Goal: Task Accomplishment & Management: Use online tool/utility

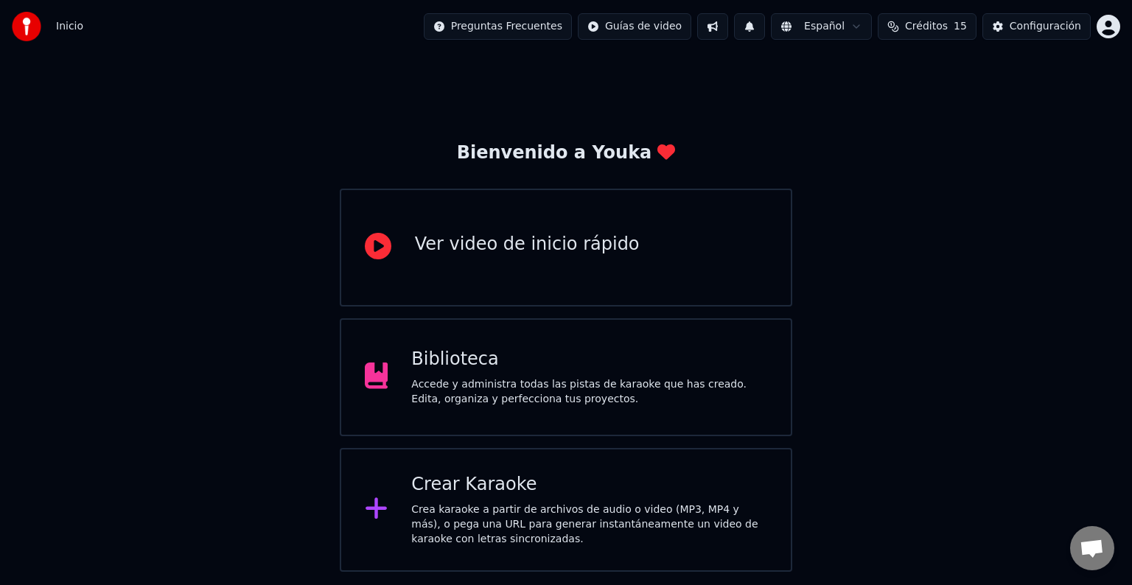
click at [555, 490] on div "Crear Karaoke" at bounding box center [589, 485] width 356 height 24
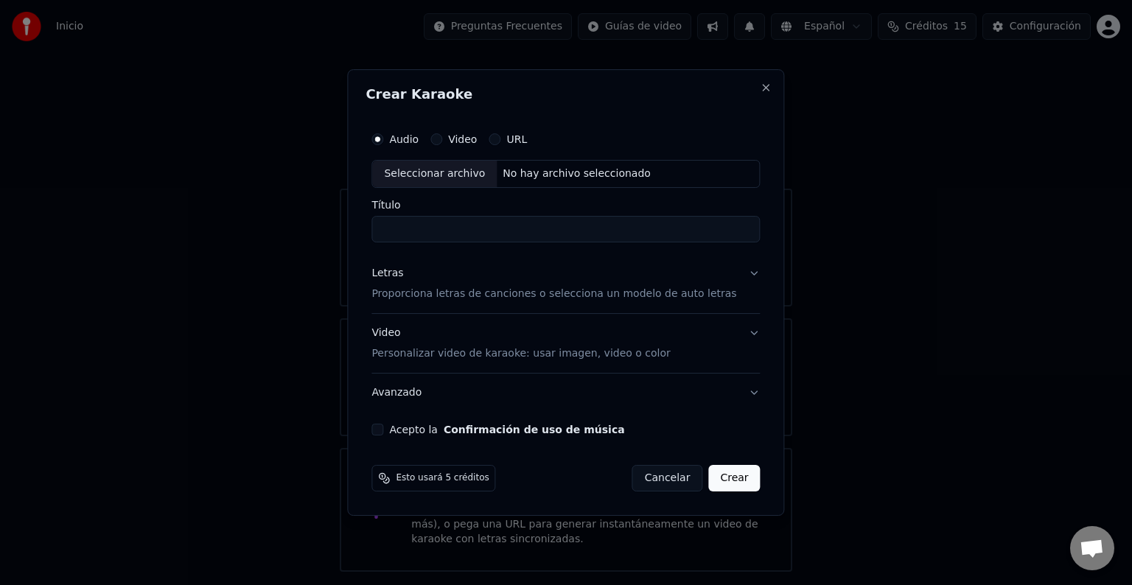
click at [457, 174] on div "Seleccionar archivo" at bounding box center [434, 174] width 125 height 27
drag, startPoint x: 538, startPoint y: 229, endPoint x: 440, endPoint y: 228, distance: 98.0
click at [440, 228] on input "**********" at bounding box center [565, 229] width 388 height 27
type input "*********"
click at [741, 277] on button "Letras Proporciona letras de canciones o selecciona un modelo de auto letras" at bounding box center [565, 283] width 388 height 59
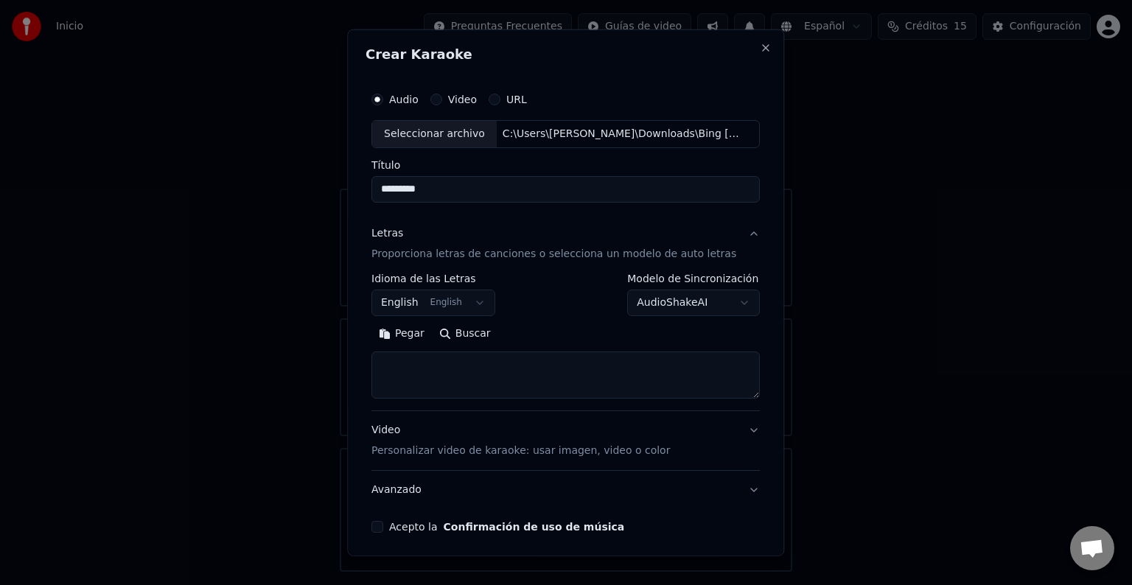
click at [472, 307] on button "English English" at bounding box center [433, 303] width 124 height 27
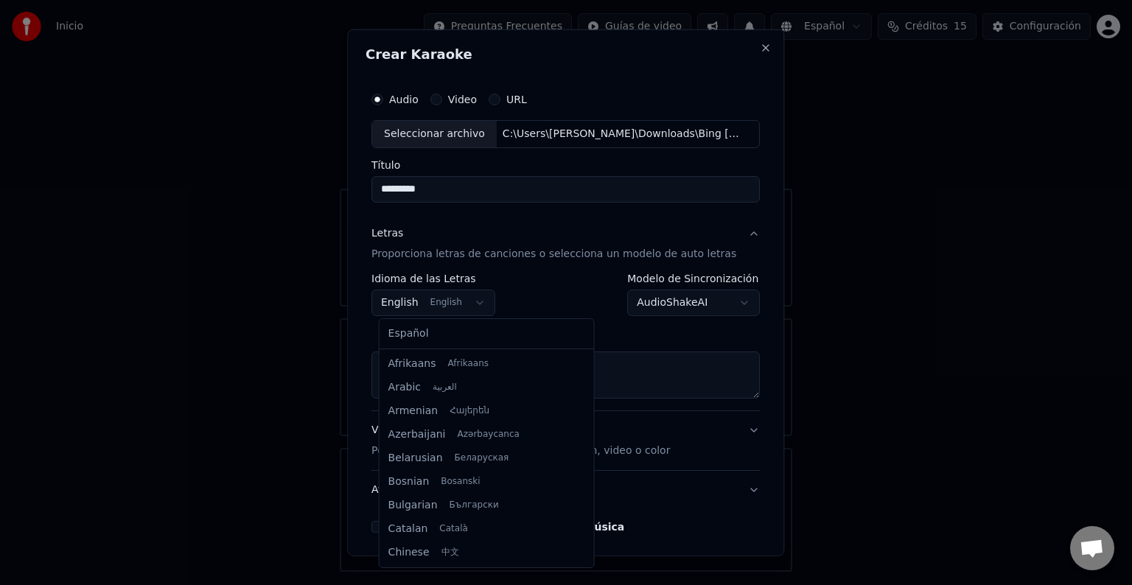
scroll to position [118, 0]
select select "**"
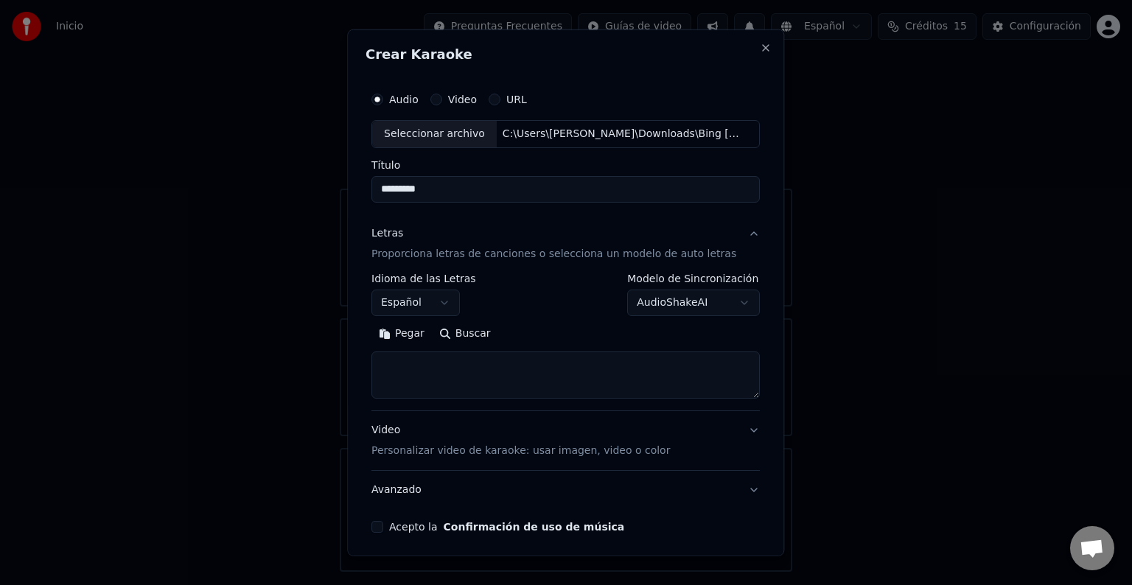
click at [424, 366] on textarea at bounding box center [565, 374] width 388 height 47
paste textarea "**********"
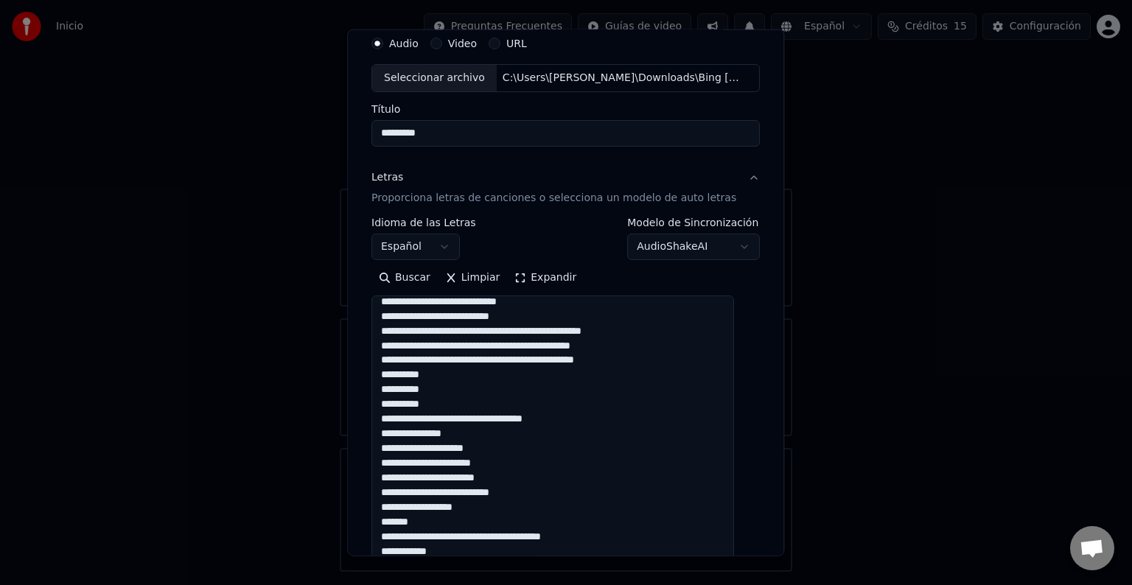
scroll to position [374, 0]
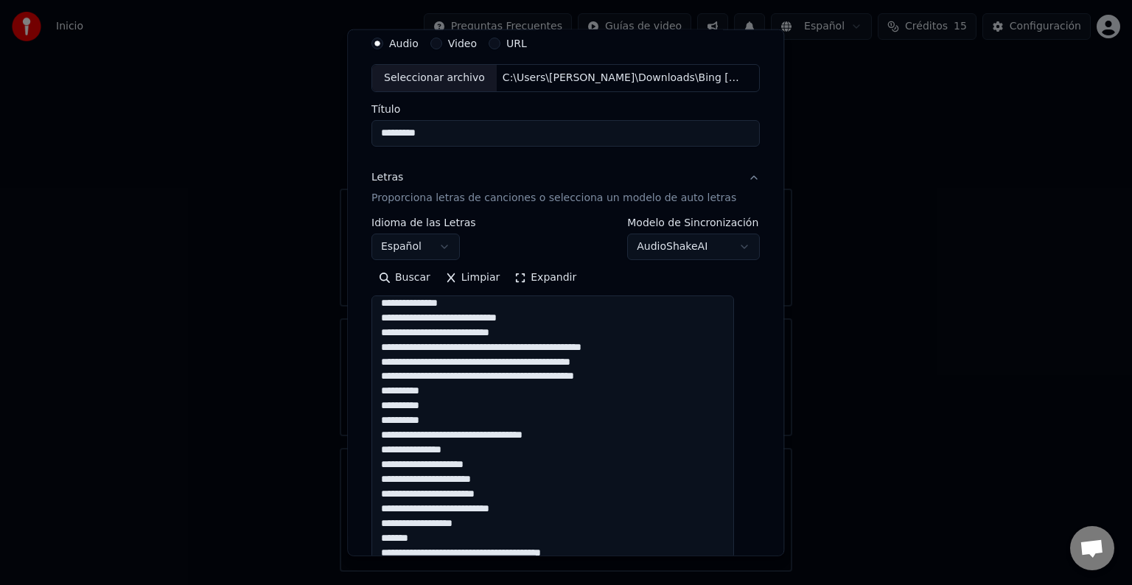
drag, startPoint x: 735, startPoint y: 335, endPoint x: 746, endPoint y: 575, distance: 239.7
click at [746, 572] on body "**********" at bounding box center [566, 286] width 1132 height 572
drag, startPoint x: 532, startPoint y: 505, endPoint x: 483, endPoint y: 508, distance: 49.5
click at [483, 508] on textarea at bounding box center [552, 438] width 363 height 287
drag, startPoint x: 507, startPoint y: 498, endPoint x: 498, endPoint y: 497, distance: 8.9
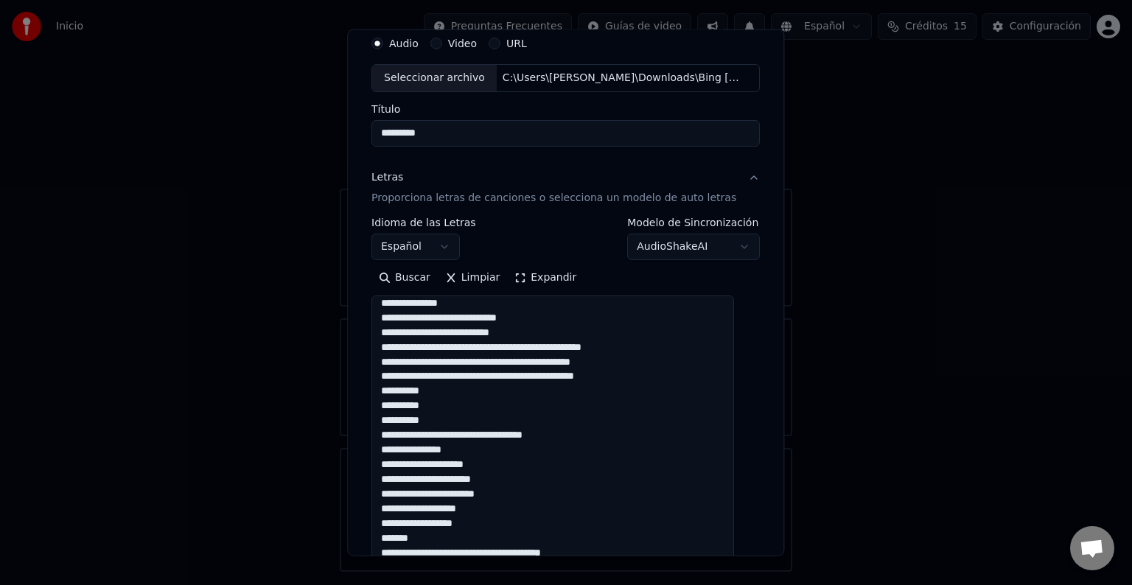
click at [481, 497] on textarea at bounding box center [552, 438] width 363 height 287
click at [510, 481] on textarea at bounding box center [552, 438] width 363 height 287
click at [502, 466] on textarea at bounding box center [552, 438] width 363 height 287
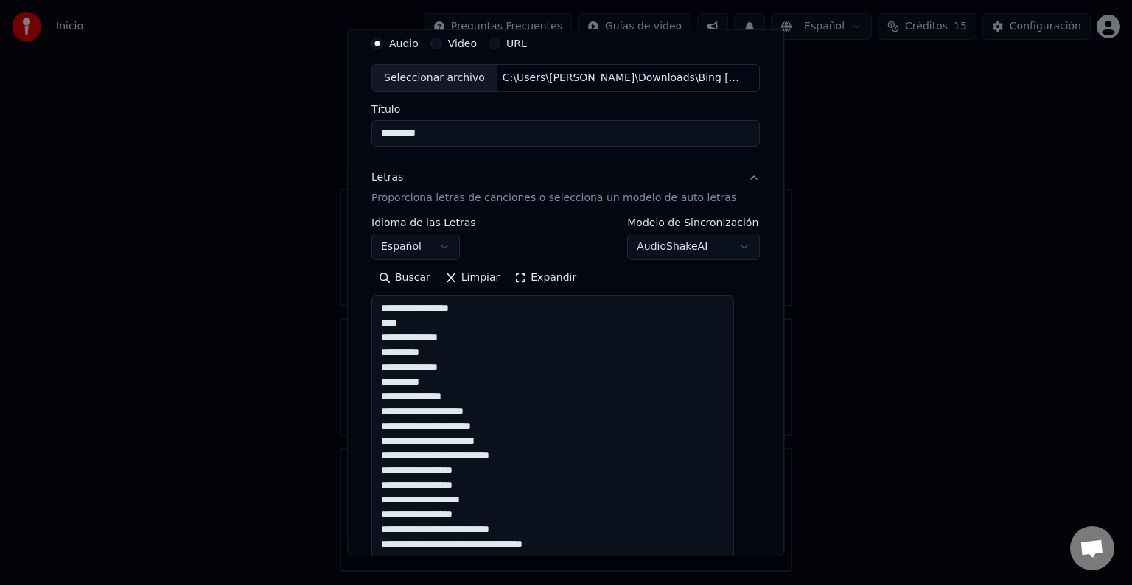
scroll to position [0, 0]
drag, startPoint x: 528, startPoint y: 453, endPoint x: 482, endPoint y: 456, distance: 46.5
click at [482, 455] on textarea at bounding box center [552, 438] width 363 height 287
drag, startPoint x: 504, startPoint y: 443, endPoint x: 483, endPoint y: 443, distance: 20.6
click at [483, 443] on textarea at bounding box center [552, 438] width 363 height 287
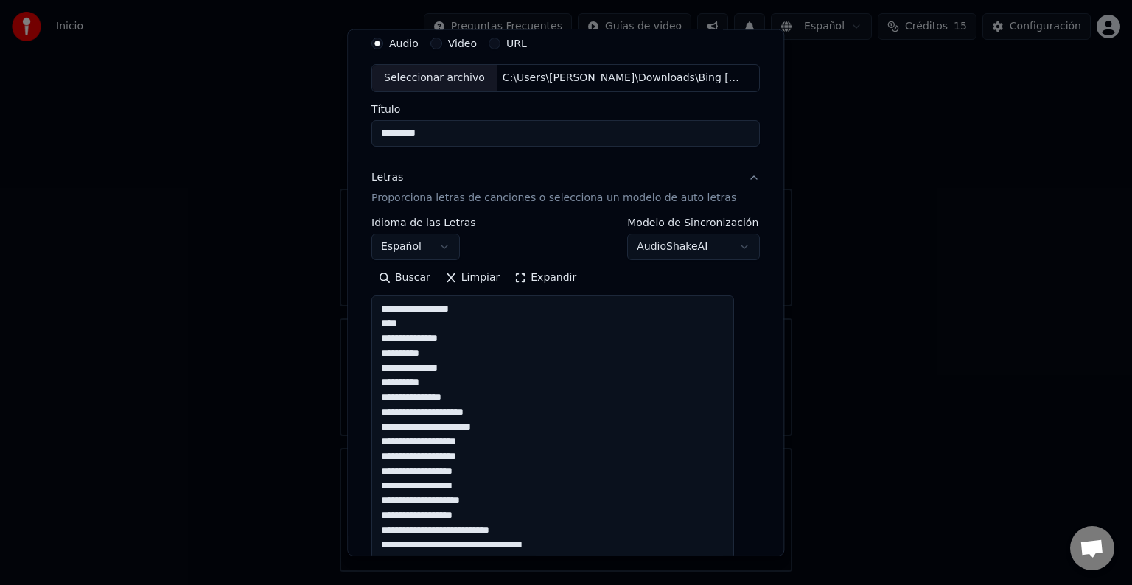
click at [501, 428] on textarea at bounding box center [552, 438] width 363 height 287
click at [503, 417] on textarea at bounding box center [552, 438] width 363 height 287
click at [467, 363] on textarea at bounding box center [552, 438] width 363 height 287
click at [463, 336] on textarea at bounding box center [552, 438] width 363 height 287
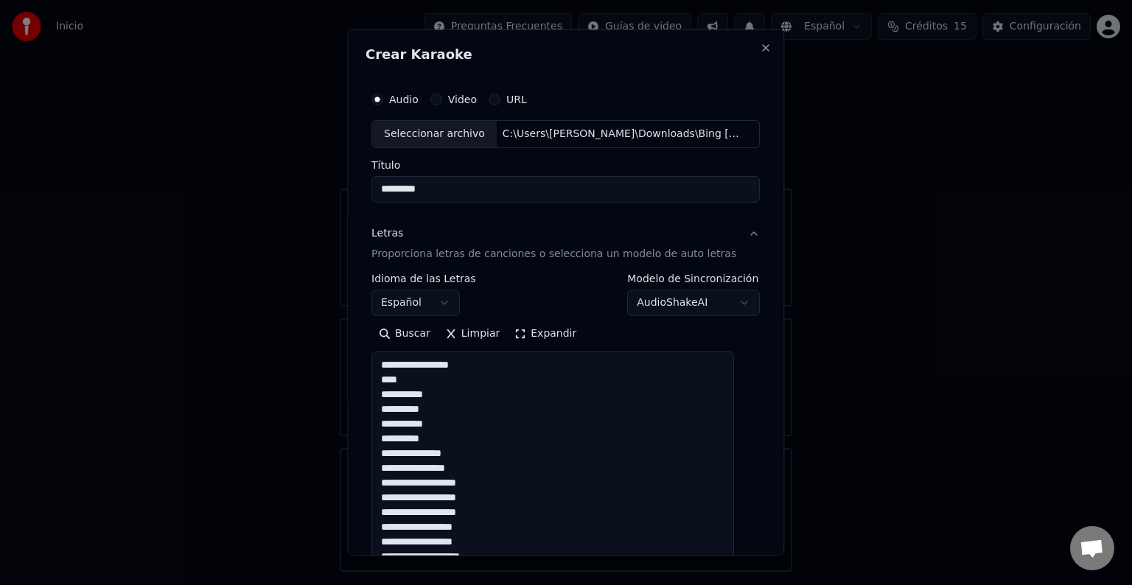
drag, startPoint x: 424, startPoint y: 379, endPoint x: 334, endPoint y: 377, distance: 90.6
click at [334, 377] on body "**********" at bounding box center [566, 286] width 1132 height 572
click at [416, 380] on textarea at bounding box center [552, 494] width 363 height 287
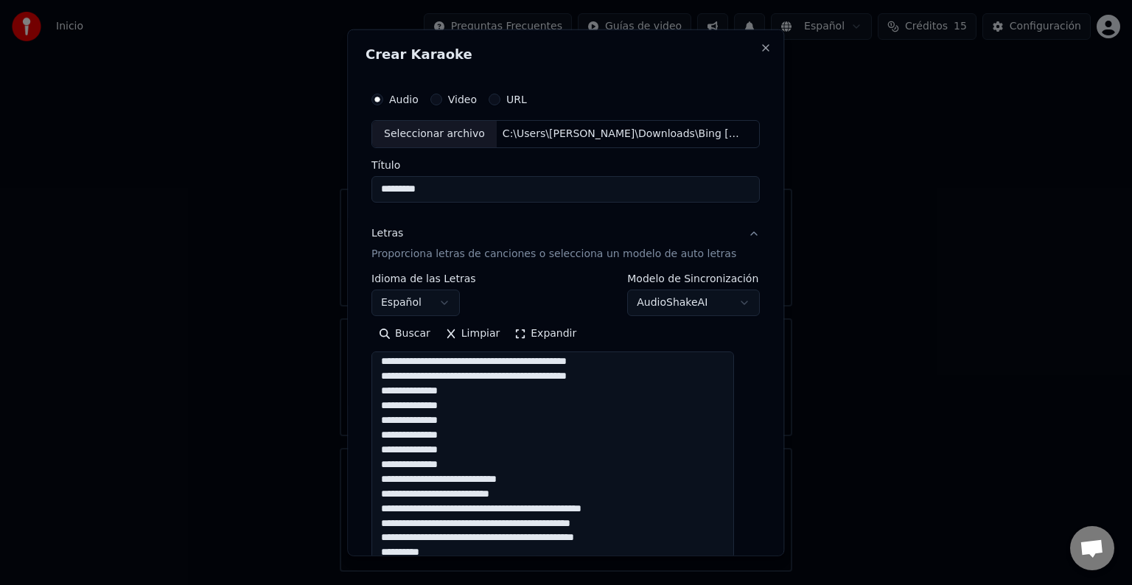
scroll to position [295, 0]
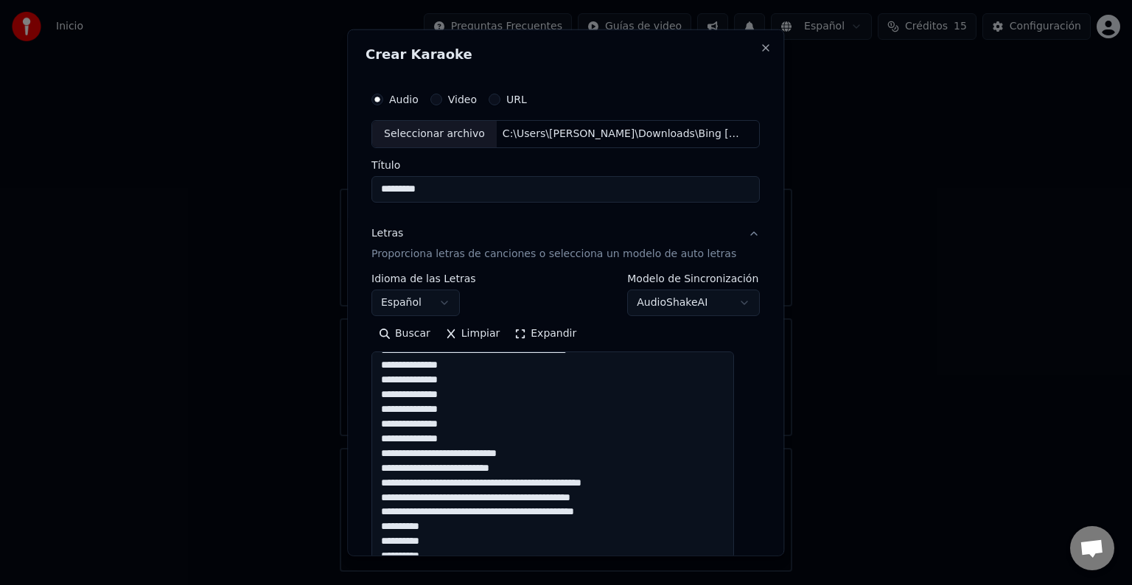
click at [466, 382] on textarea at bounding box center [552, 494] width 363 height 287
click at [470, 392] on textarea at bounding box center [552, 494] width 363 height 287
click at [466, 405] on textarea "**********" at bounding box center [552, 494] width 363 height 287
click at [467, 421] on textarea "**********" at bounding box center [552, 494] width 363 height 287
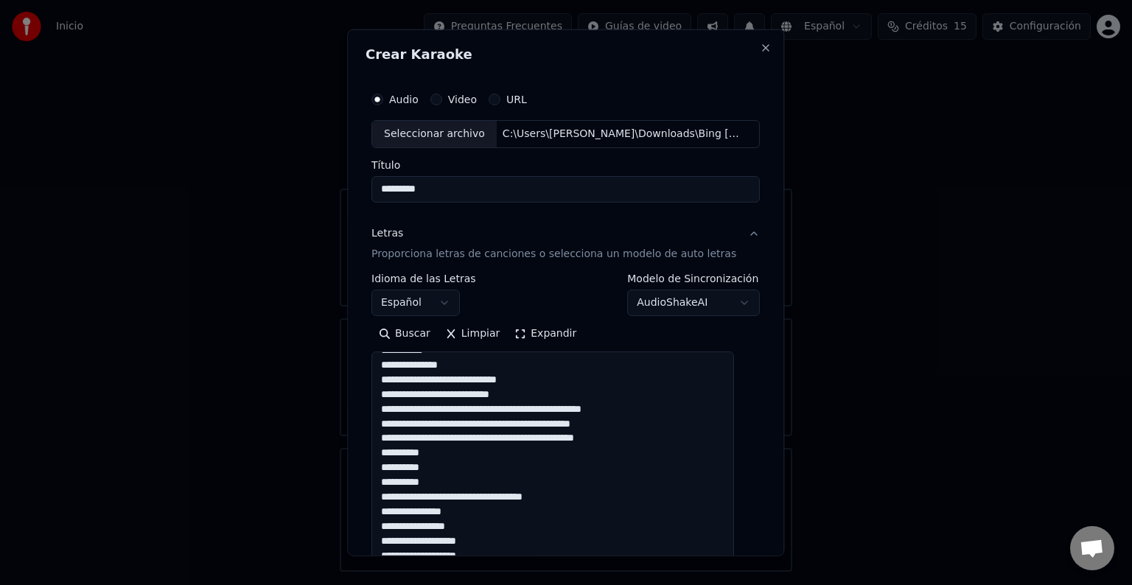
scroll to position [374, 0]
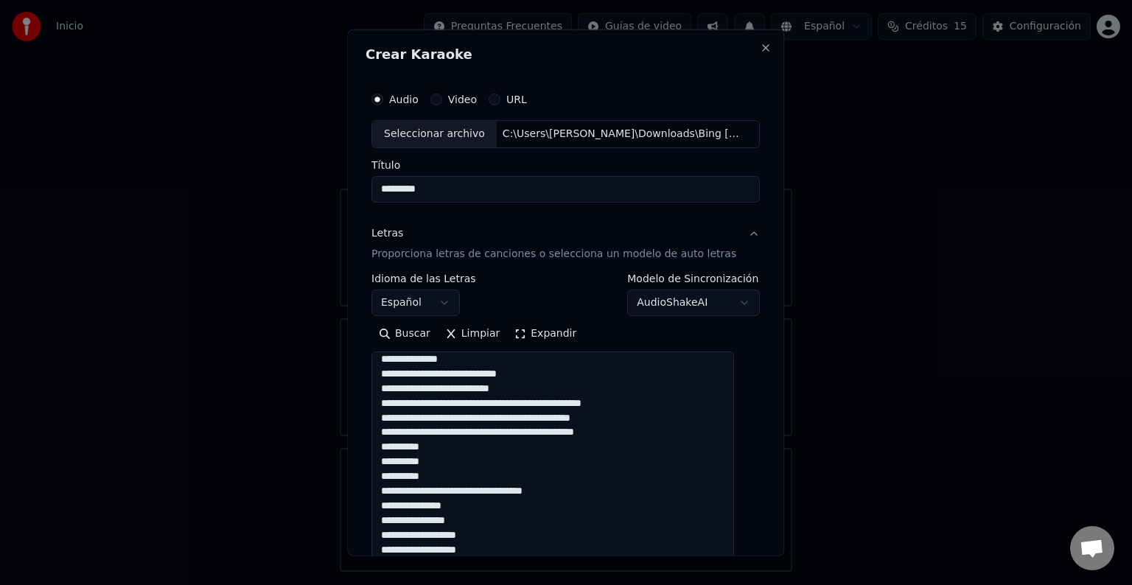
drag, startPoint x: 640, startPoint y: 404, endPoint x: 542, endPoint y: 404, distance: 98.7
click at [542, 404] on textarea "**********" at bounding box center [552, 494] width 363 height 287
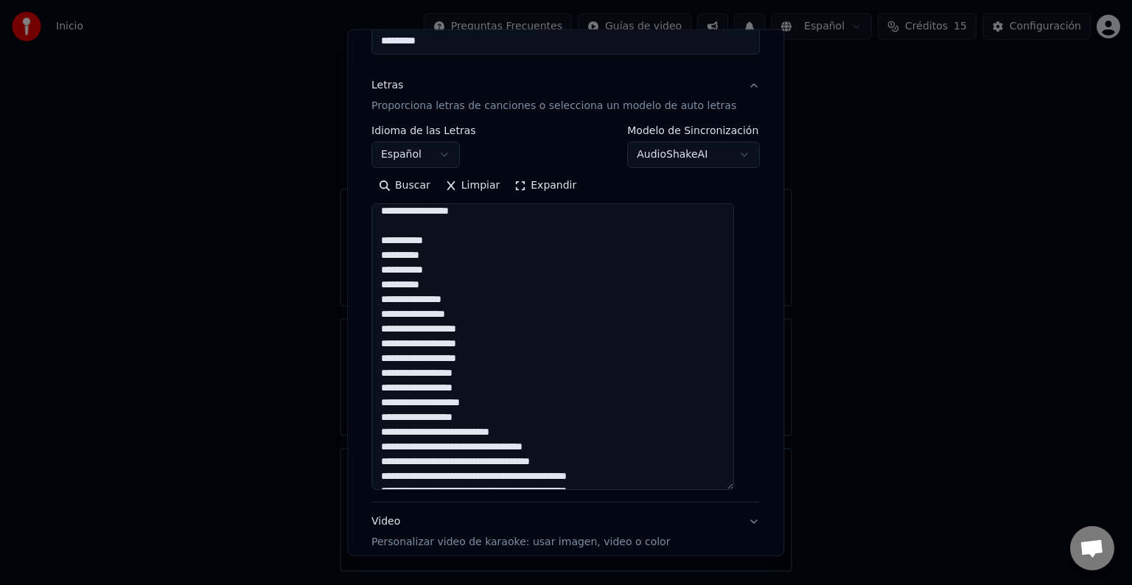
scroll to position [0, 0]
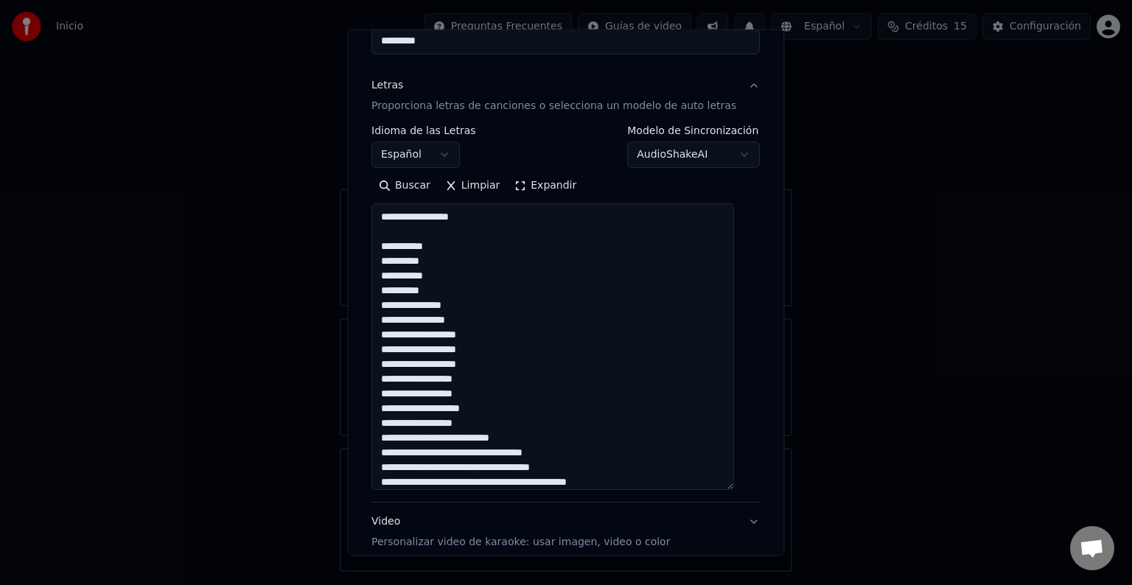
click at [496, 348] on textarea "**********" at bounding box center [552, 346] width 363 height 287
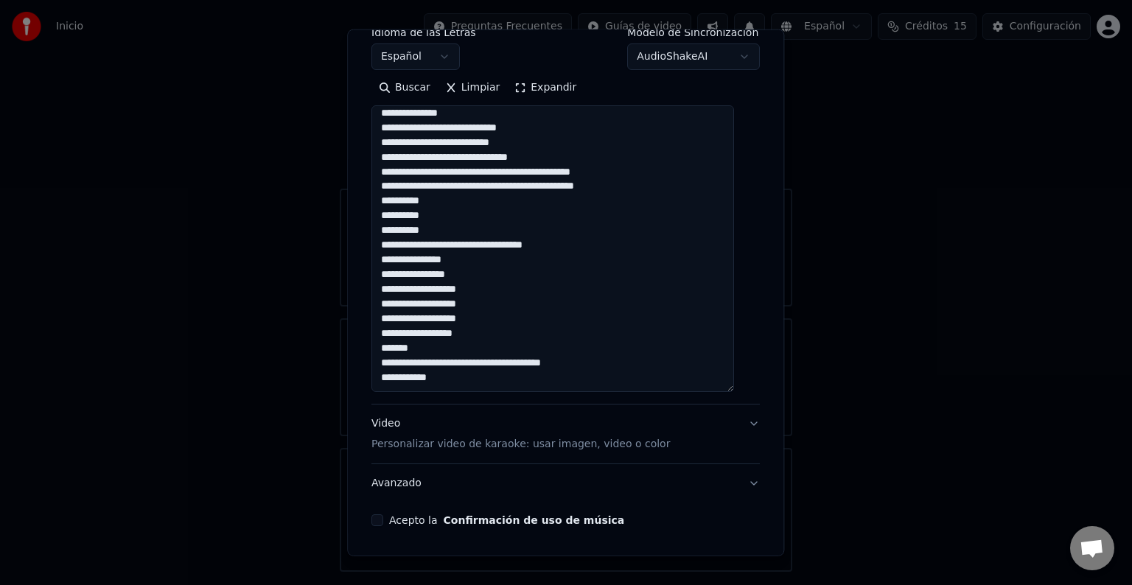
scroll to position [295, 0]
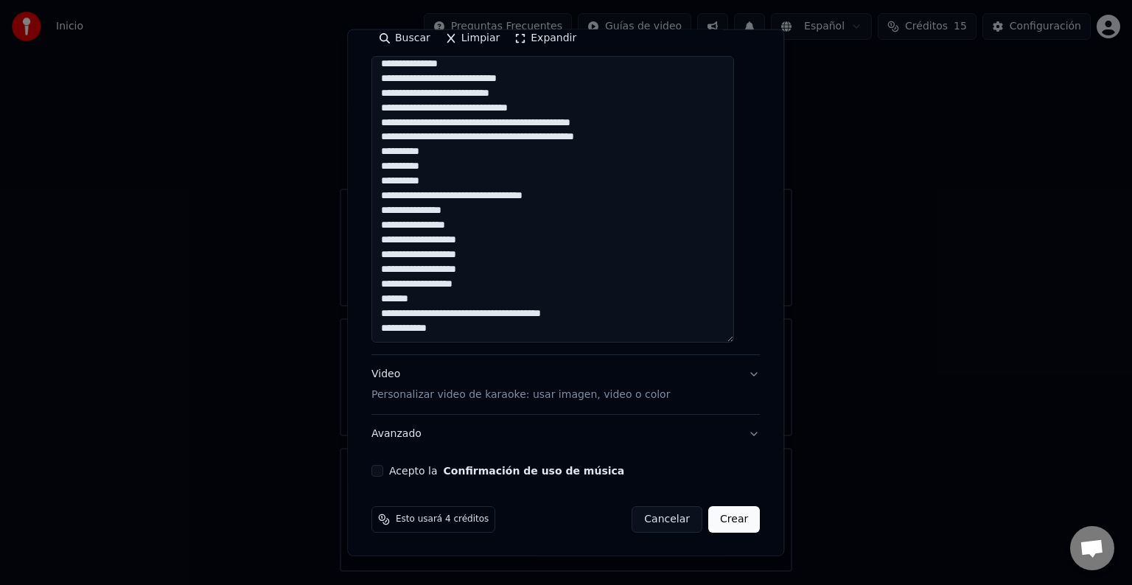
type textarea "**********"
click at [383, 465] on button "Acepto la Confirmación de uso de música" at bounding box center [377, 471] width 12 height 12
click at [716, 515] on button "Crear" at bounding box center [734, 519] width 52 height 27
click at [483, 240] on textarea "**********" at bounding box center [552, 199] width 363 height 287
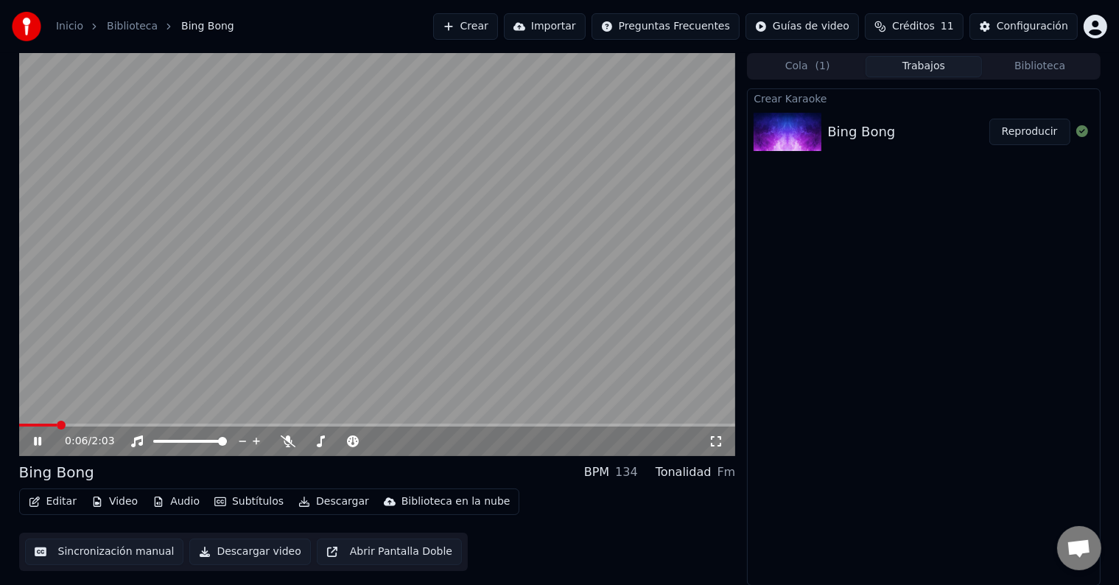
click at [43, 441] on icon at bounding box center [48, 441] width 35 height 12
click at [291, 443] on icon at bounding box center [288, 441] width 15 height 12
click at [41, 424] on span at bounding box center [30, 425] width 23 height 3
click at [80, 507] on div "Editar Video Audio Subtítulos Descargar Biblioteca en la nube" at bounding box center [269, 502] width 501 height 27
click at [66, 505] on button "Editar" at bounding box center [53, 501] width 60 height 21
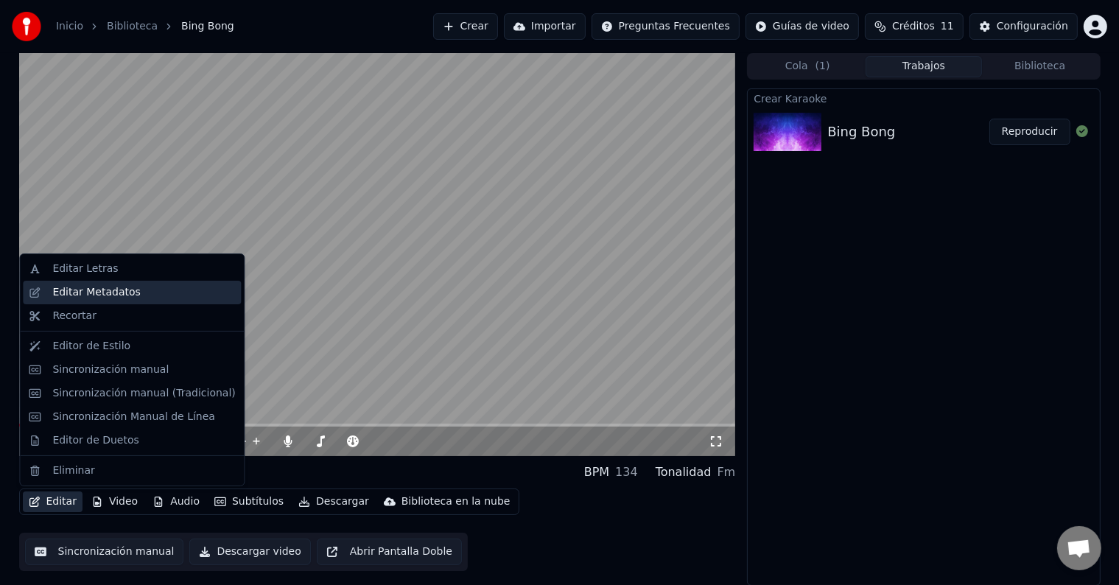
click at [94, 292] on div "Editar Metadatos" at bounding box center [96, 292] width 88 height 15
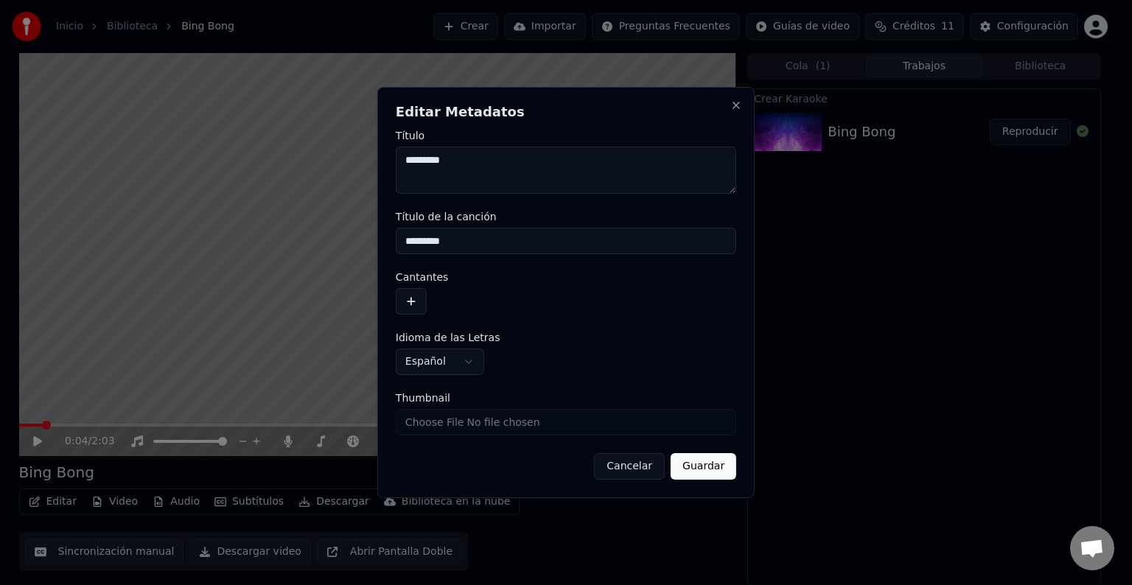
drag, startPoint x: 413, startPoint y: 162, endPoint x: 390, endPoint y: 162, distance: 23.6
click at [390, 162] on div "**********" at bounding box center [565, 292] width 377 height 411
drag, startPoint x: 477, startPoint y: 236, endPoint x: 354, endPoint y: 242, distance: 123.2
click at [354, 242] on body "**********" at bounding box center [559, 292] width 1119 height 585
click at [719, 467] on button "Guardar" at bounding box center [704, 466] width 66 height 27
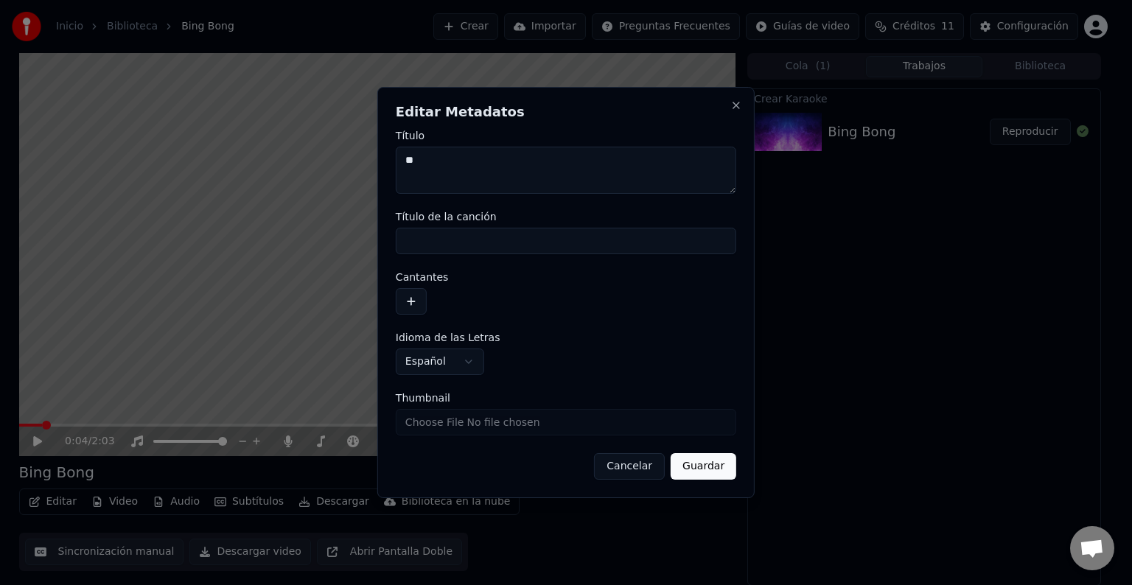
click at [707, 465] on button "Guardar" at bounding box center [704, 466] width 66 height 27
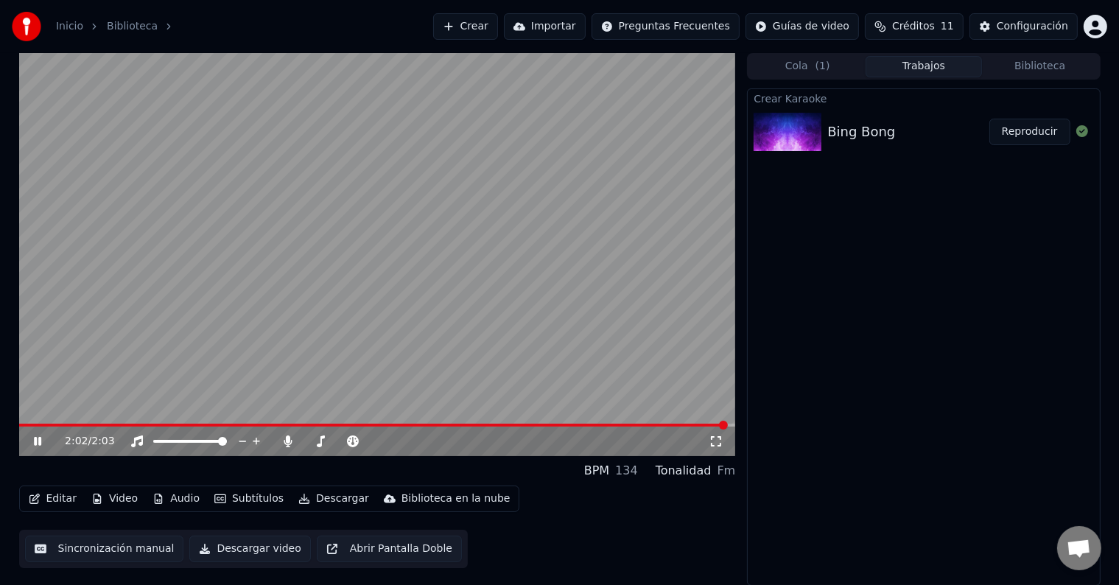
click at [42, 441] on icon at bounding box center [48, 441] width 35 height 12
click at [71, 500] on button "Editar" at bounding box center [53, 499] width 60 height 21
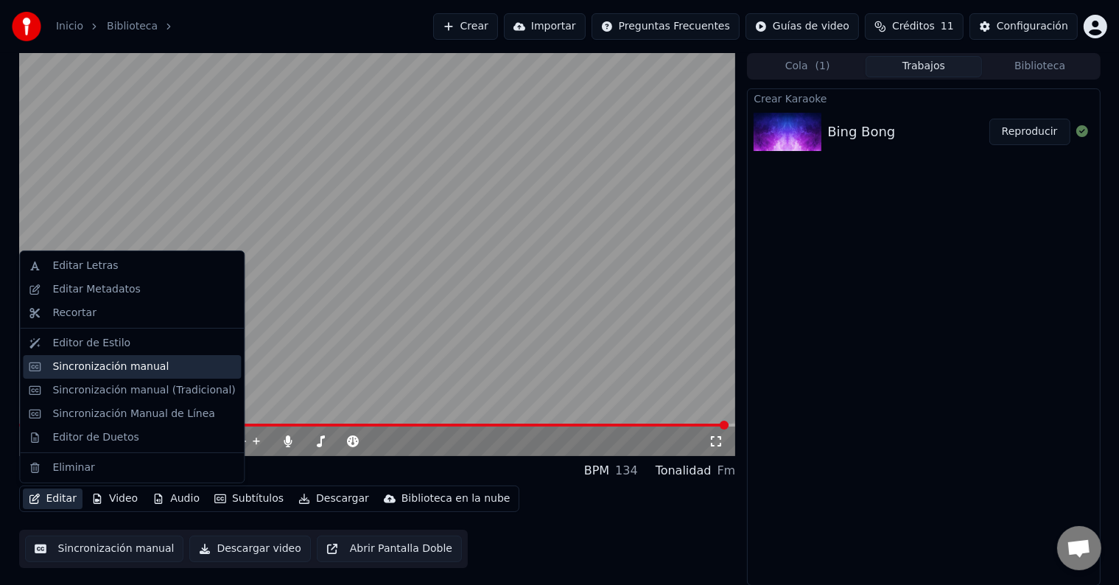
click at [68, 368] on div "Sincronización manual" at bounding box center [110, 367] width 116 height 15
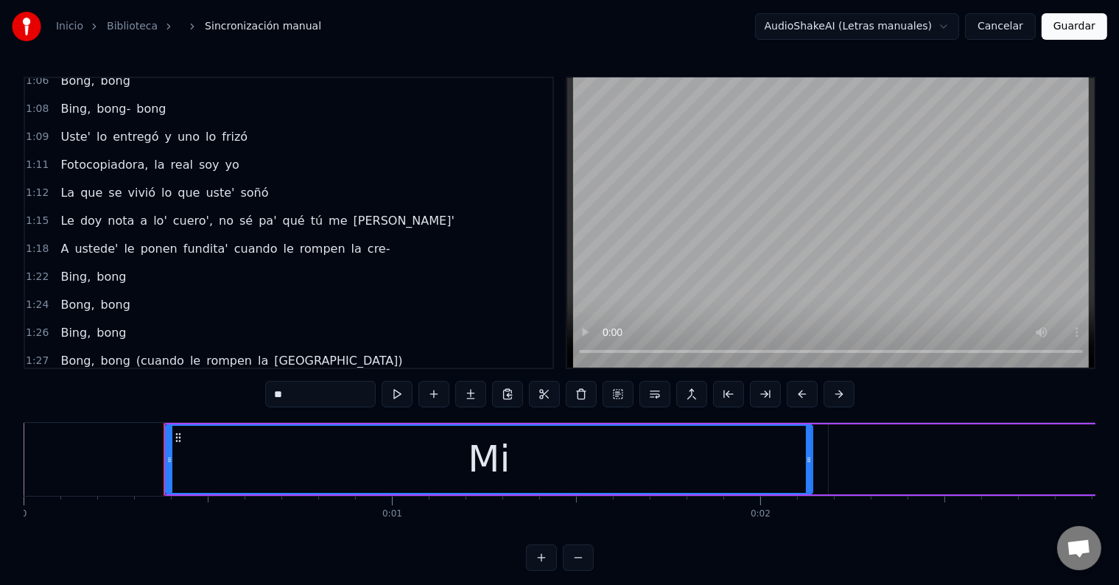
scroll to position [658, 0]
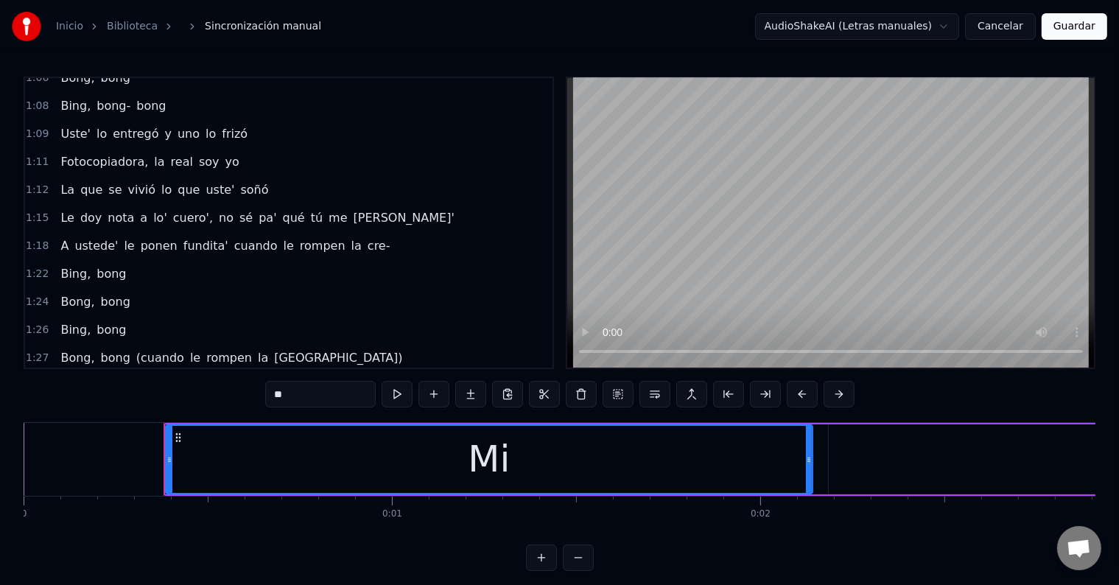
click at [366, 237] on span "cre-" at bounding box center [379, 245] width 26 height 17
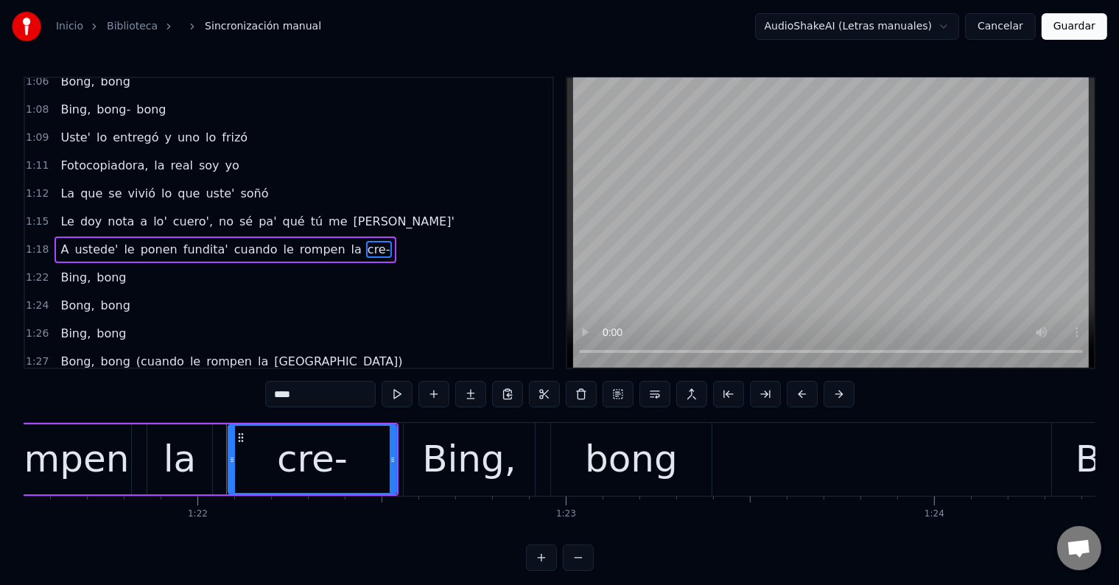
scroll to position [0, 30166]
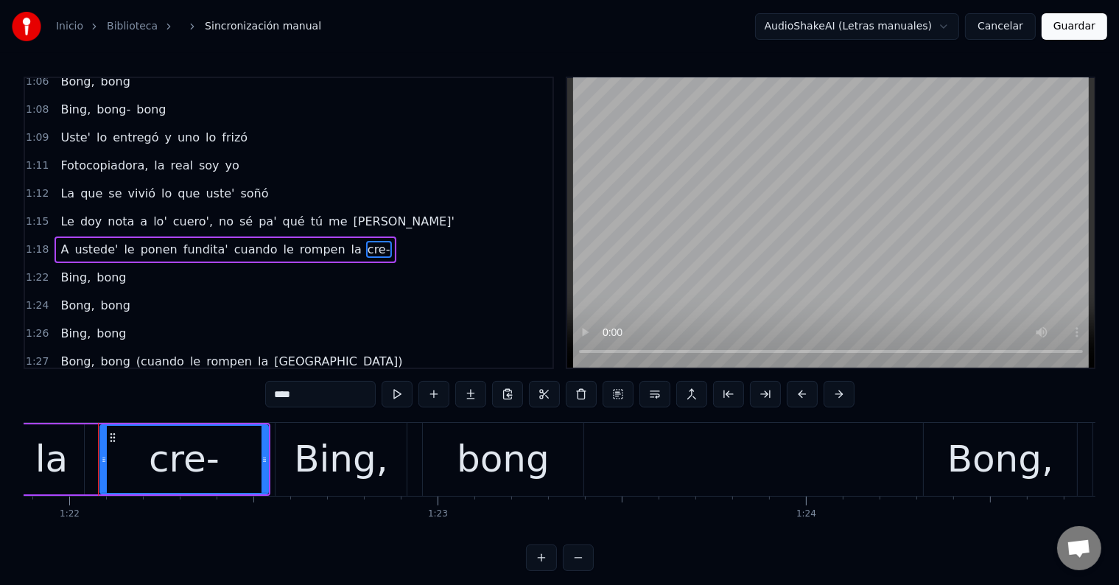
click at [315, 391] on input "****" at bounding box center [320, 394] width 111 height 27
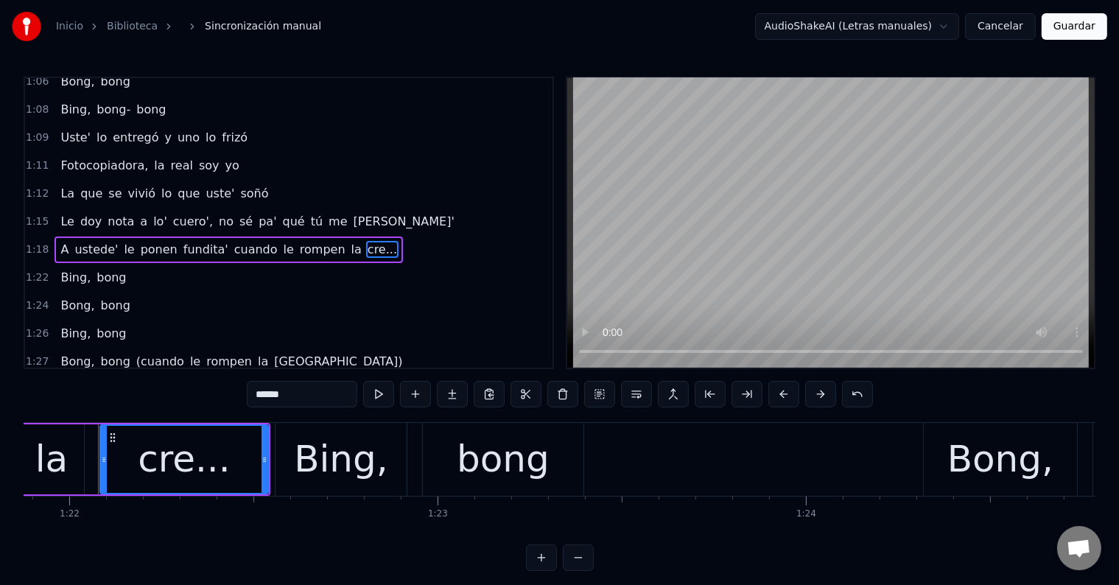
type input "******"
click at [142, 264] on div "1:22 [PERSON_NAME]" at bounding box center [289, 278] width 528 height 28
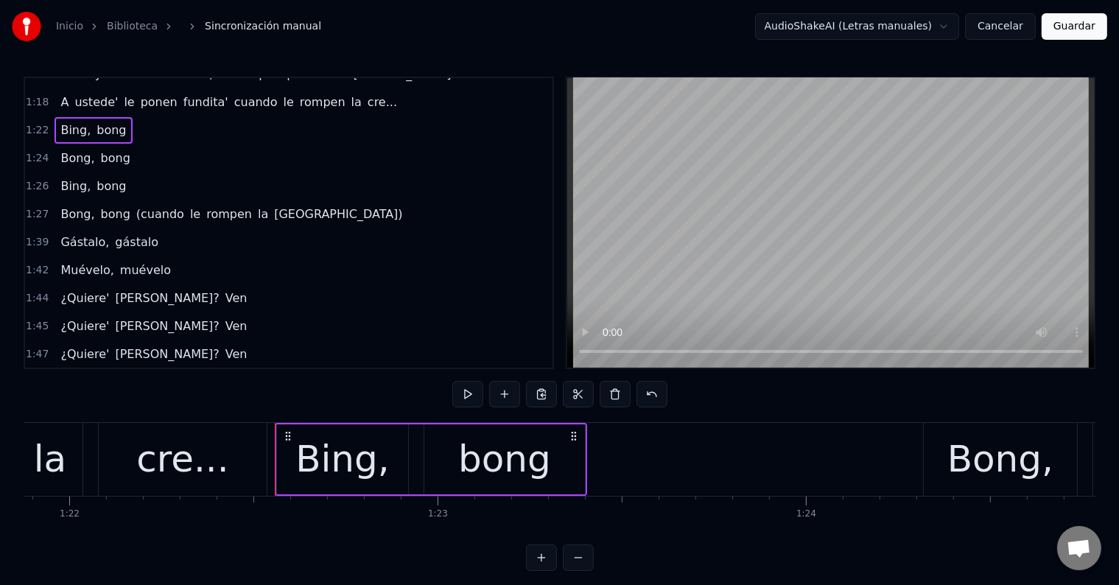
scroll to position [875, 0]
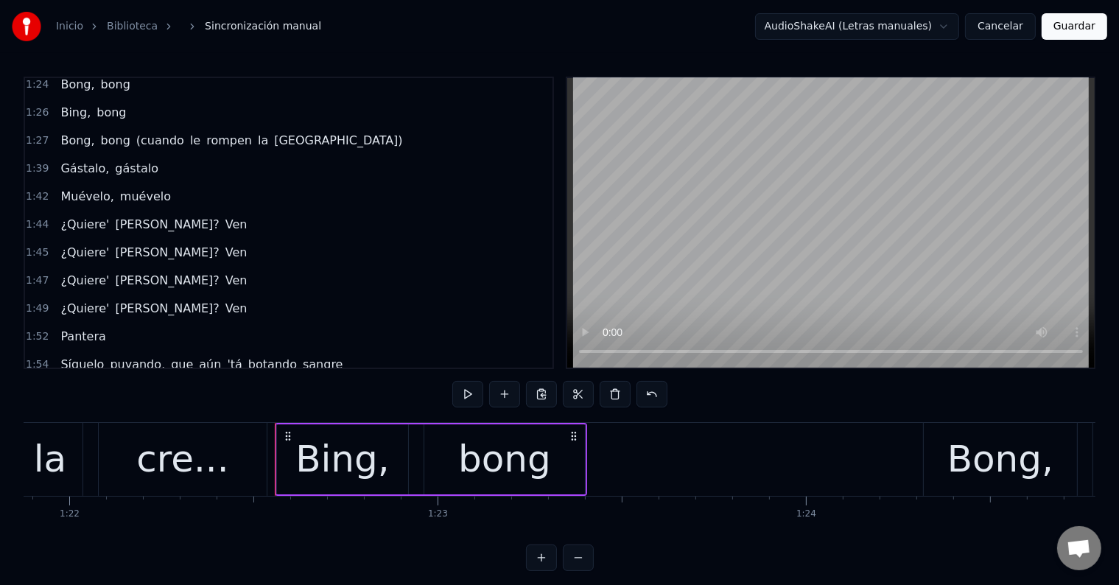
click at [159, 379] on div "1:58 Dímelo, Yeii" at bounding box center [289, 393] width 528 height 28
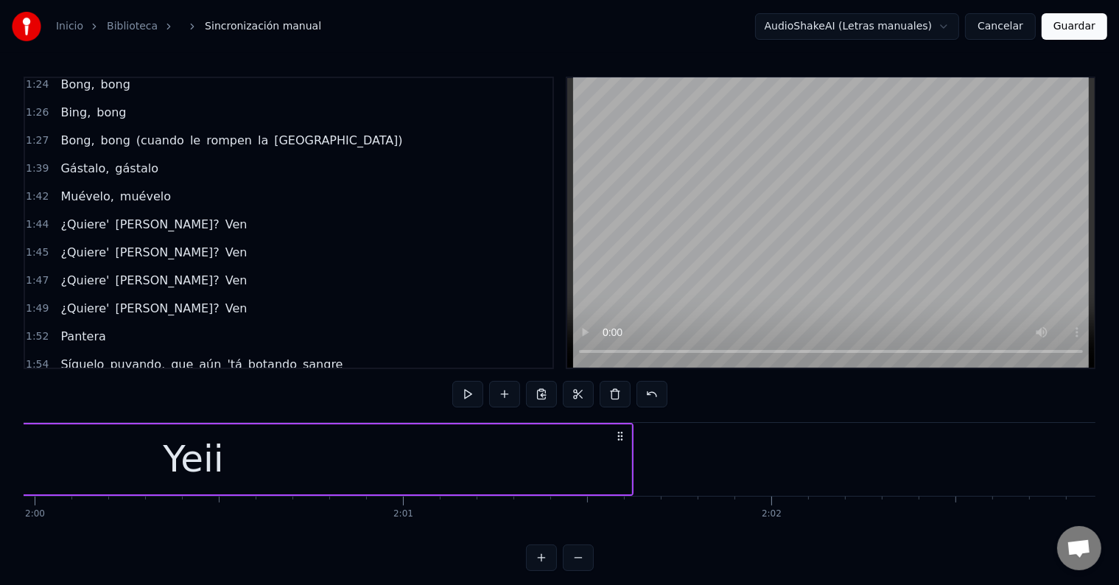
scroll to position [0, 44201]
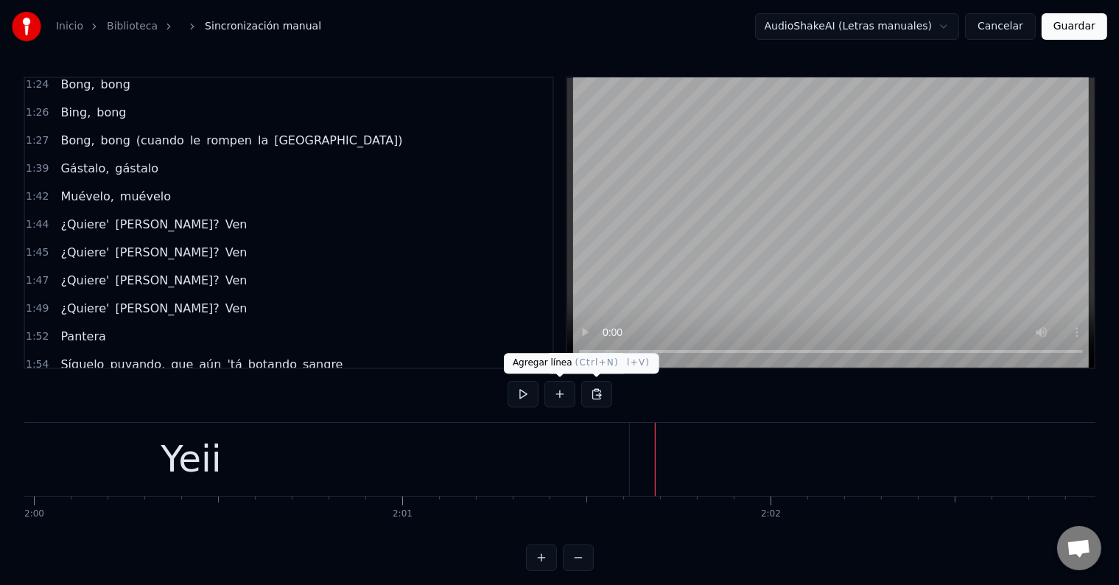
click at [569, 398] on button at bounding box center [560, 394] width 31 height 27
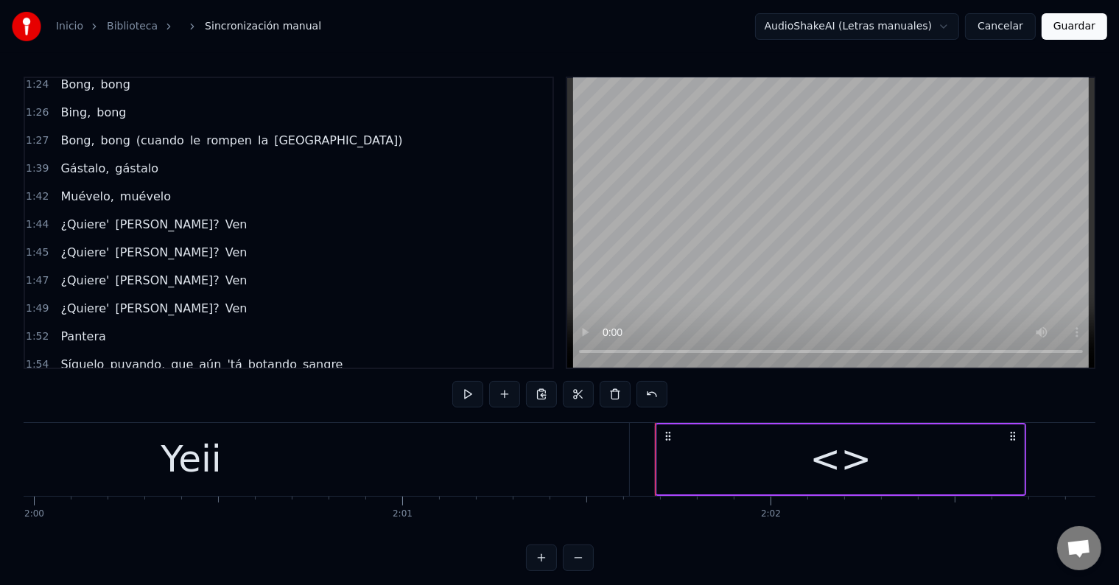
click at [975, 457] on div "<>" at bounding box center [840, 459] width 367 height 70
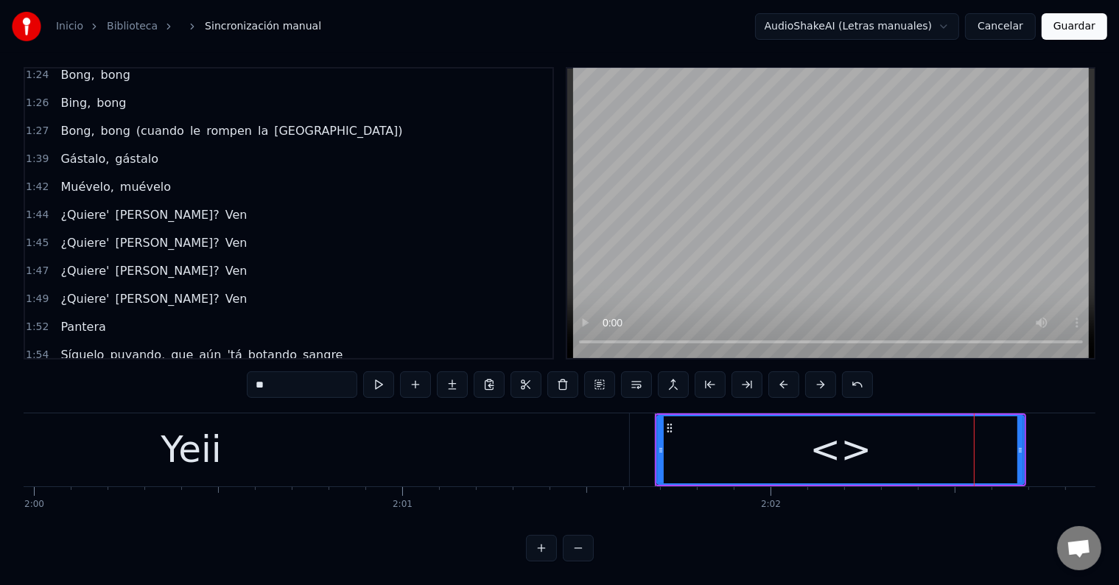
scroll to position [903, 0]
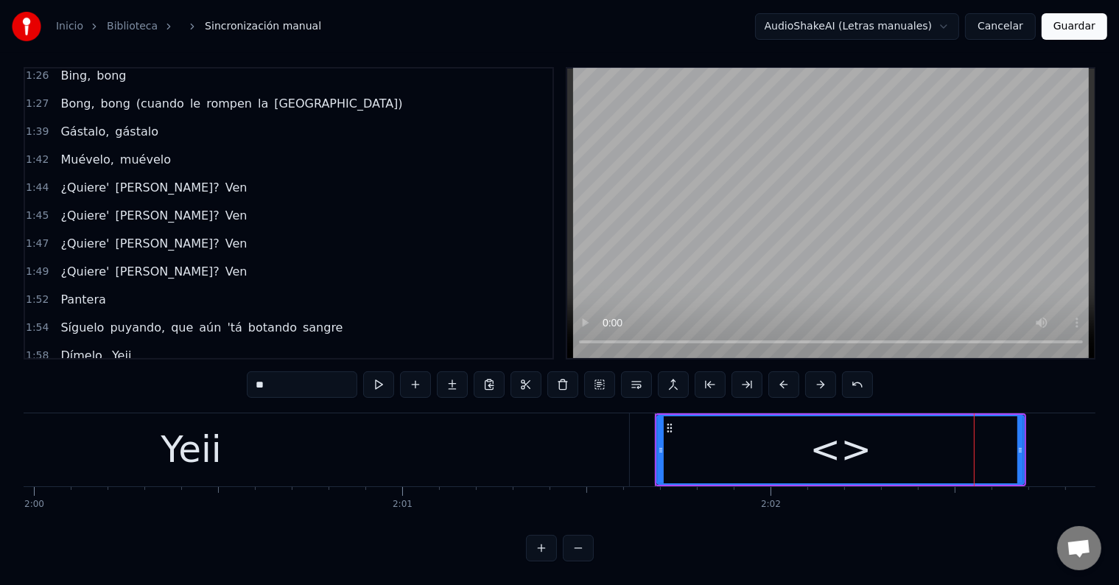
drag, startPoint x: 332, startPoint y: 379, endPoint x: 181, endPoint y: 363, distance: 152.7
click at [181, 363] on div "0:00 Mi maldita hermana 0:10 [PERSON_NAME], bong 0:12 [PERSON_NAME], bong 0:14 …" at bounding box center [560, 314] width 1072 height 494
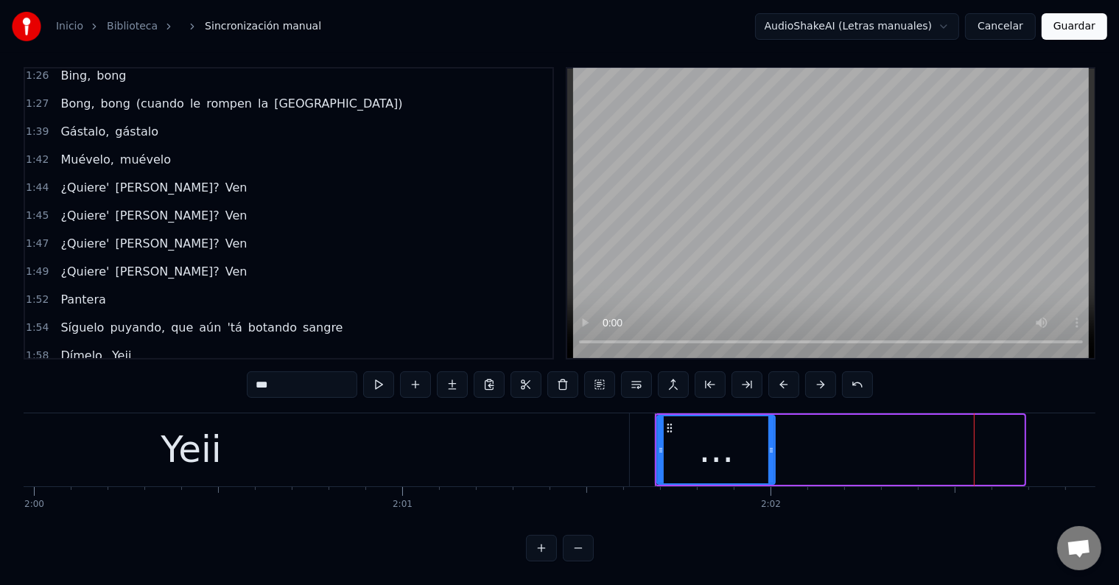
drag, startPoint x: 1020, startPoint y: 429, endPoint x: 771, endPoint y: 442, distance: 249.4
click at [771, 442] on div at bounding box center [772, 449] width 6 height 67
click at [489, 430] on div "Yeii" at bounding box center [191, 449] width 875 height 73
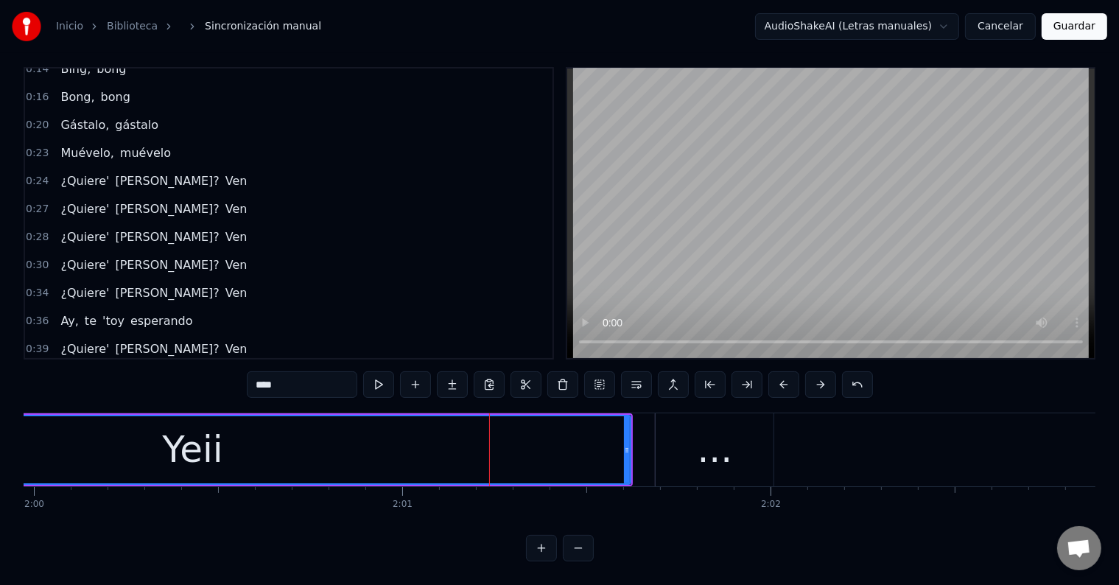
scroll to position [0, 0]
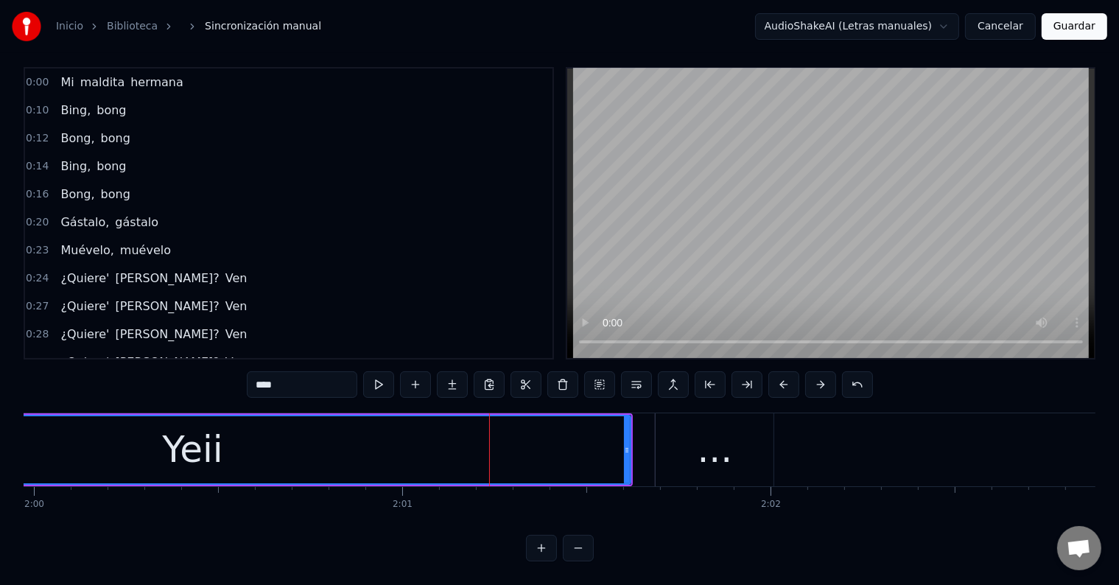
click at [68, 74] on span "Mi" at bounding box center [67, 82] width 16 height 17
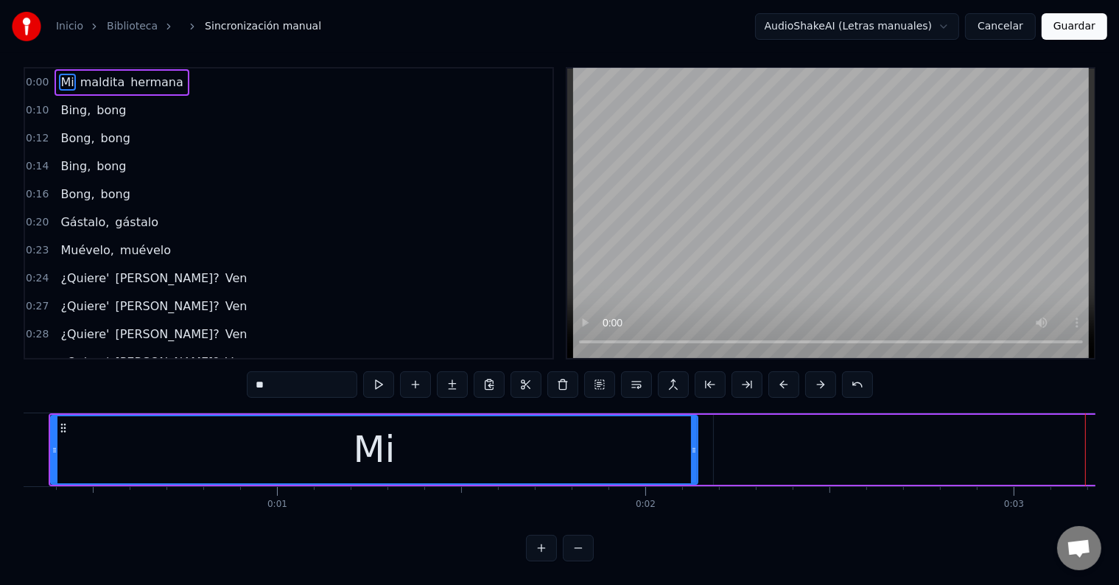
scroll to position [0, 112]
click at [374, 439] on div "Mi" at bounding box center [377, 449] width 42 height 55
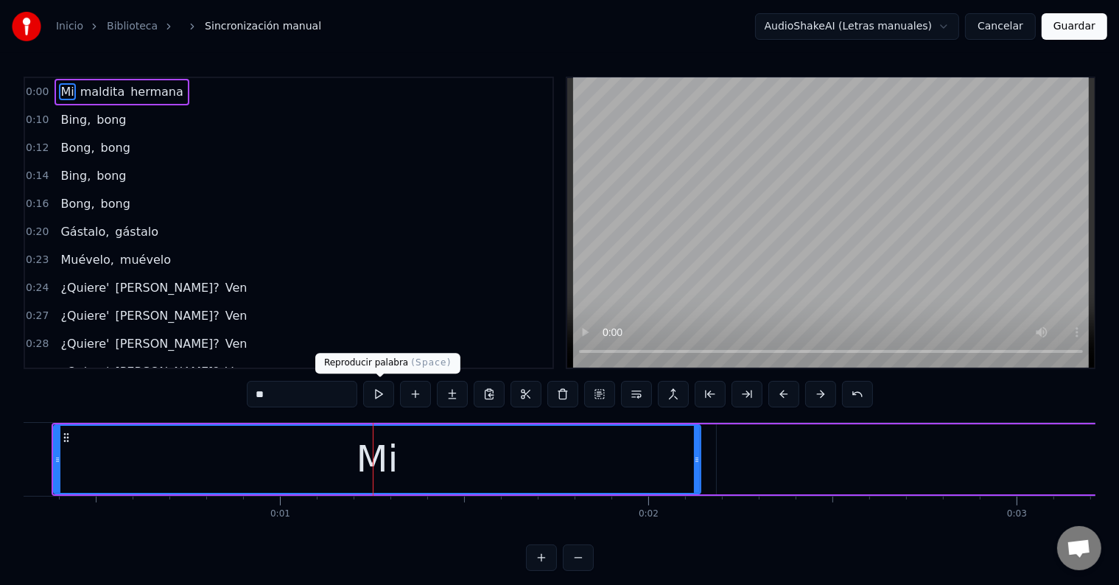
click at [382, 393] on button at bounding box center [378, 394] width 31 height 27
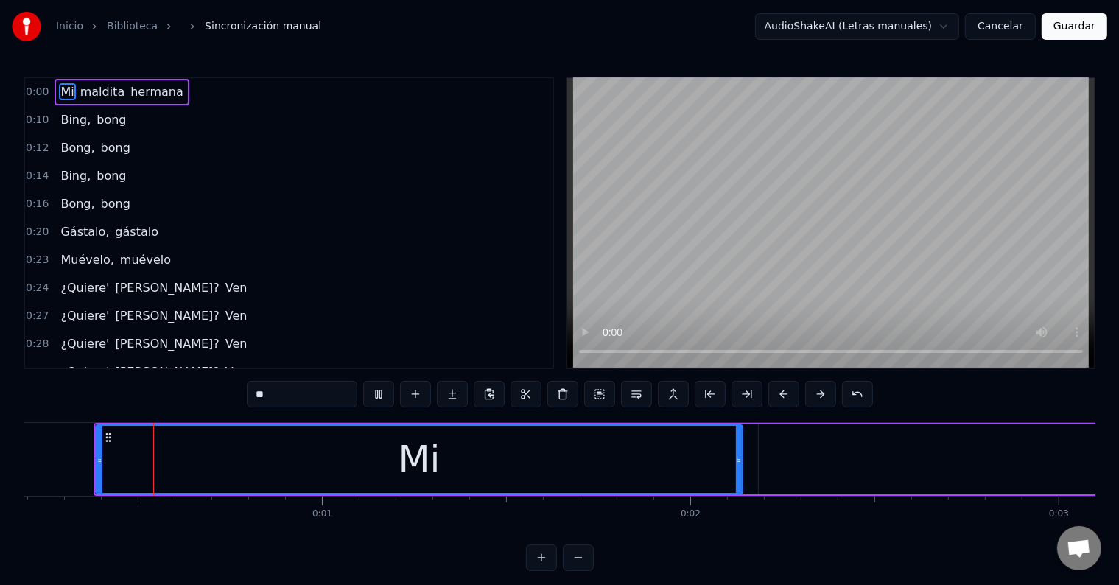
scroll to position [0, 66]
click at [382, 393] on button at bounding box center [378, 394] width 31 height 27
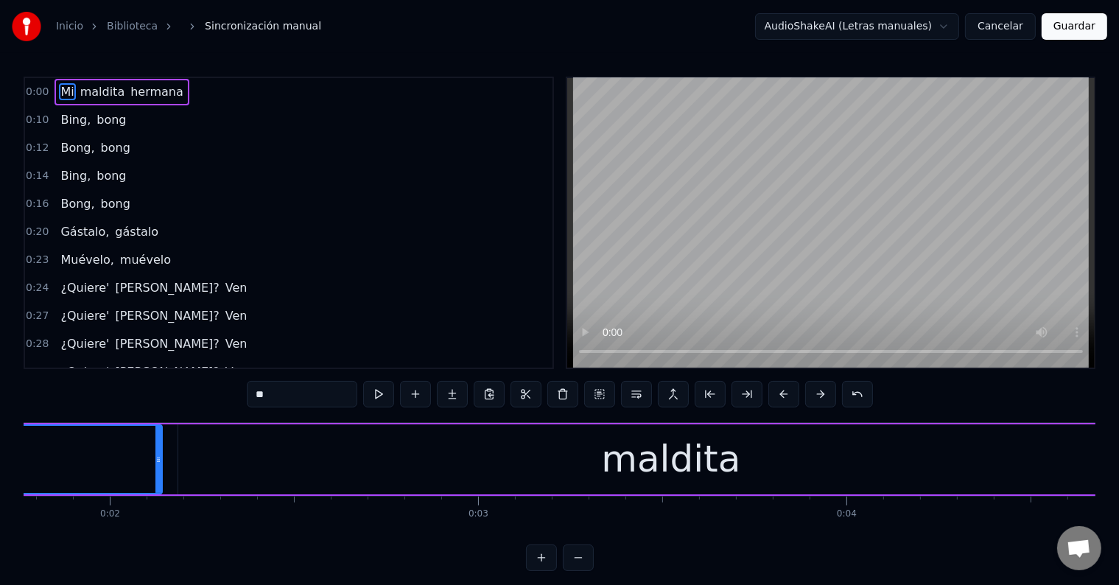
scroll to position [0, 655]
click at [631, 461] on div "maldita" at bounding box center [666, 459] width 139 height 55
type input "*******"
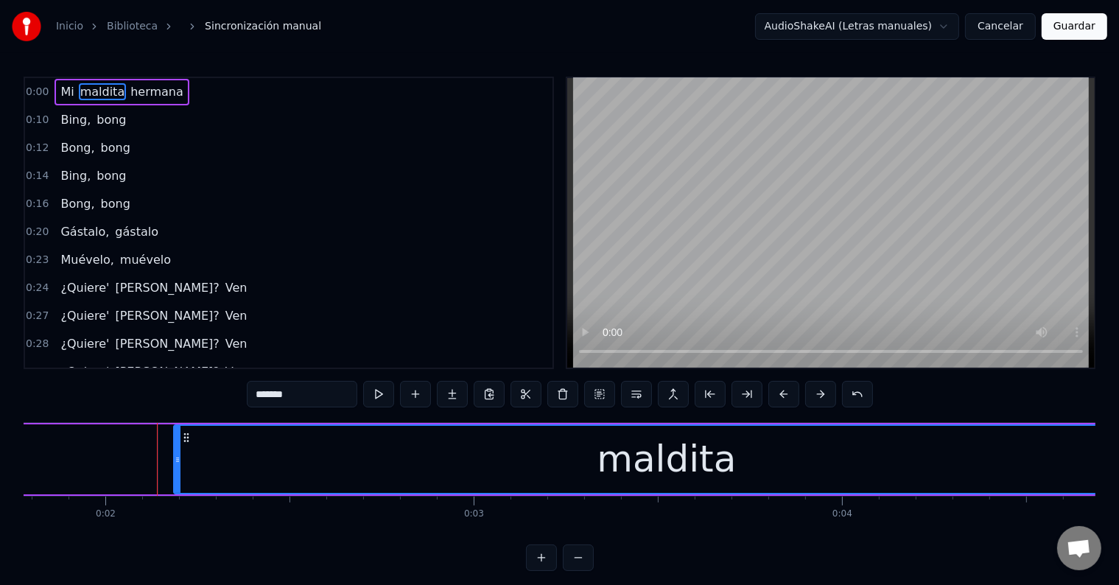
click at [674, 459] on div "maldita" at bounding box center [666, 459] width 139 height 55
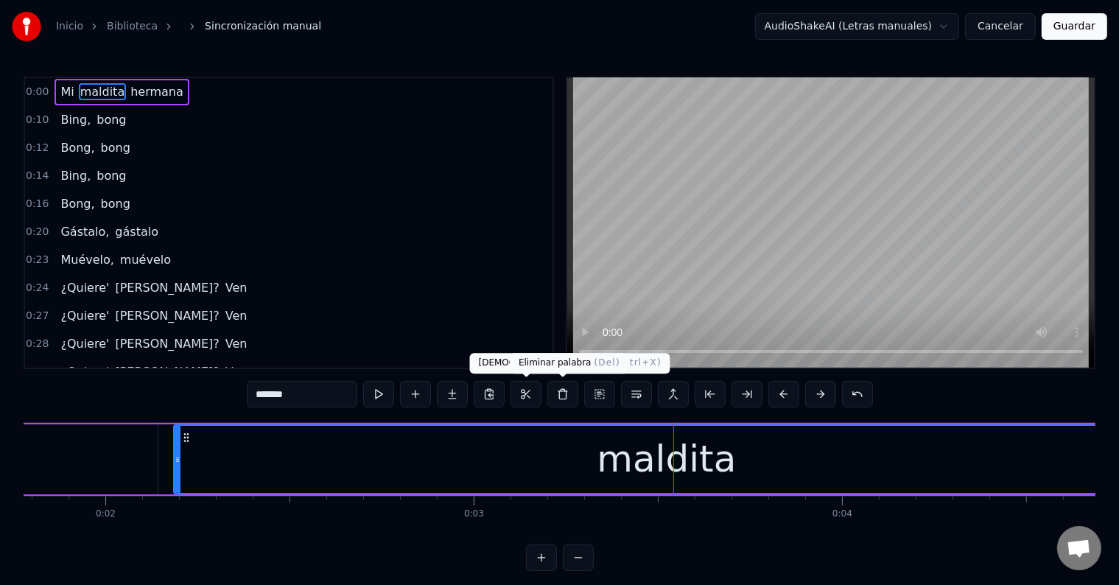
click at [554, 395] on button at bounding box center [562, 394] width 31 height 27
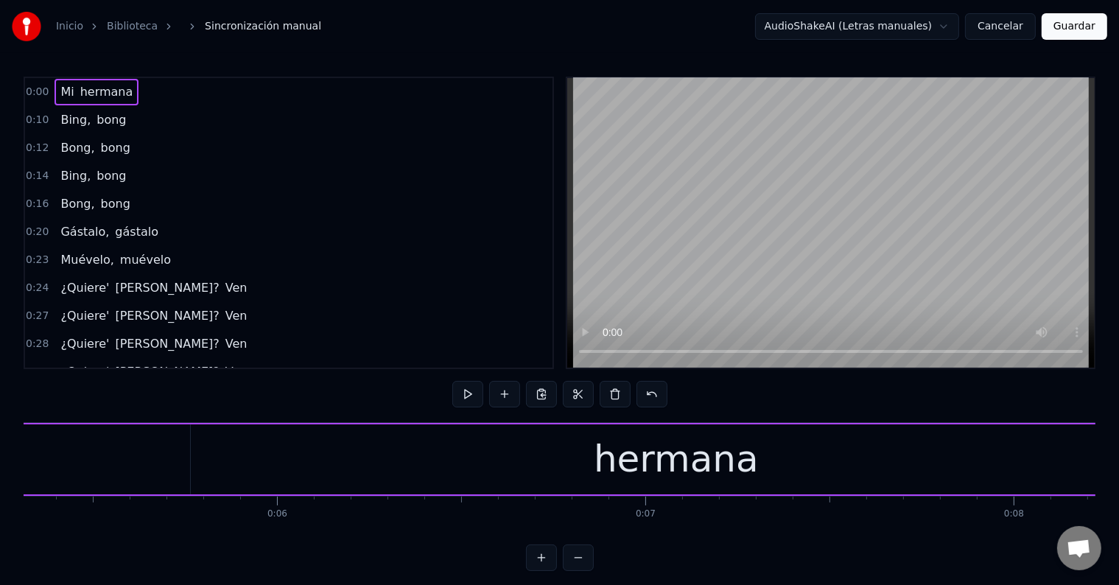
scroll to position [0, 1959]
click at [636, 454] on div "hermana" at bounding box center [674, 459] width 165 height 55
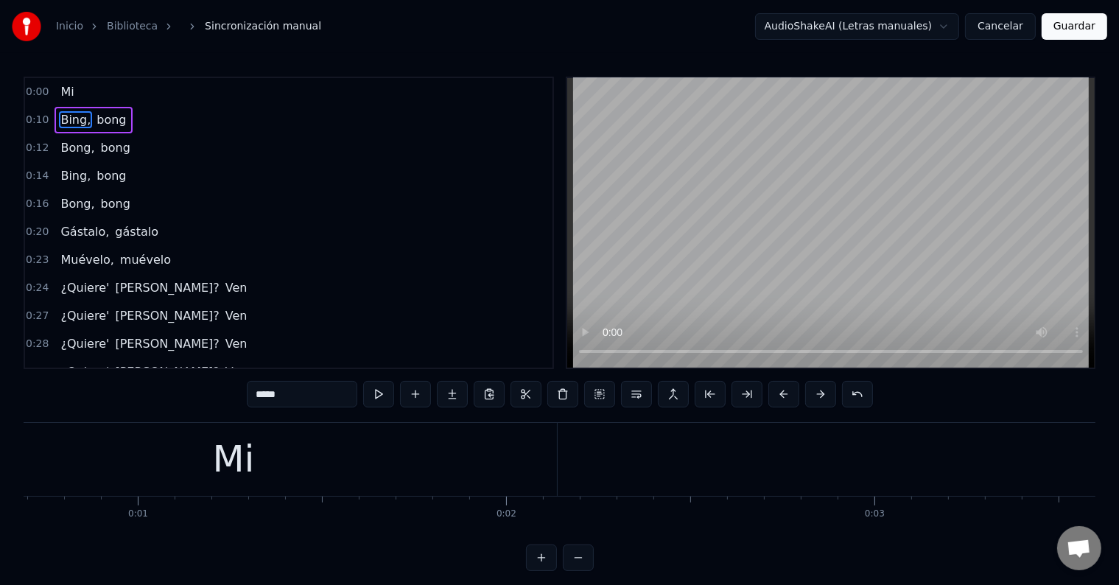
scroll to position [0, 0]
click at [477, 457] on div "Mi" at bounding box center [487, 459] width 42 height 55
type input "**"
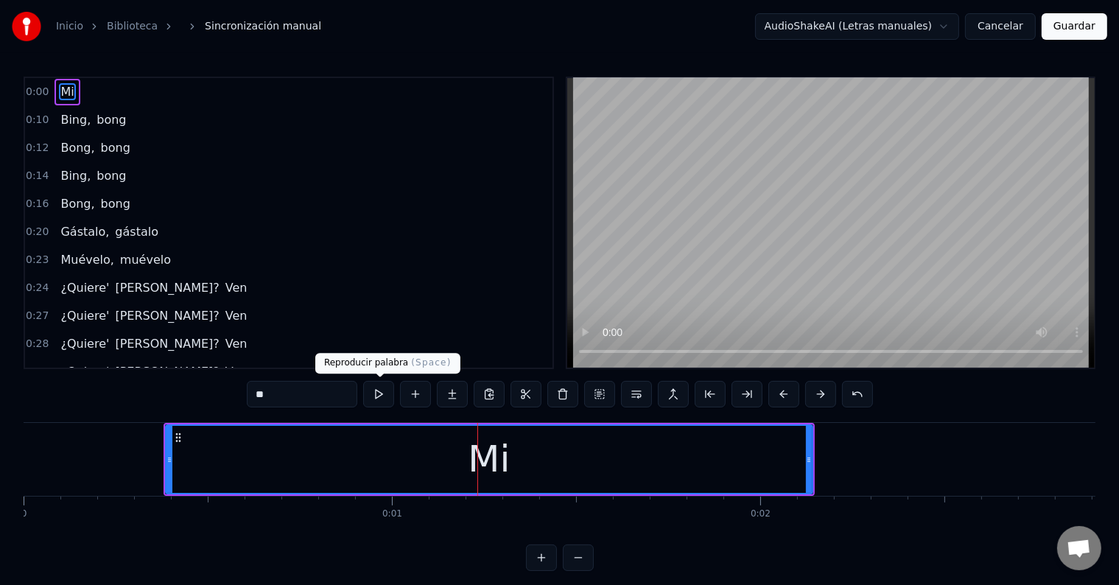
click at [374, 396] on button at bounding box center [378, 394] width 31 height 27
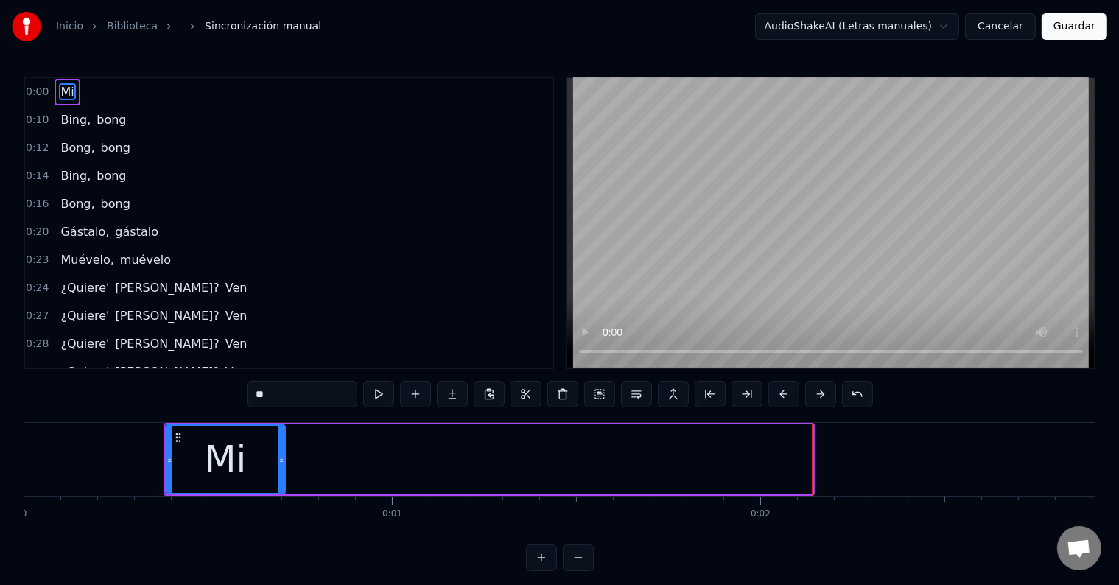
drag, startPoint x: 811, startPoint y: 446, endPoint x: 283, endPoint y: 442, distance: 527.6
click at [283, 442] on div at bounding box center [282, 459] width 6 height 67
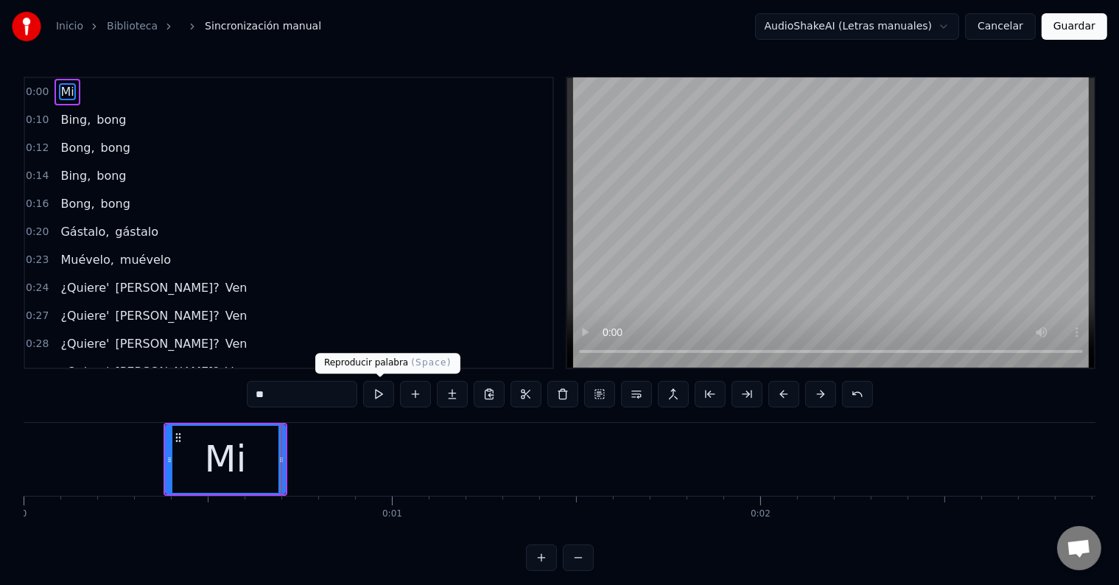
click at [384, 395] on button at bounding box center [378, 394] width 31 height 27
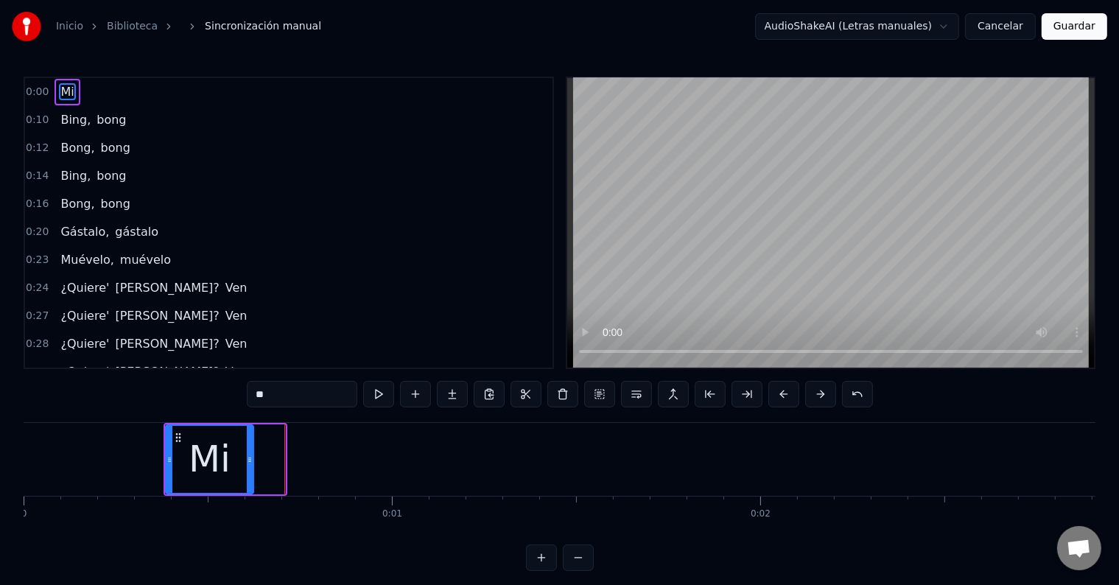
drag, startPoint x: 283, startPoint y: 452, endPoint x: 248, endPoint y: 452, distance: 35.4
click at [248, 452] on div at bounding box center [250, 459] width 6 height 67
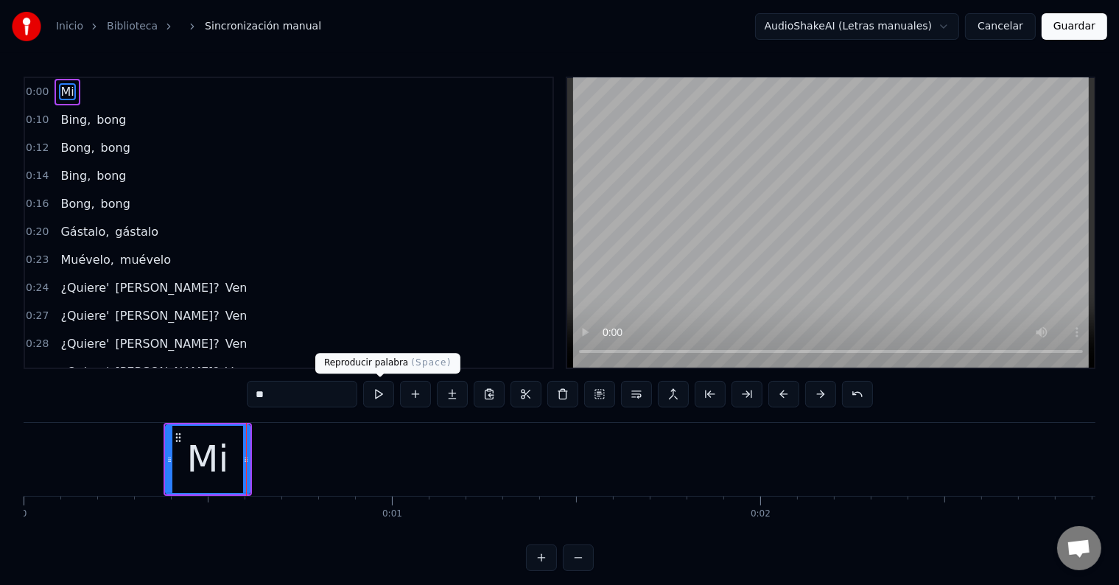
click at [381, 393] on button at bounding box center [378, 394] width 31 height 27
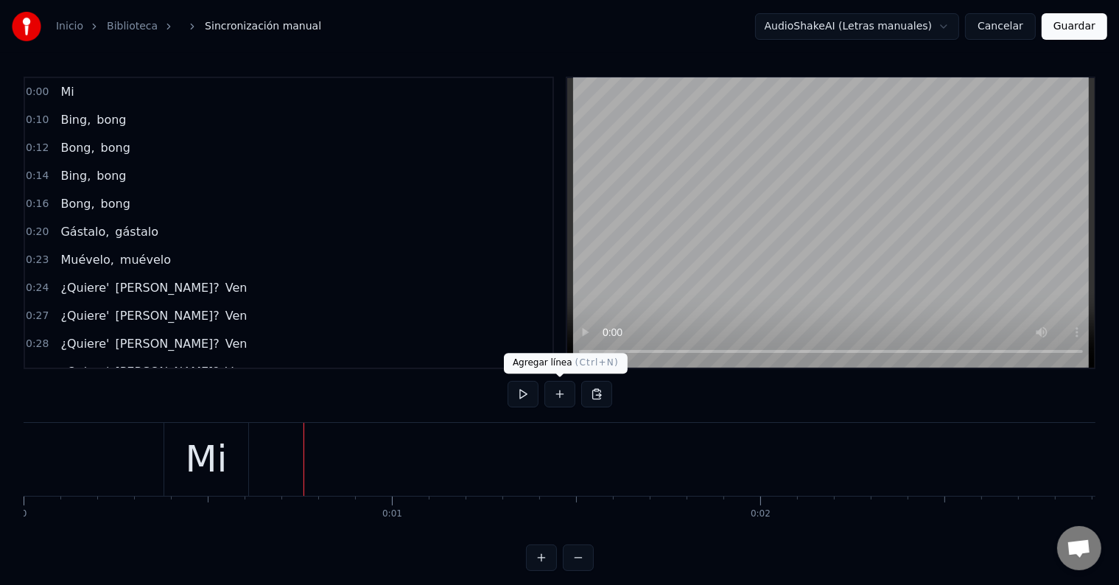
click at [557, 392] on button at bounding box center [560, 394] width 31 height 27
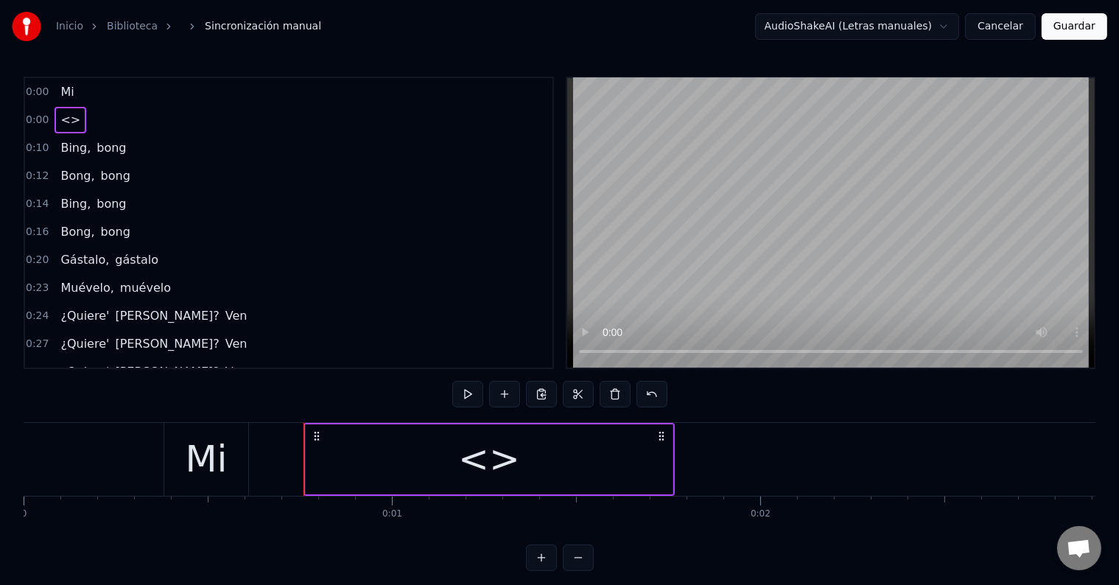
click at [533, 457] on div "<>" at bounding box center [489, 459] width 367 height 70
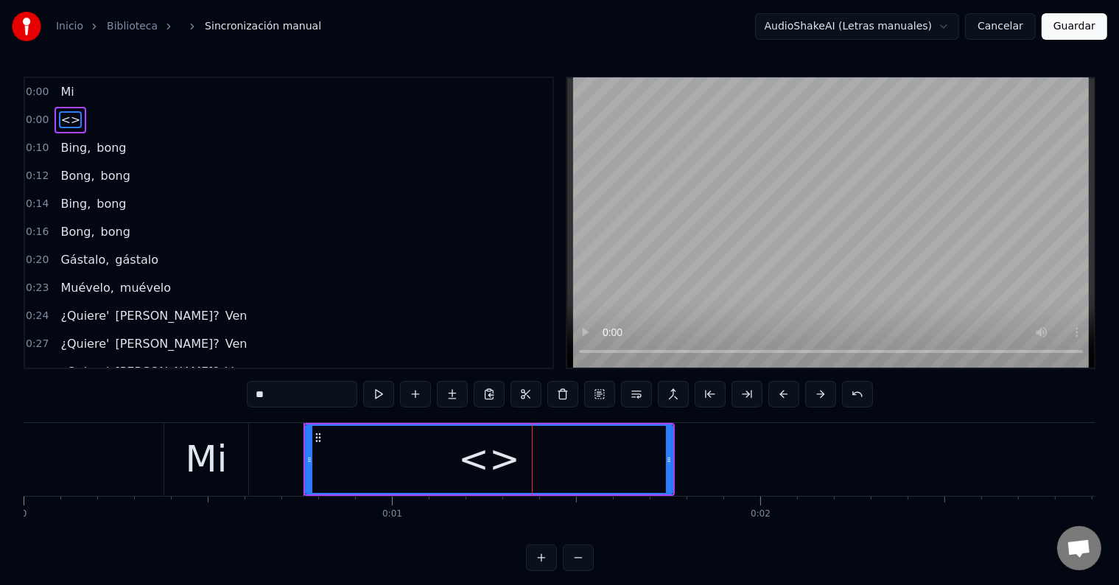
drag, startPoint x: 316, startPoint y: 398, endPoint x: 175, endPoint y: 396, distance: 141.5
click at [175, 396] on div "0:00 Mi 0:00 <> 0:10 Bing, bong 0:12 [PERSON_NAME], bong 0:14 Bing, bong 0:16 B…" at bounding box center [560, 324] width 1072 height 494
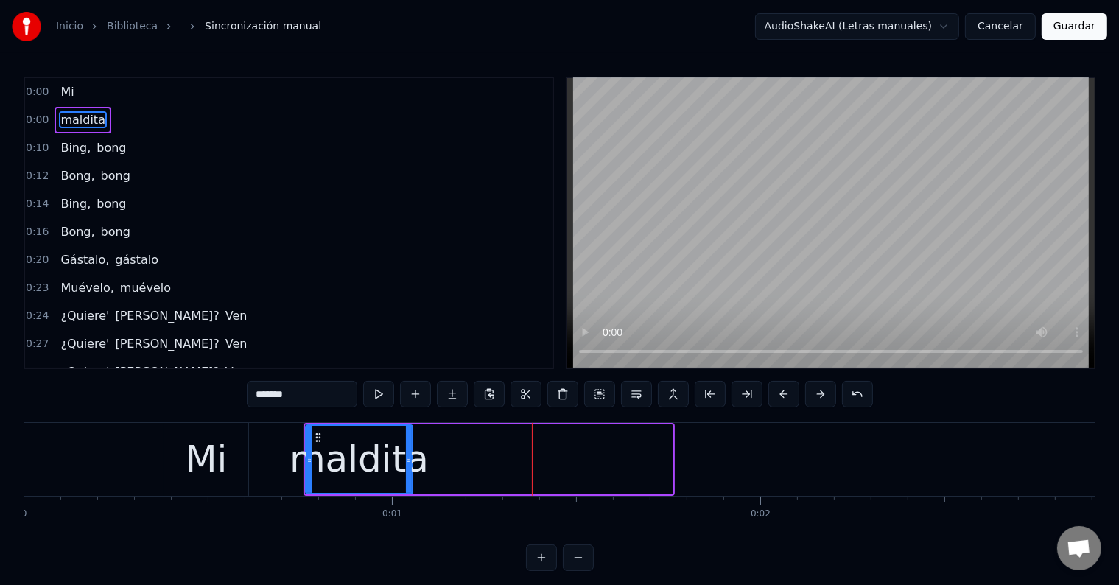
drag, startPoint x: 670, startPoint y: 453, endPoint x: 410, endPoint y: 461, distance: 260.2
click at [410, 461] on icon at bounding box center [409, 460] width 6 height 12
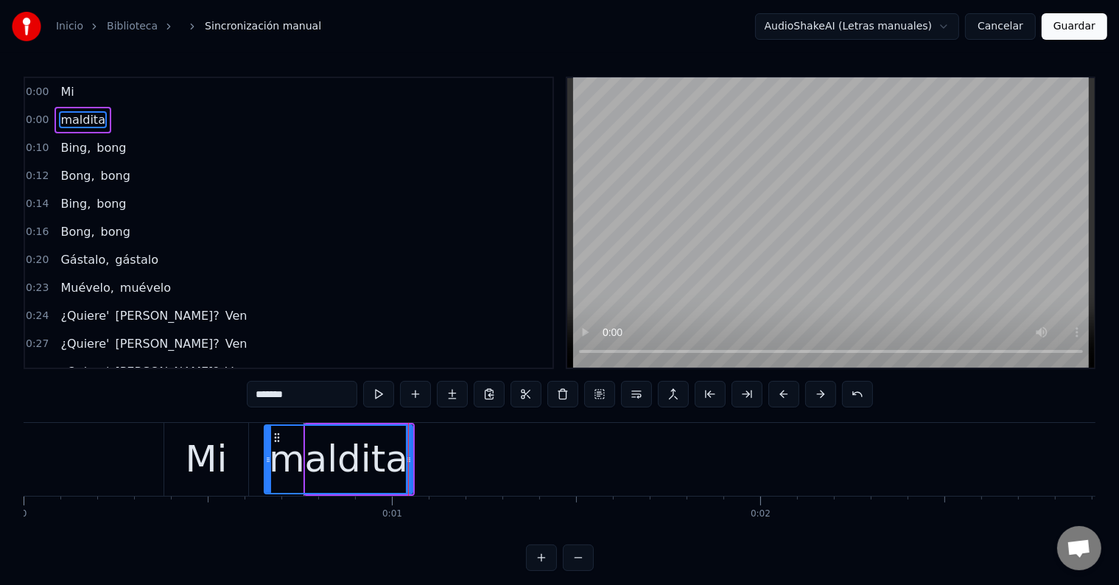
drag, startPoint x: 307, startPoint y: 460, endPoint x: 265, endPoint y: 460, distance: 41.3
click at [265, 460] on icon at bounding box center [268, 460] width 6 height 12
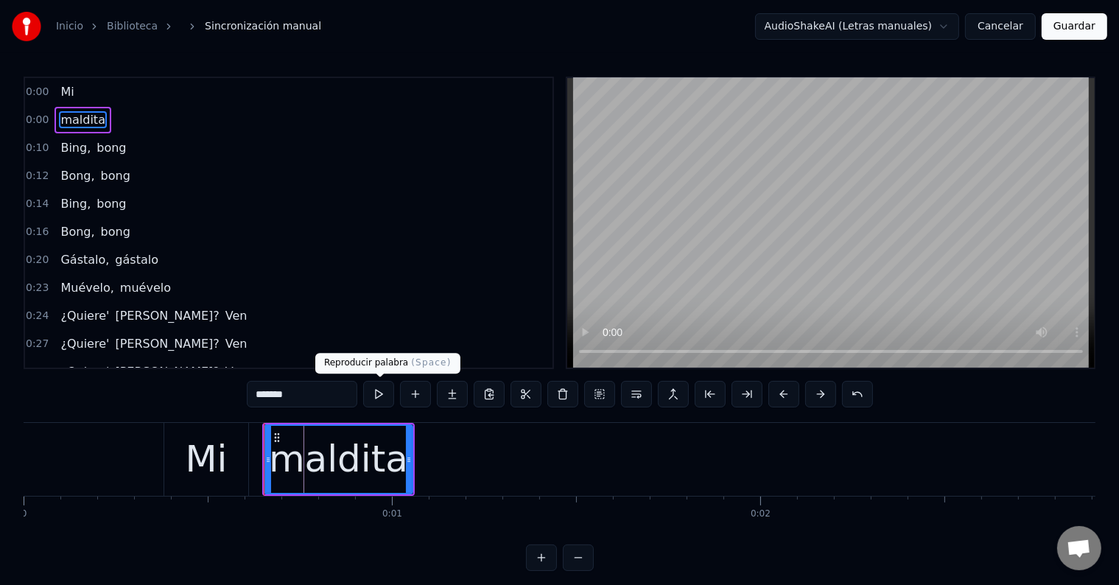
type input "*******"
click at [380, 396] on button at bounding box center [378, 394] width 31 height 27
drag, startPoint x: 345, startPoint y: 447, endPoint x: 353, endPoint y: 448, distance: 8.2
click at [353, 448] on div "maldita" at bounding box center [338, 459] width 139 height 55
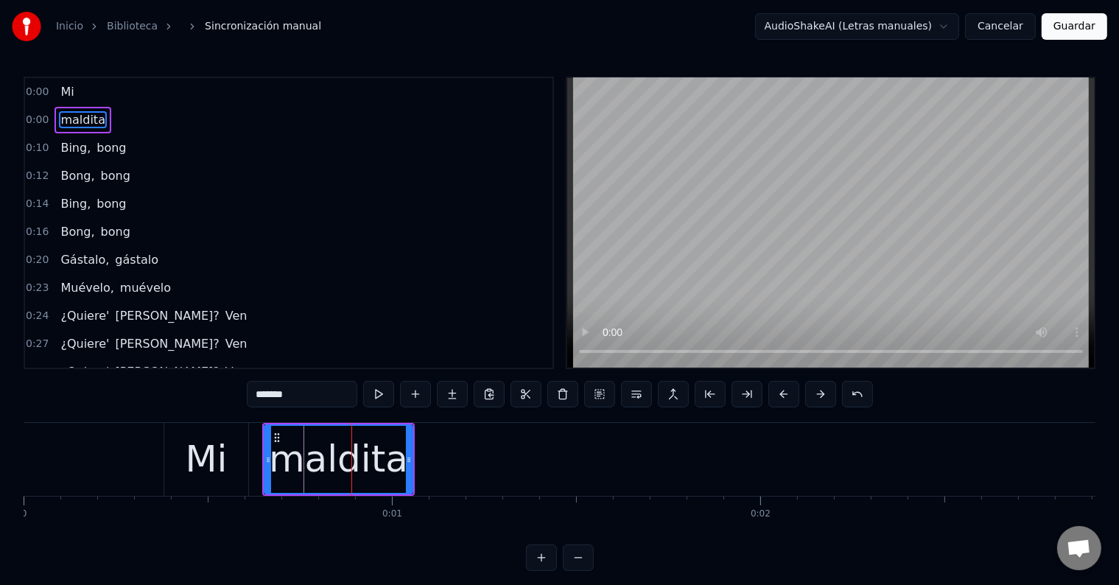
click at [277, 435] on icon at bounding box center [277, 438] width 12 height 12
click at [377, 398] on button at bounding box center [378, 394] width 31 height 27
drag, startPoint x: 410, startPoint y: 447, endPoint x: 451, endPoint y: 451, distance: 41.4
click at [451, 451] on div at bounding box center [450, 459] width 6 height 67
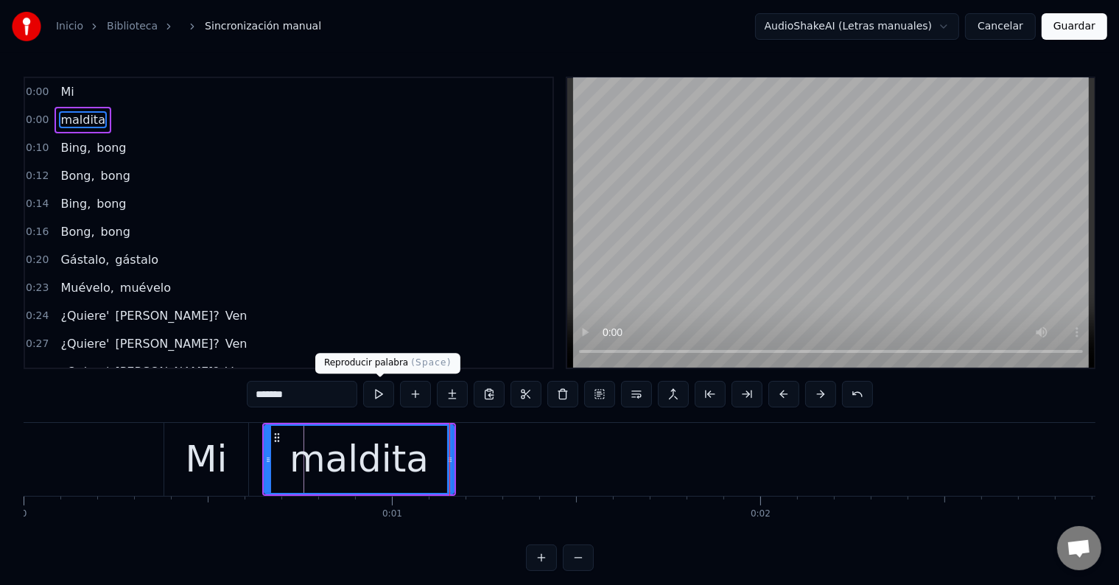
click at [374, 396] on button at bounding box center [378, 394] width 31 height 27
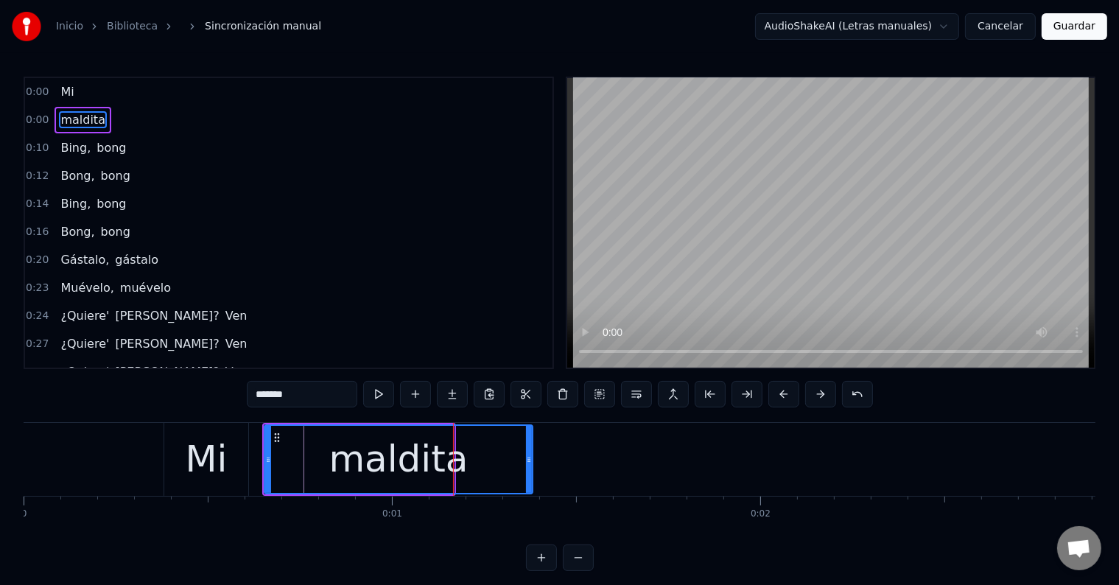
drag, startPoint x: 451, startPoint y: 447, endPoint x: 530, endPoint y: 450, distance: 78.9
click at [530, 450] on div at bounding box center [529, 459] width 6 height 67
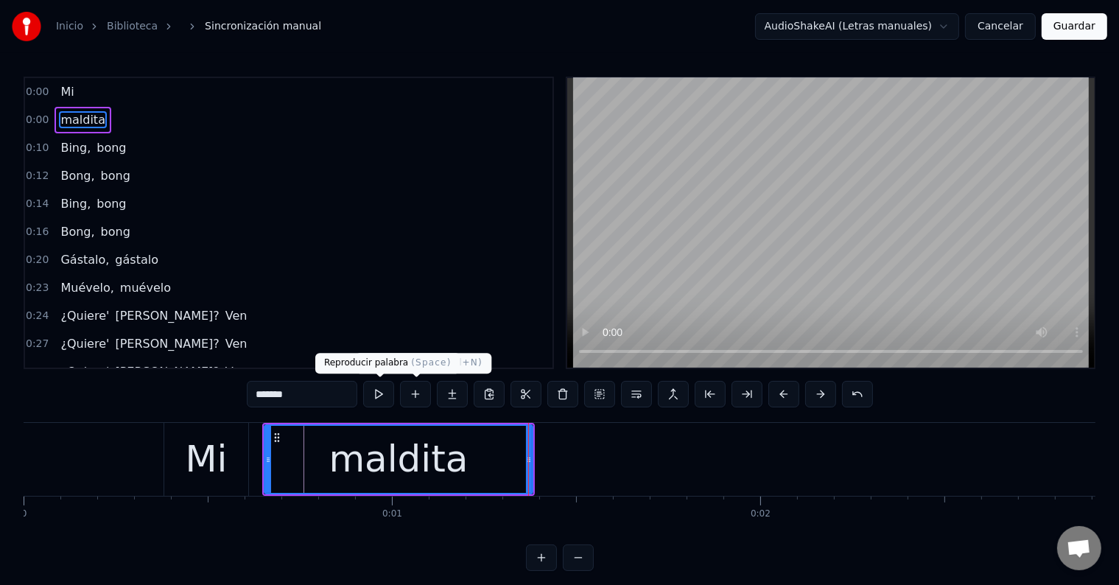
click at [386, 395] on button at bounding box center [378, 394] width 31 height 27
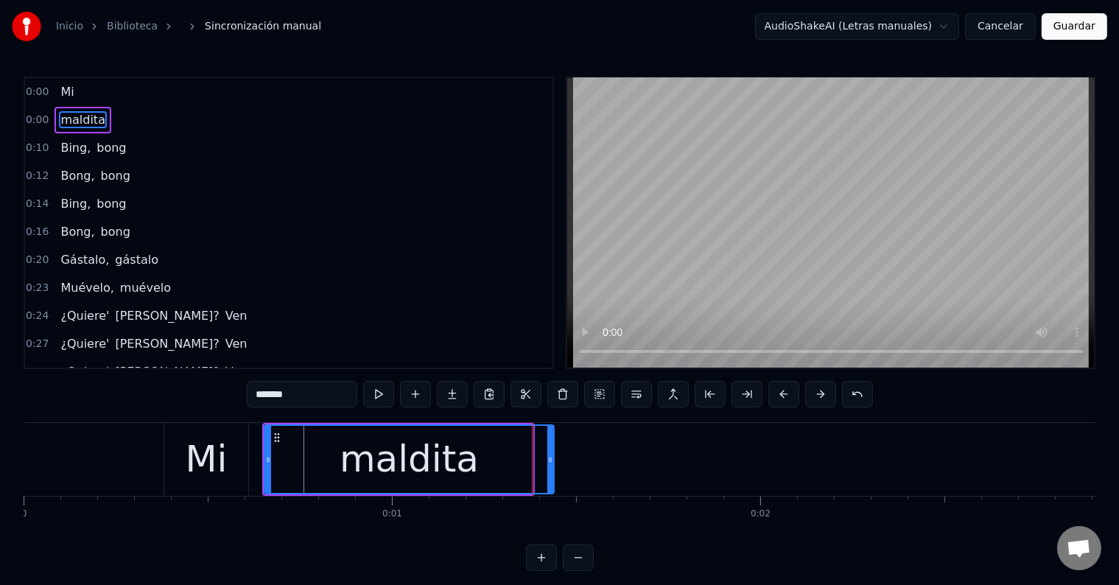
drag, startPoint x: 536, startPoint y: 454, endPoint x: 554, endPoint y: 456, distance: 17.8
click at [553, 456] on icon at bounding box center [550, 460] width 6 height 12
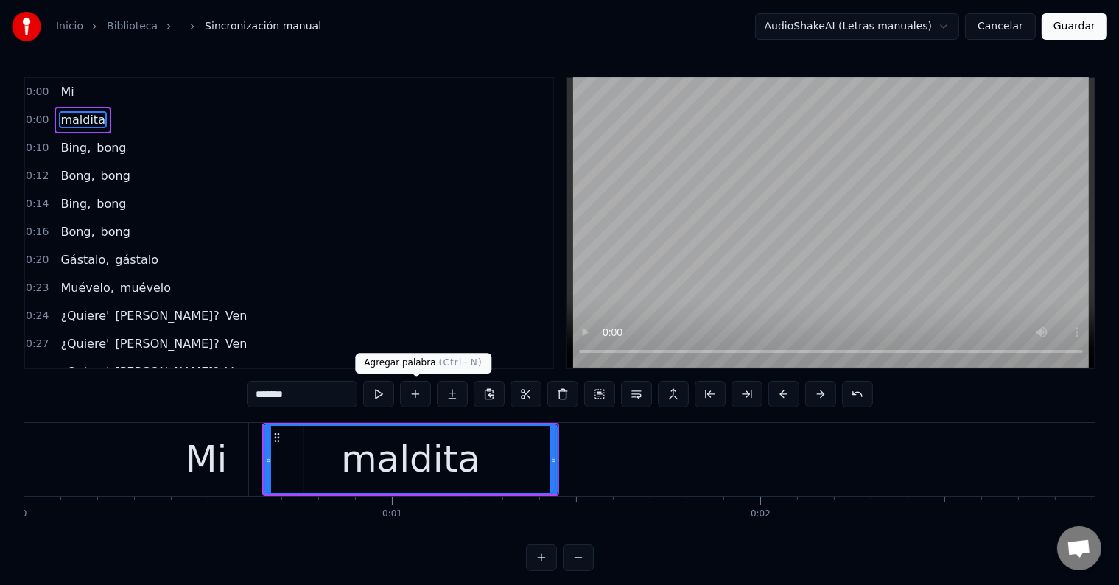
click at [388, 398] on button at bounding box center [378, 394] width 31 height 27
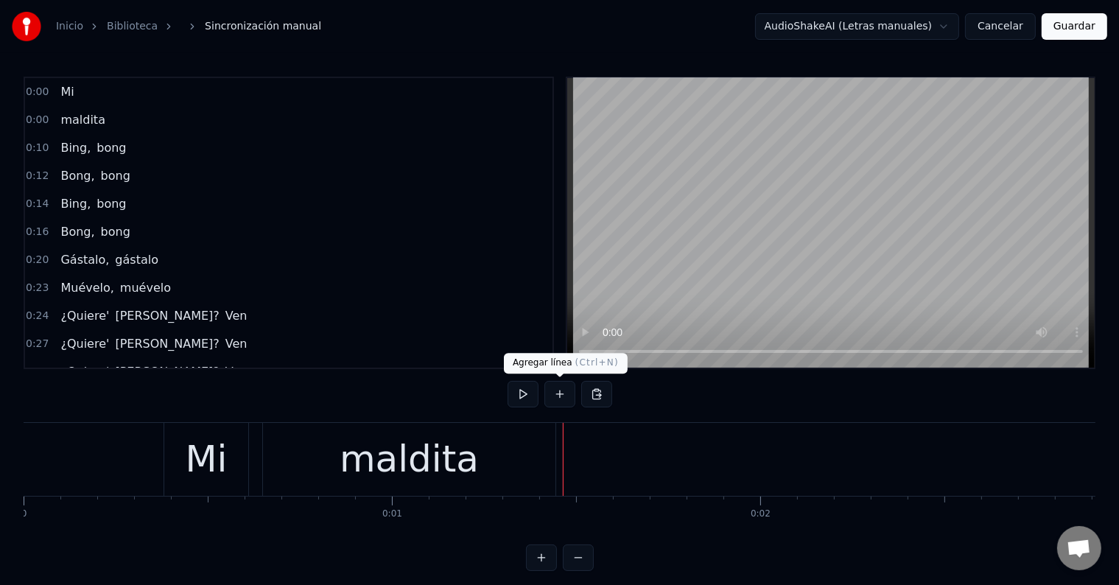
click at [561, 393] on button at bounding box center [560, 394] width 31 height 27
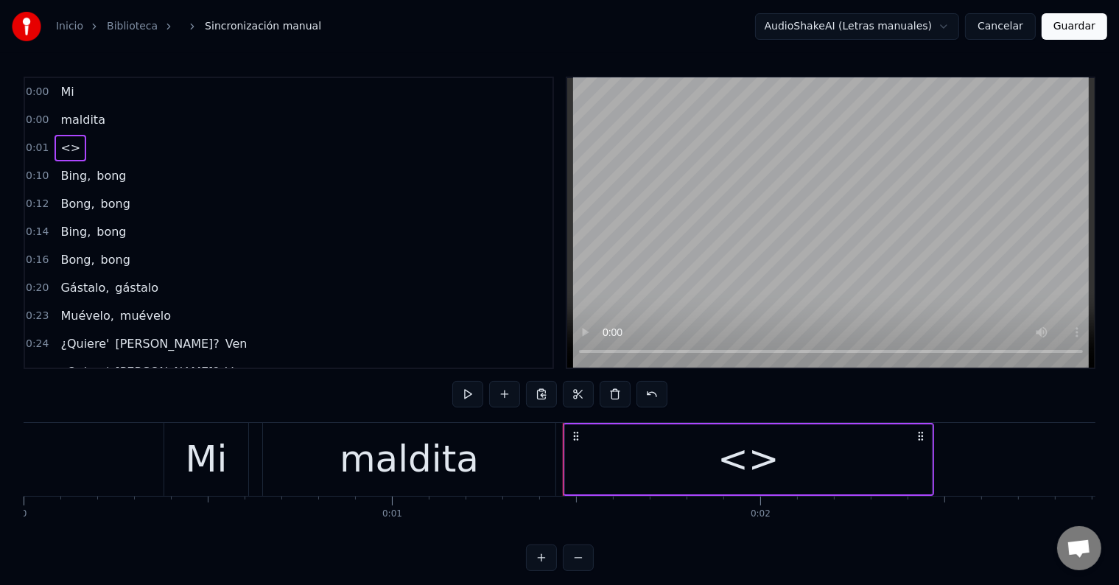
click at [647, 459] on div "<>" at bounding box center [748, 459] width 367 height 70
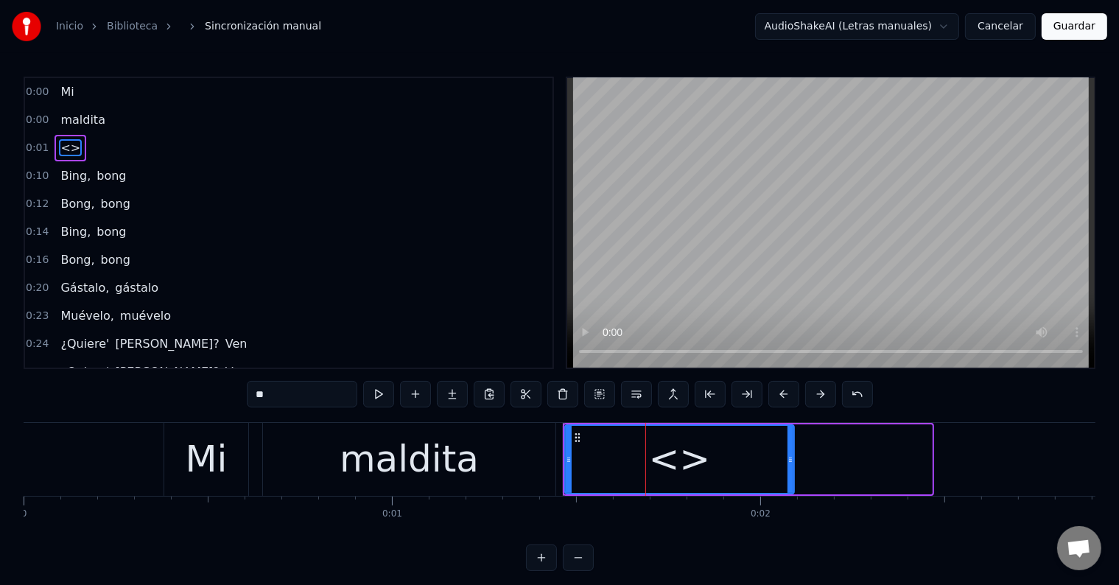
drag, startPoint x: 928, startPoint y: 452, endPoint x: 791, endPoint y: 459, distance: 138.0
click at [791, 459] on div at bounding box center [791, 459] width 6 height 67
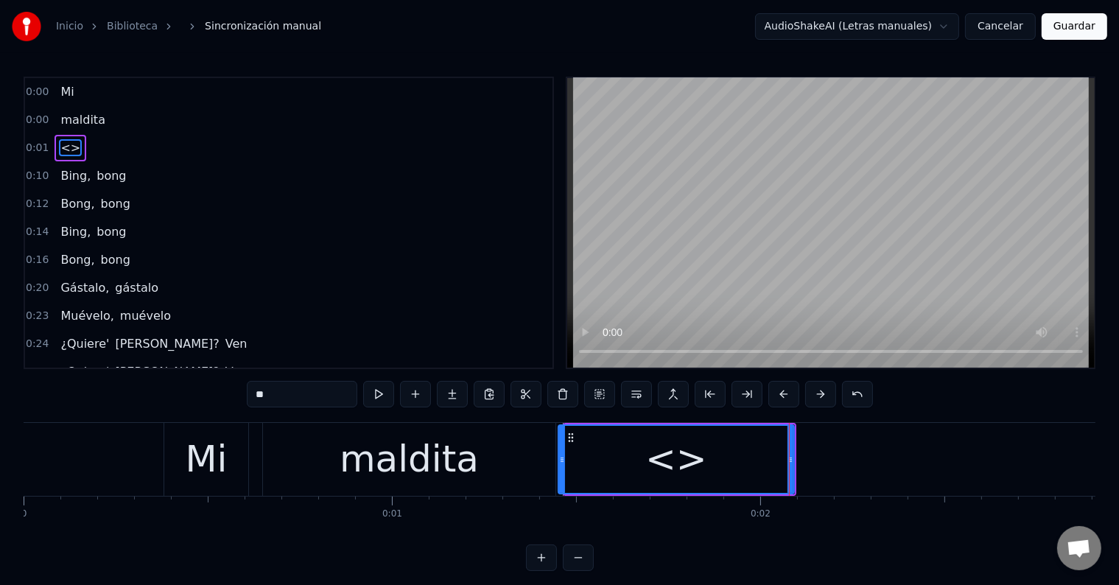
click at [561, 460] on icon at bounding box center [562, 460] width 6 height 12
click at [622, 451] on div "<>" at bounding box center [676, 459] width 234 height 67
drag, startPoint x: 320, startPoint y: 396, endPoint x: 216, endPoint y: 395, distance: 103.9
click at [216, 395] on div "0:00 Mi 0:00 maldita 0:01 <> 0:10 Bing, bong 0:12 [PERSON_NAME], bong 0:14 Bing…" at bounding box center [560, 324] width 1072 height 494
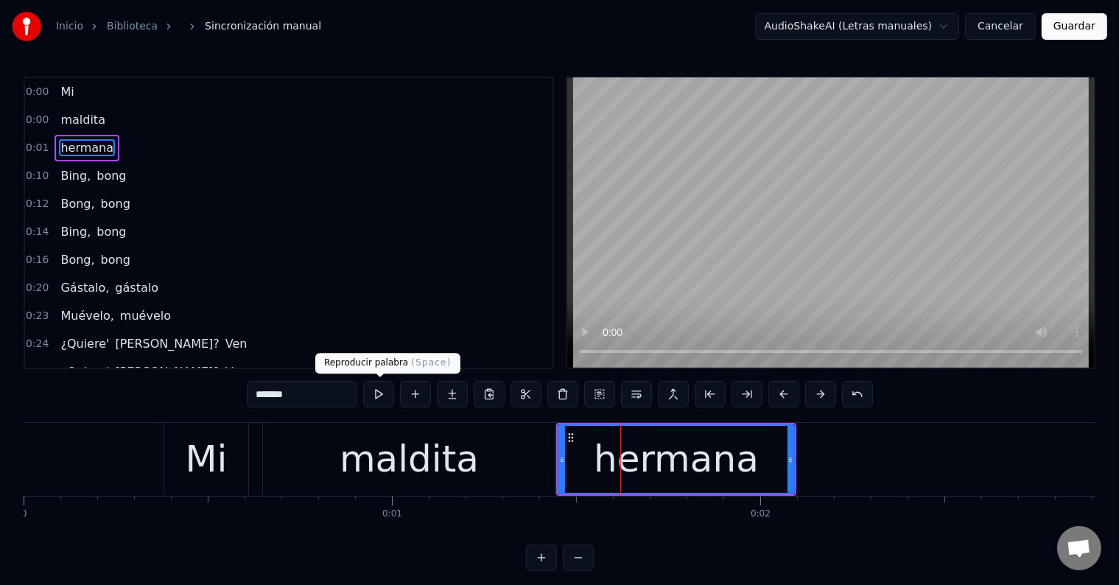
type input "*******"
click at [388, 399] on button at bounding box center [378, 394] width 31 height 27
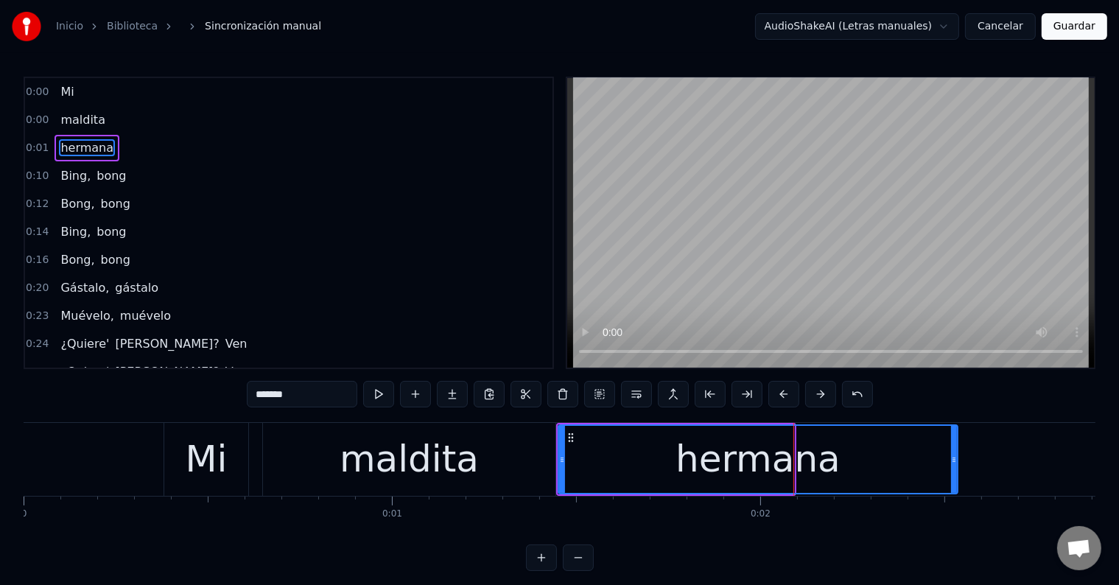
drag, startPoint x: 791, startPoint y: 449, endPoint x: 960, endPoint y: 449, distance: 168.7
click at [957, 449] on div at bounding box center [954, 459] width 6 height 67
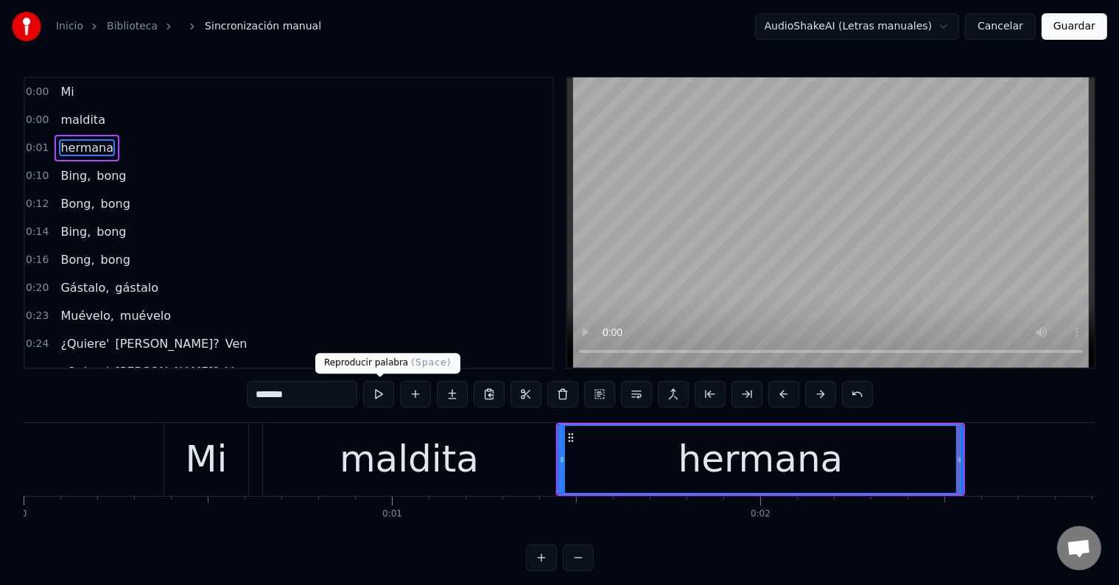
click at [383, 396] on button at bounding box center [378, 394] width 31 height 27
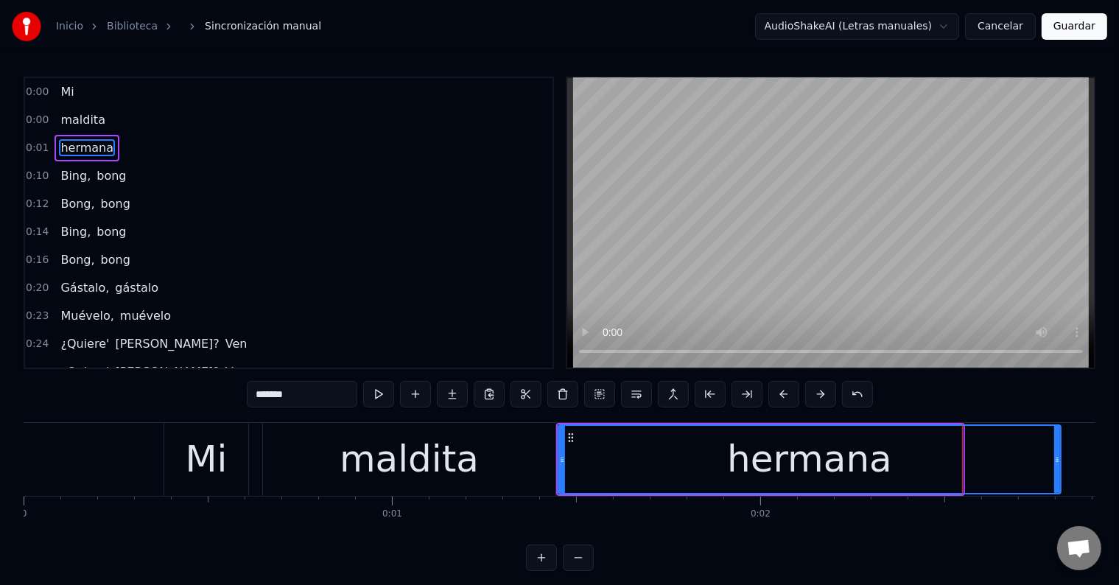
drag, startPoint x: 960, startPoint y: 448, endPoint x: 1062, endPoint y: 451, distance: 101.7
click at [1060, 451] on div at bounding box center [1057, 459] width 6 height 67
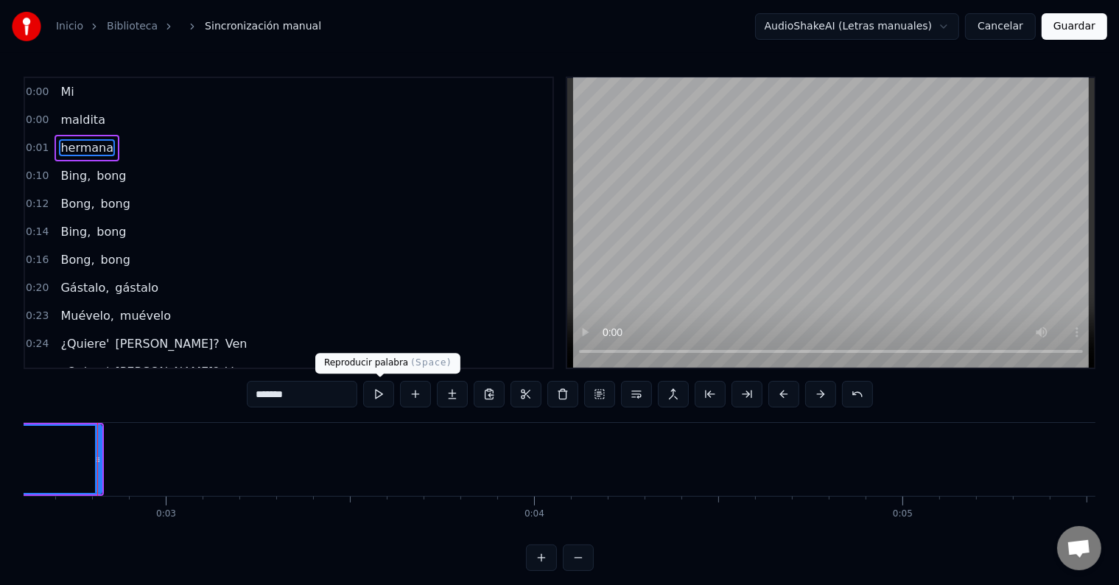
click at [385, 399] on button at bounding box center [378, 394] width 31 height 27
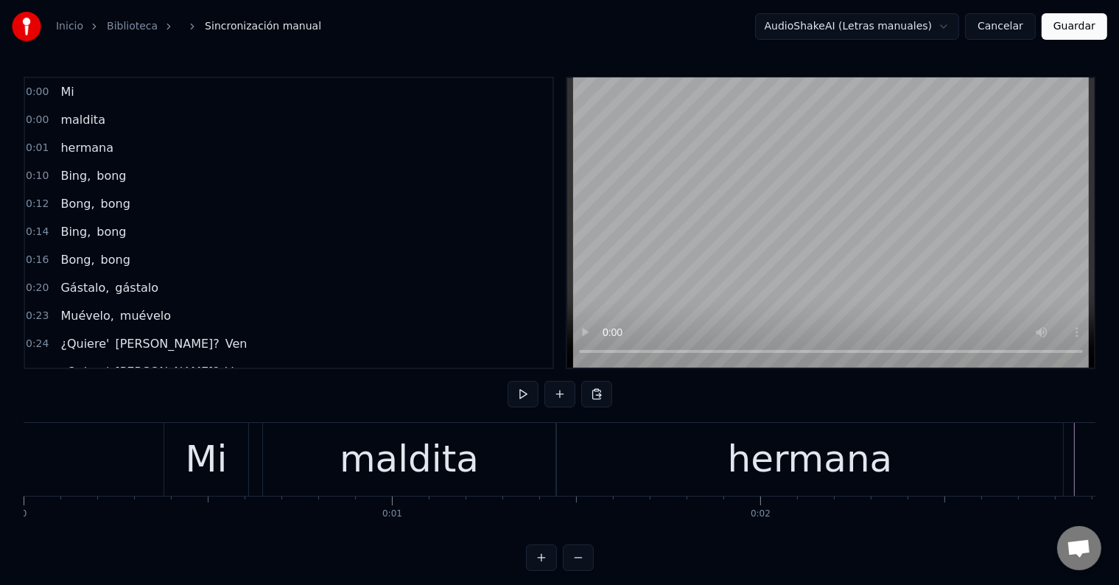
click at [230, 458] on div "Mi" at bounding box center [206, 459] width 84 height 73
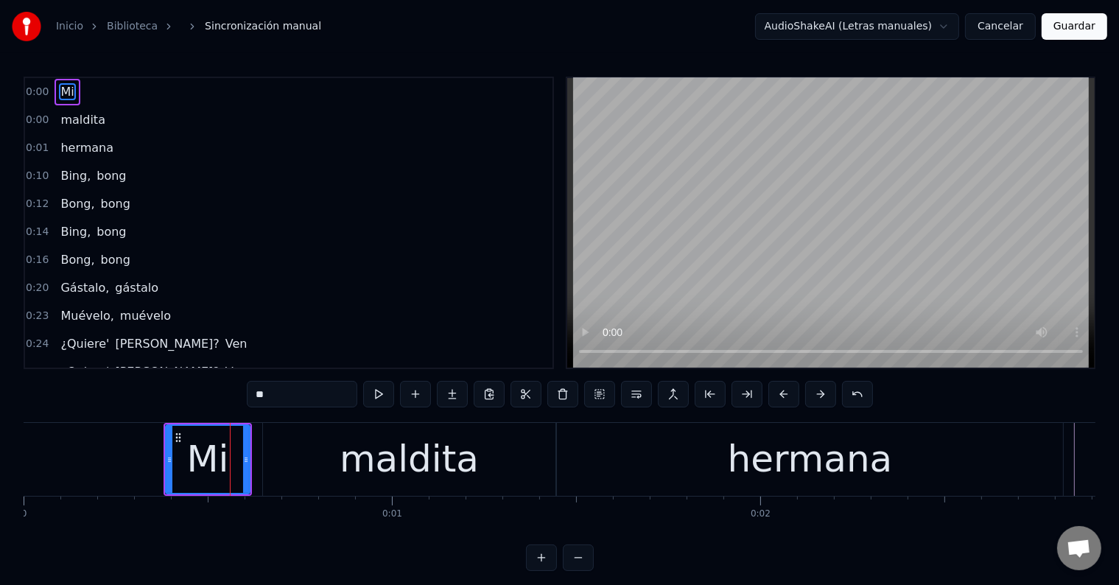
click at [69, 123] on span "maldita" at bounding box center [83, 119] width 48 height 17
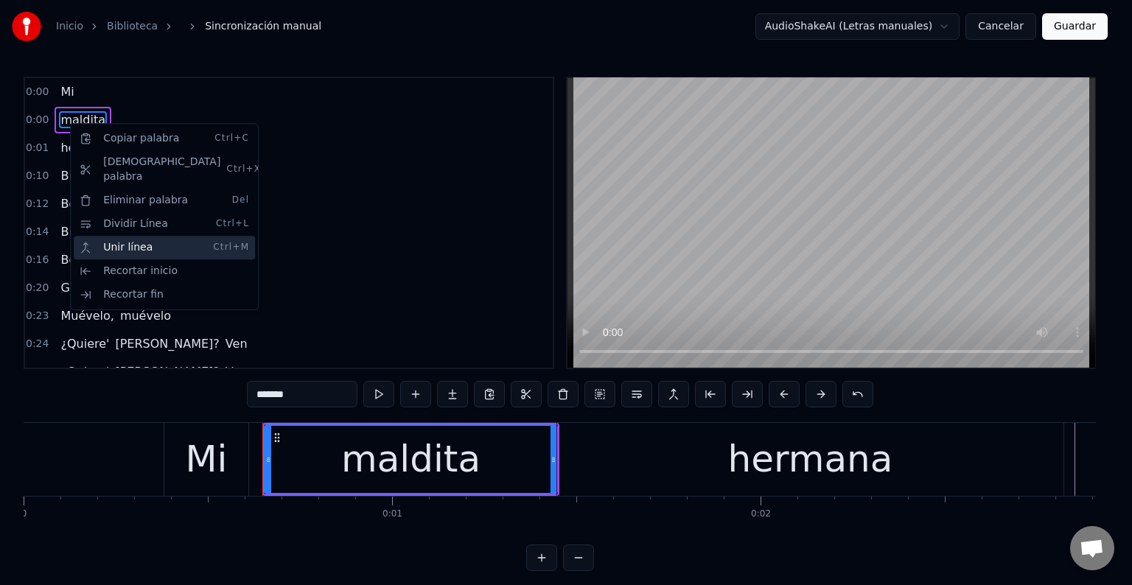
click at [136, 236] on div "Unir línea Ctrl+M" at bounding box center [164, 248] width 181 height 24
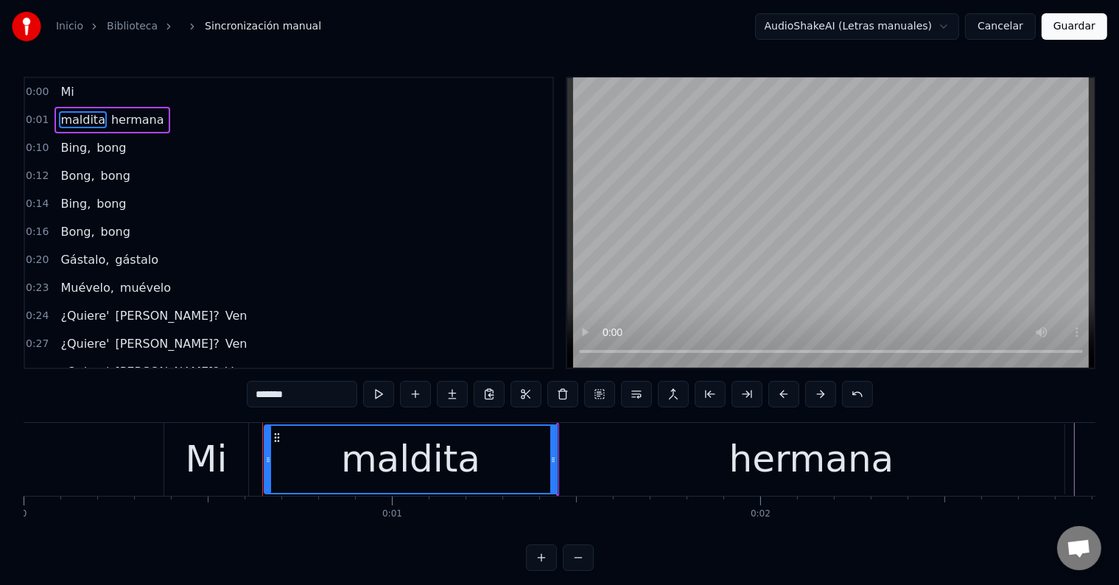
click at [61, 95] on span "Mi" at bounding box center [67, 91] width 16 height 17
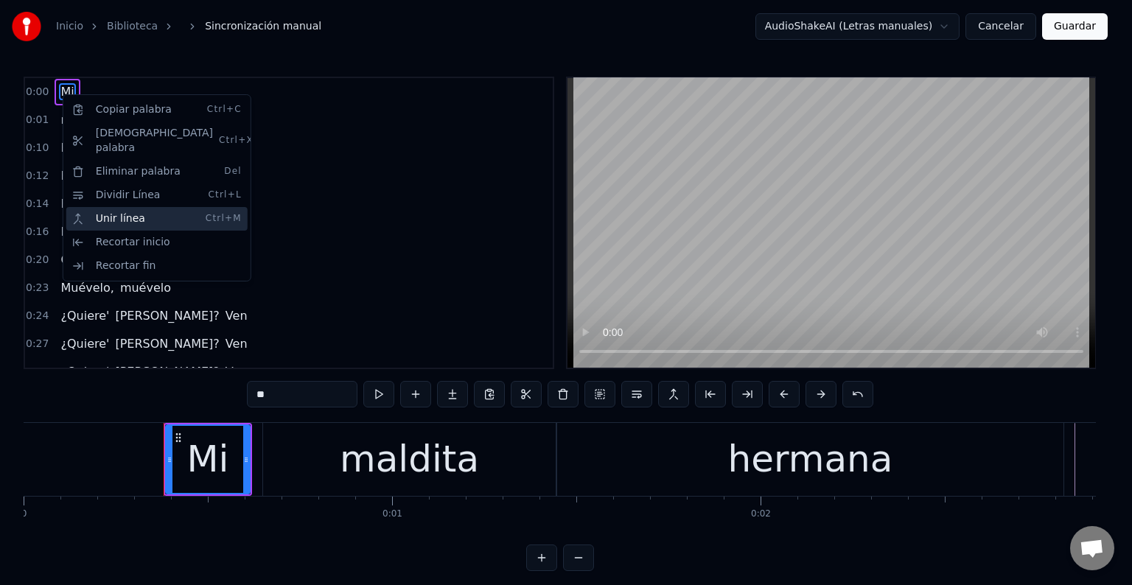
click at [123, 207] on div "Unir línea Ctrl+M" at bounding box center [156, 219] width 181 height 24
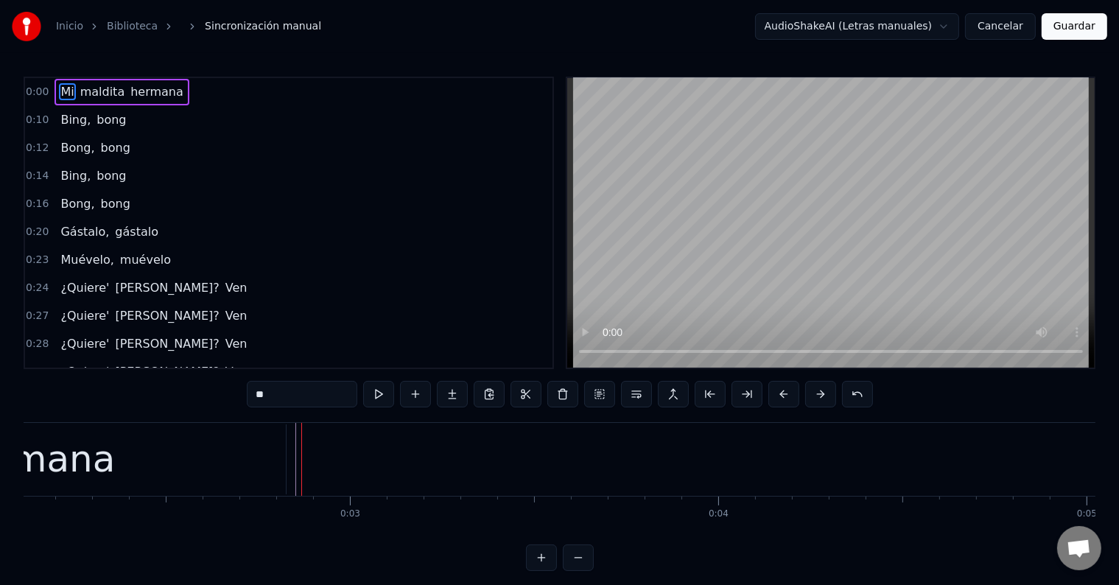
scroll to position [0, 772]
click at [163, 464] on div "hermana" at bounding box center [39, 459] width 506 height 70
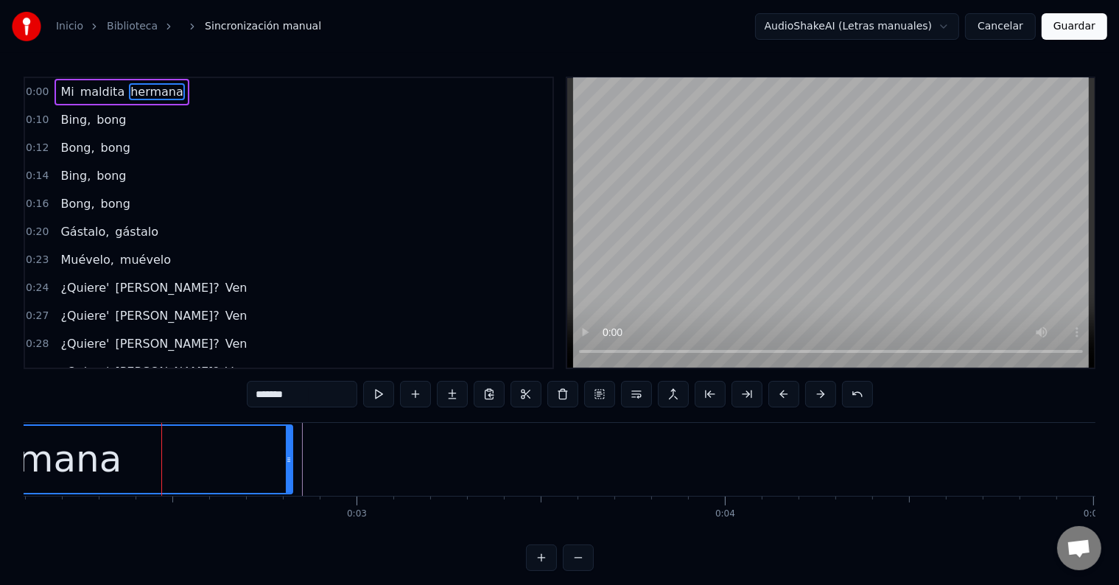
click at [324, 393] on input "*******" at bounding box center [302, 394] width 111 height 27
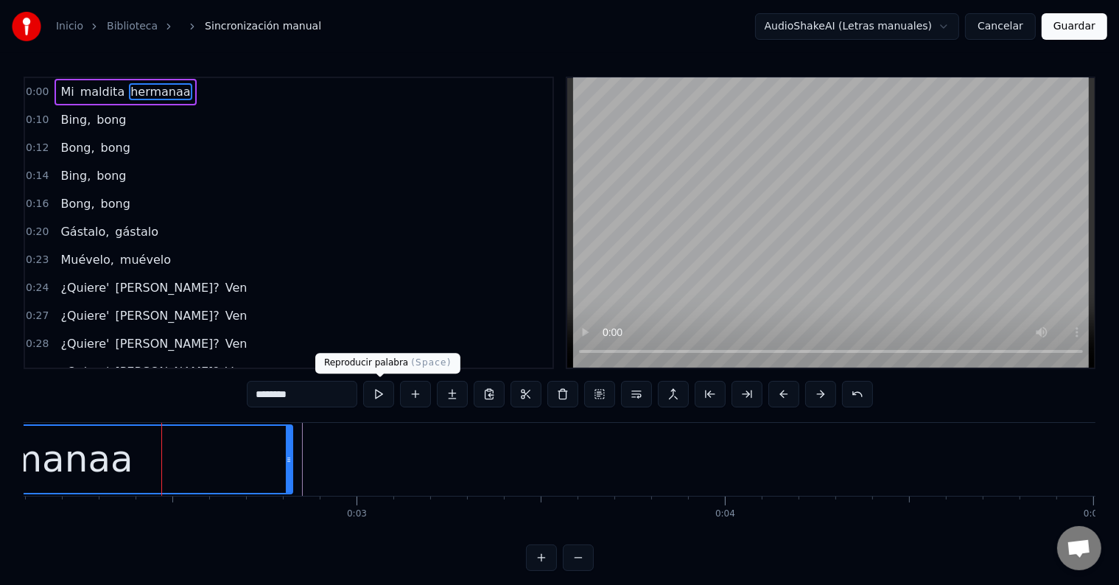
click at [383, 396] on button at bounding box center [378, 394] width 31 height 27
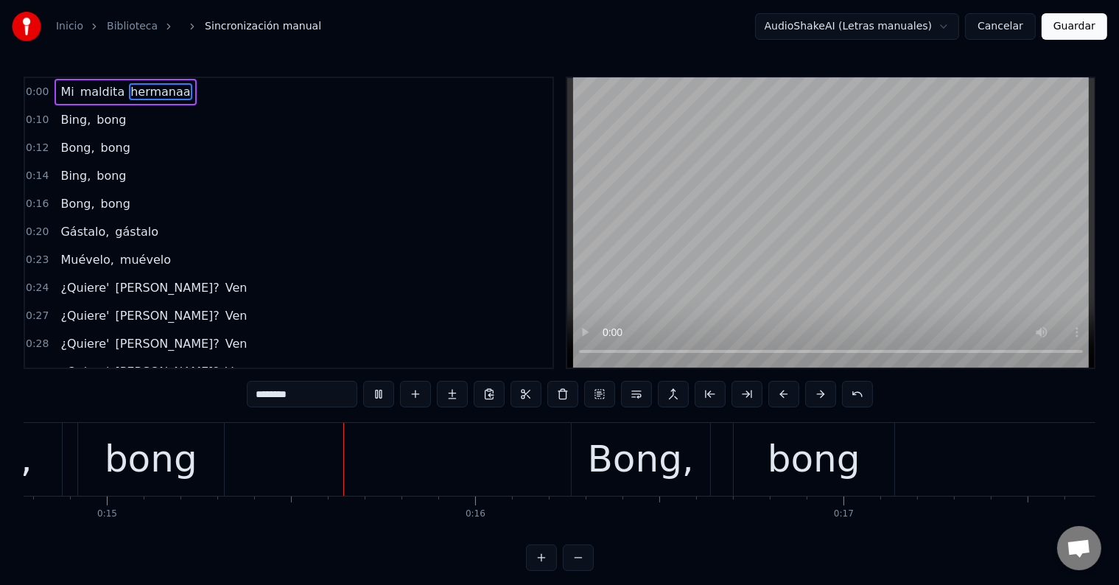
scroll to position [0, 5444]
click at [192, 455] on div "bong" at bounding box center [150, 459] width 93 height 55
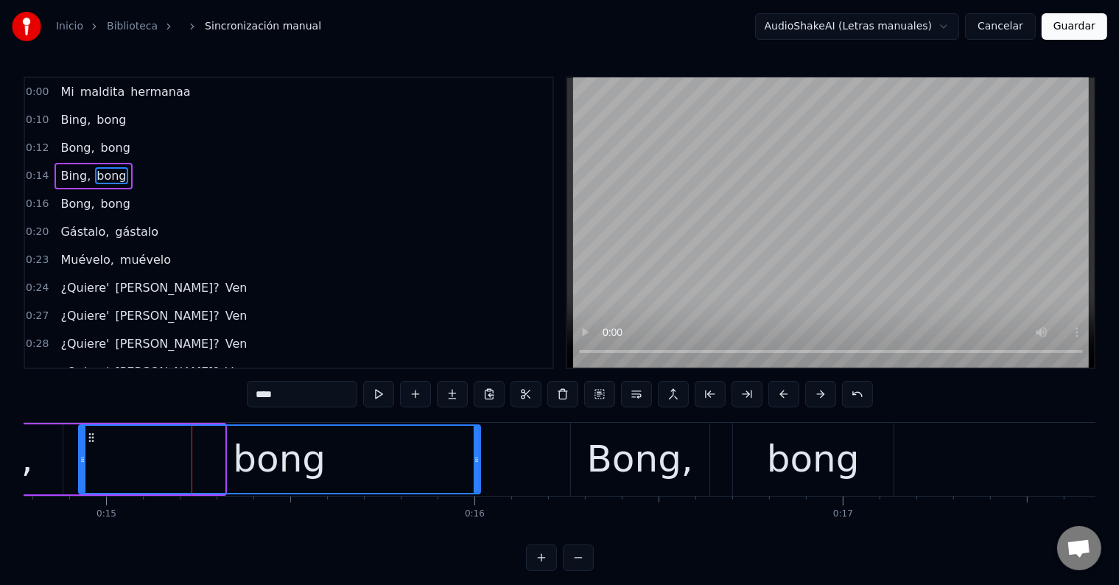
drag, startPoint x: 222, startPoint y: 457, endPoint x: 477, endPoint y: 457, distance: 255.7
click at [477, 457] on icon at bounding box center [477, 460] width 6 height 12
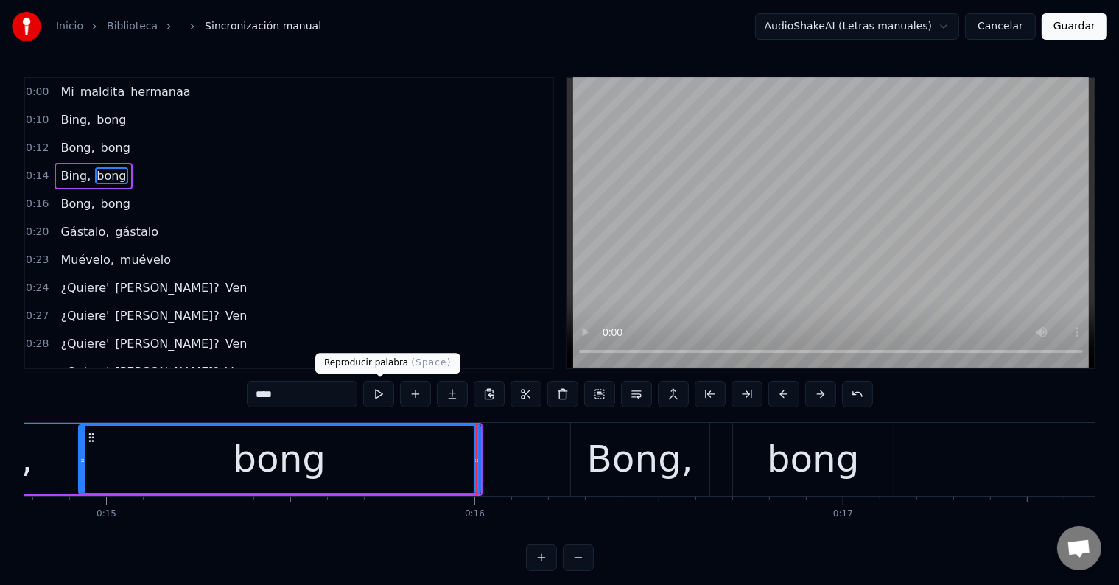
click at [374, 397] on button at bounding box center [378, 394] width 31 height 27
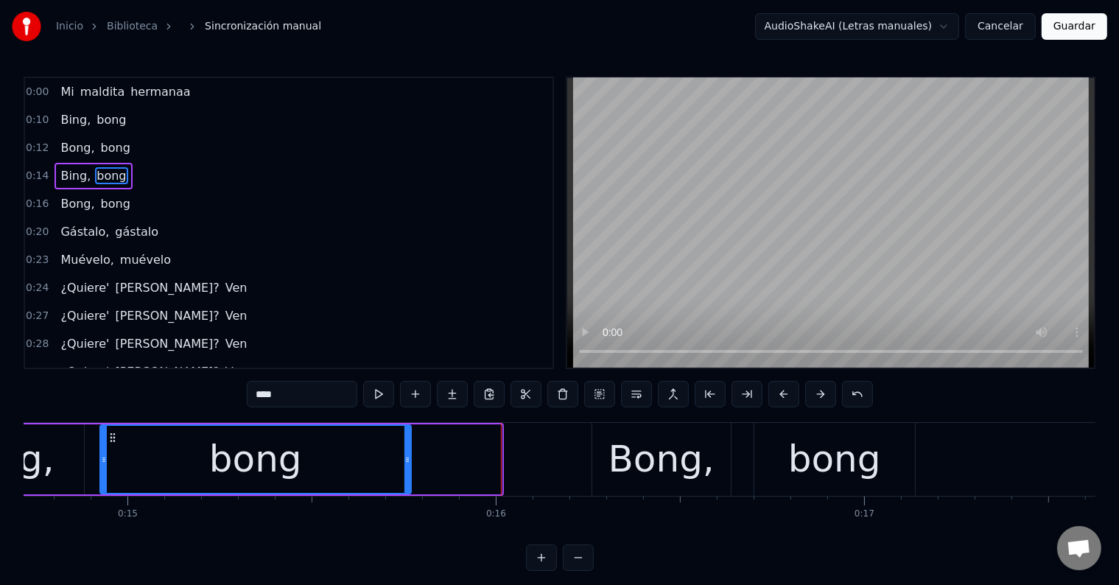
drag, startPoint x: 496, startPoint y: 447, endPoint x: 405, endPoint y: 446, distance: 90.6
click at [405, 446] on div at bounding box center [408, 459] width 6 height 67
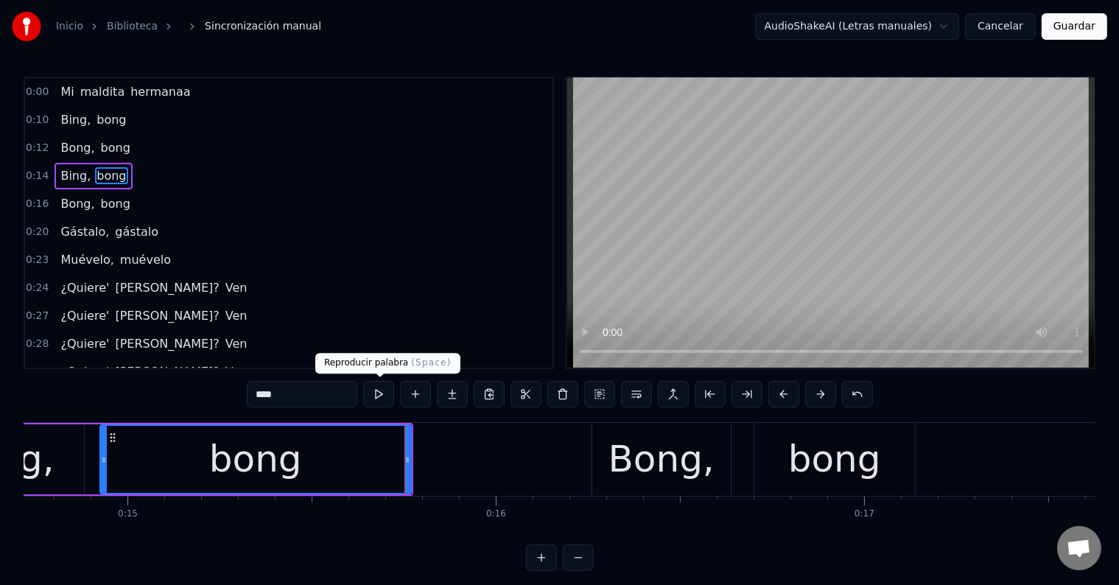
click at [382, 398] on button at bounding box center [378, 394] width 31 height 27
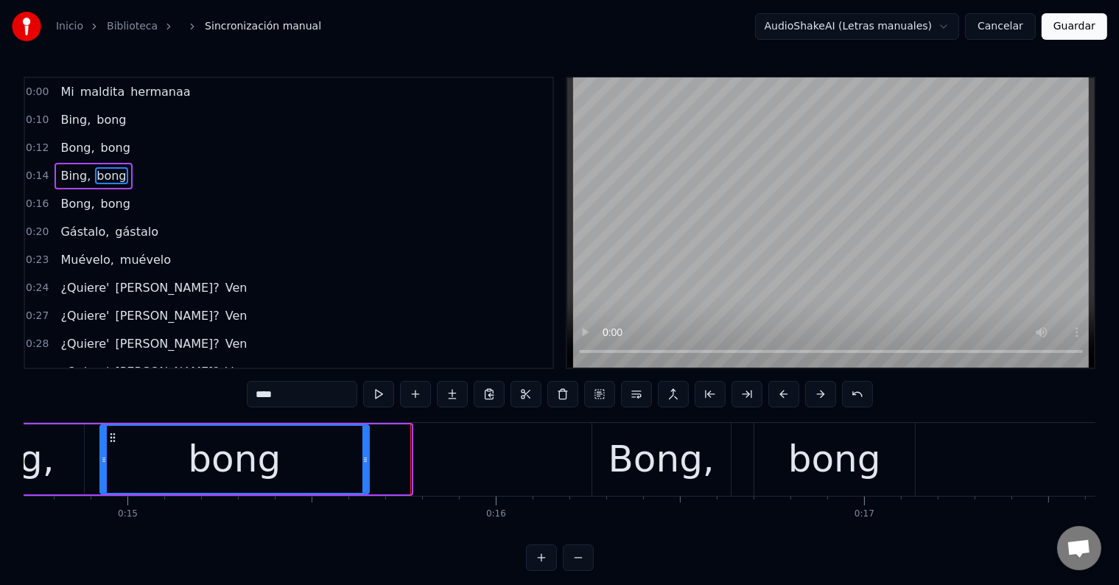
drag, startPoint x: 409, startPoint y: 461, endPoint x: 367, endPoint y: 461, distance: 42.0
click at [367, 461] on icon at bounding box center [366, 460] width 6 height 12
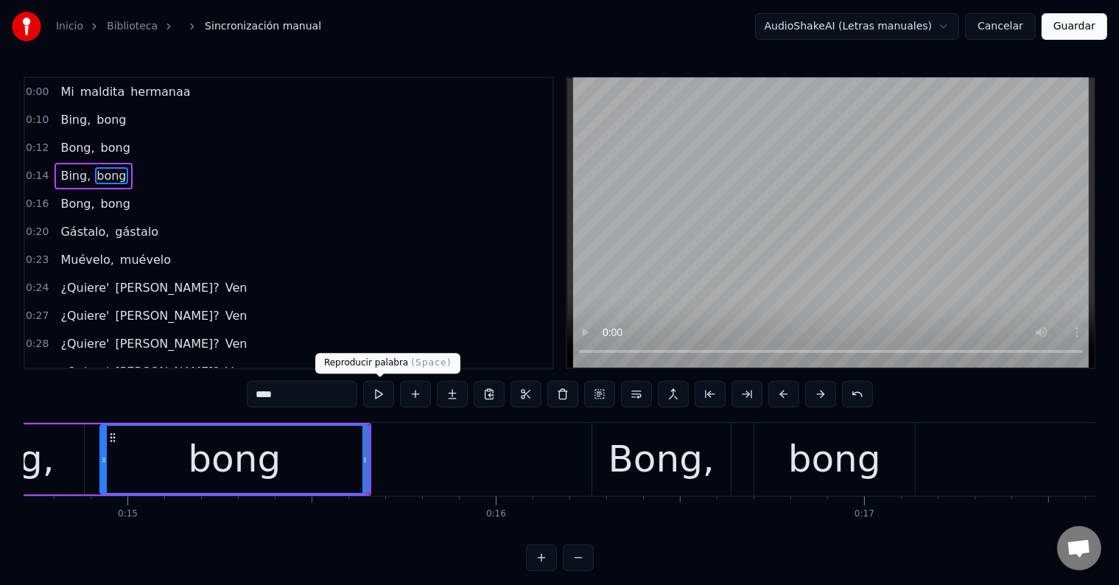
click at [377, 396] on button at bounding box center [378, 394] width 31 height 27
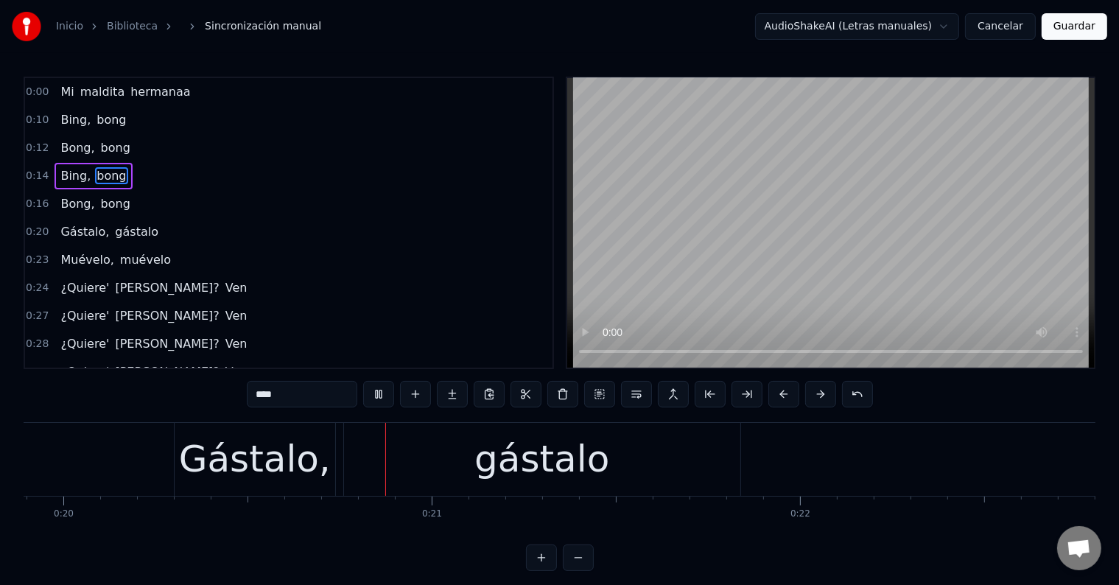
scroll to position [0, 7330]
click at [259, 459] on div "Gástalo," at bounding box center [254, 459] width 152 height 55
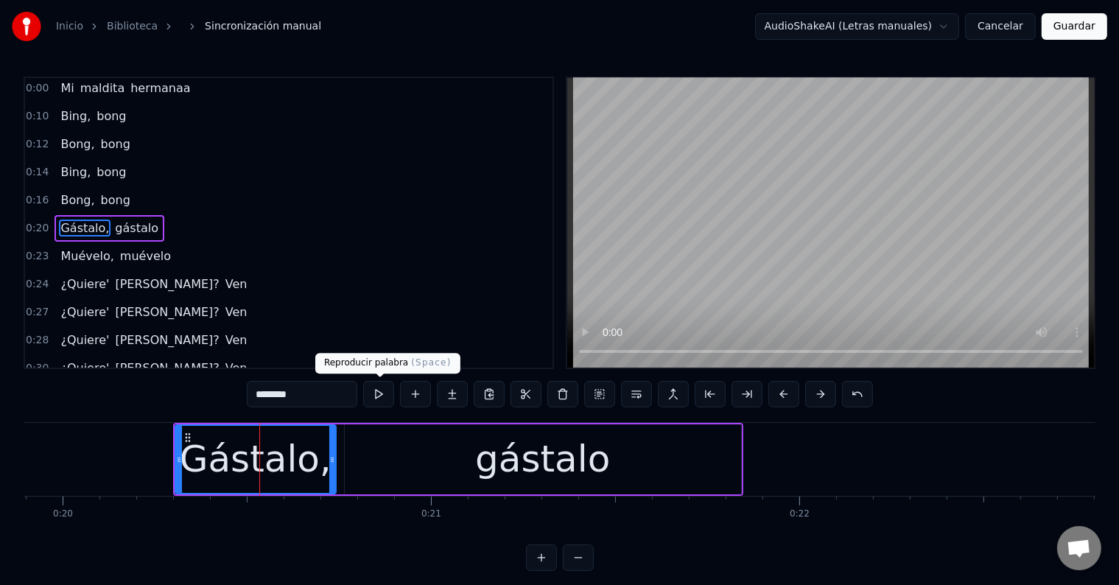
click at [382, 394] on button at bounding box center [378, 394] width 31 height 27
click at [411, 437] on div "gástalo" at bounding box center [543, 459] width 396 height 70
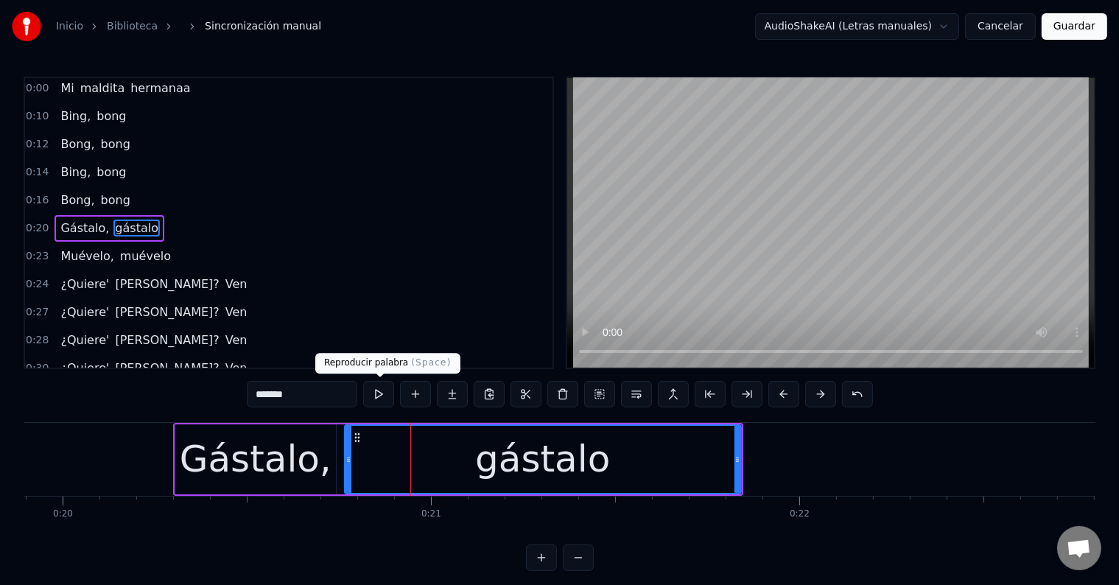
click at [391, 398] on button at bounding box center [378, 394] width 31 height 27
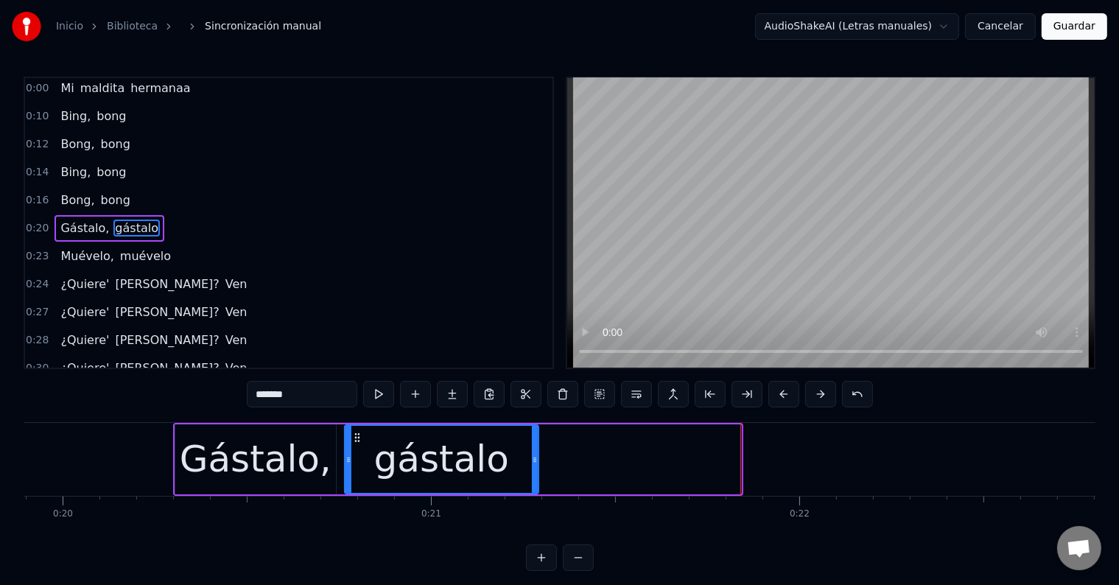
drag, startPoint x: 738, startPoint y: 452, endPoint x: 536, endPoint y: 463, distance: 202.9
click at [536, 463] on div at bounding box center [535, 459] width 6 height 67
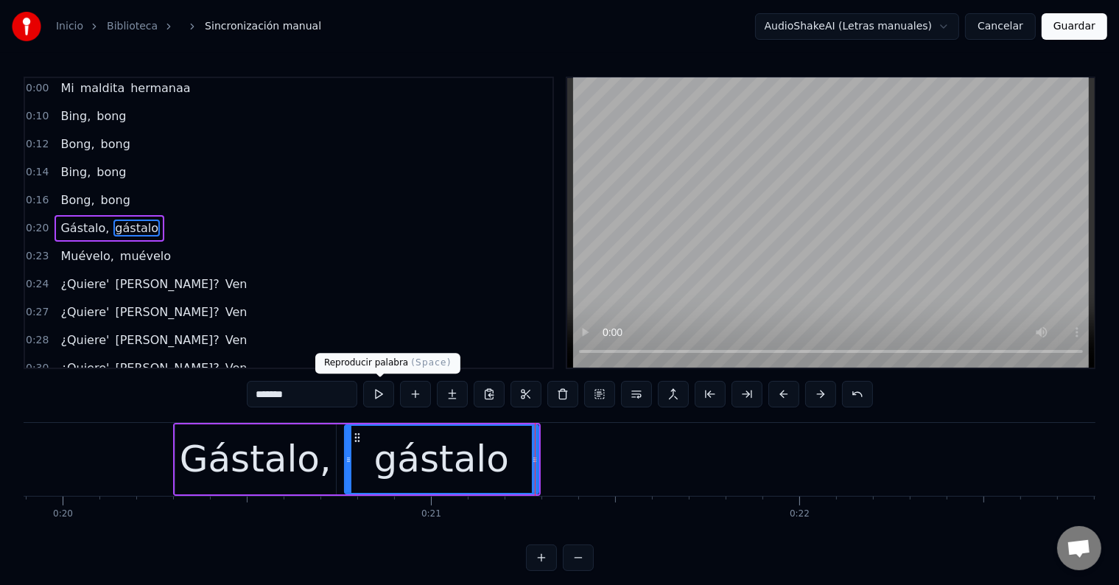
click at [383, 393] on button at bounding box center [378, 394] width 31 height 27
click at [300, 444] on div "Gástalo," at bounding box center [256, 459] width 152 height 55
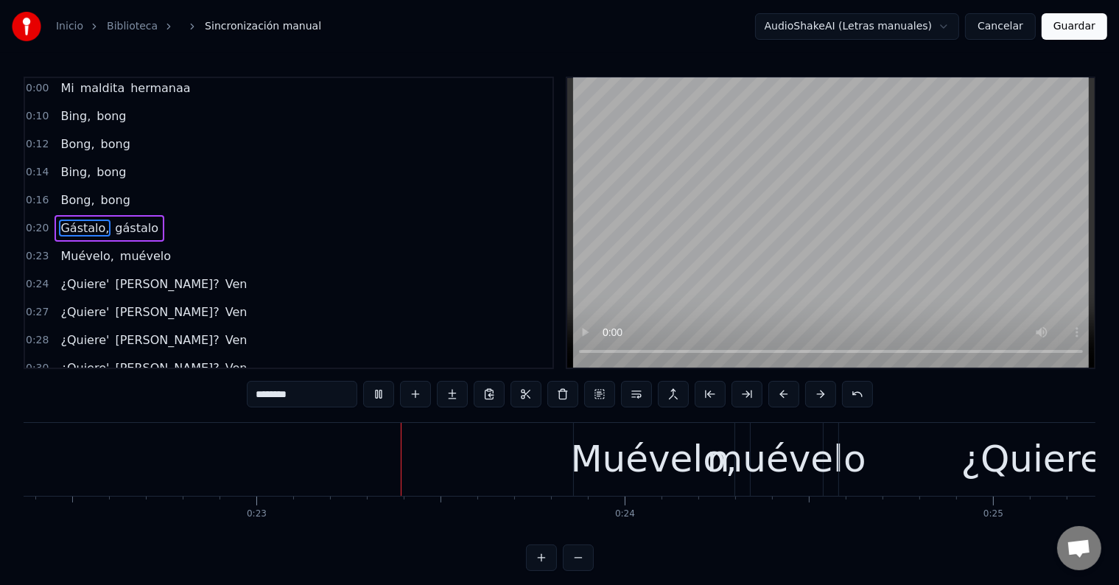
scroll to position [0, 8289]
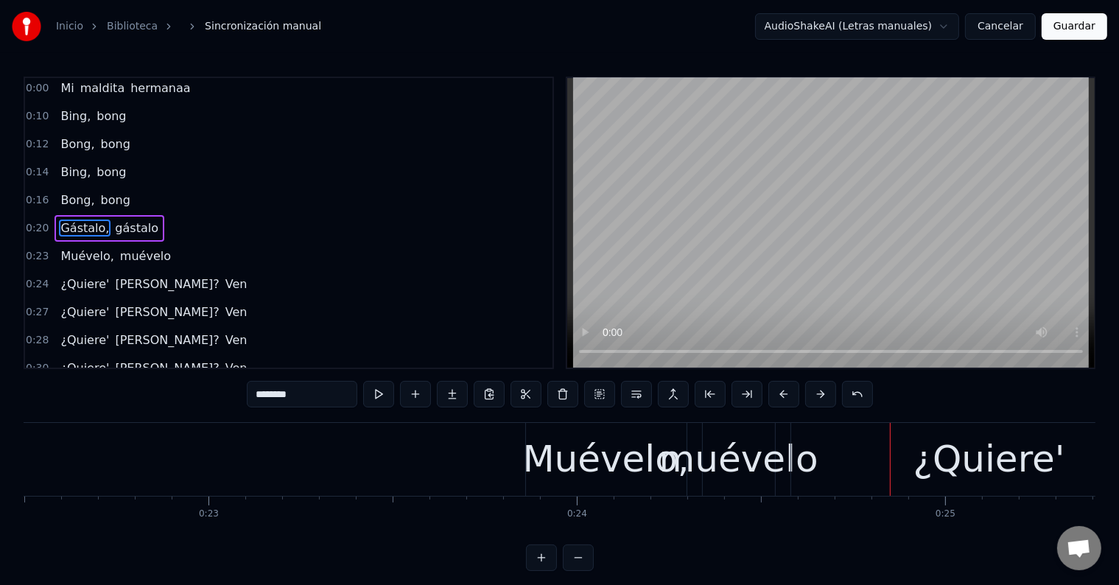
click at [554, 455] on div "Muévelo," at bounding box center [606, 459] width 167 height 55
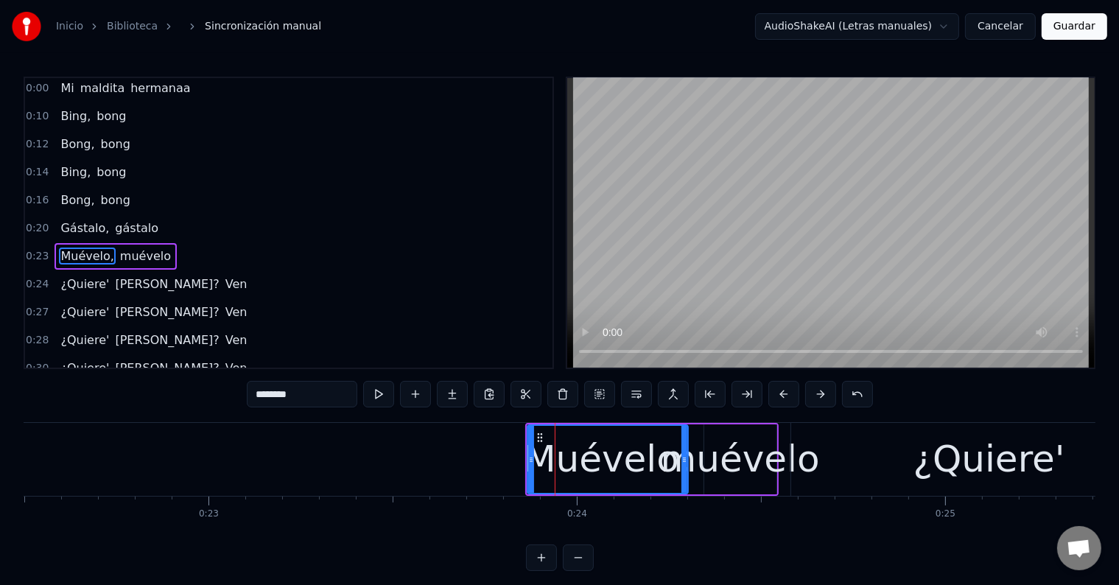
scroll to position [31, 0]
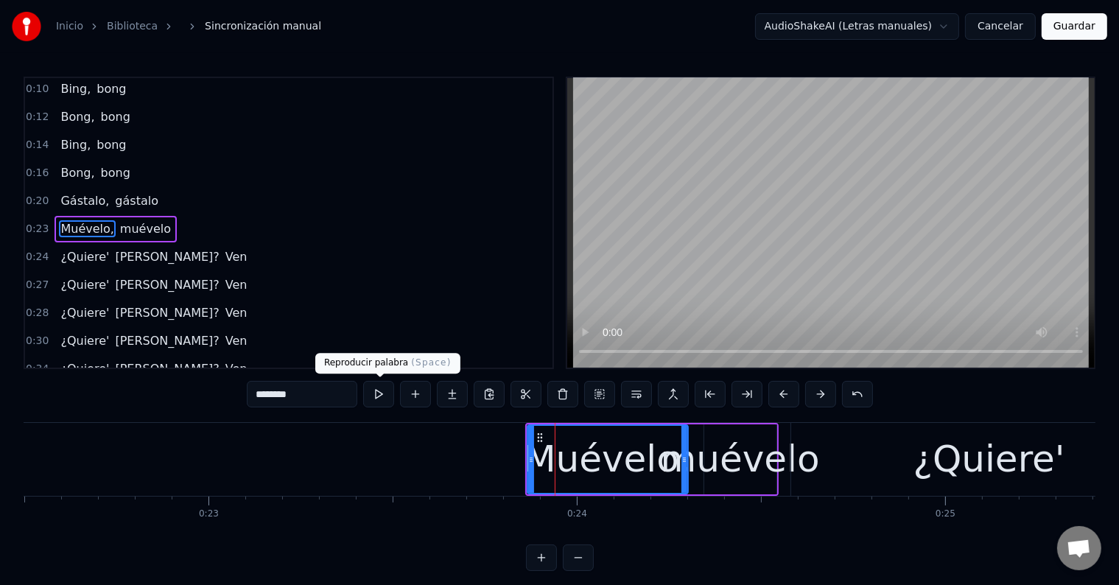
click at [385, 393] on button at bounding box center [378, 394] width 31 height 27
click at [731, 463] on div "muévelo" at bounding box center [740, 459] width 159 height 55
type input "*******"
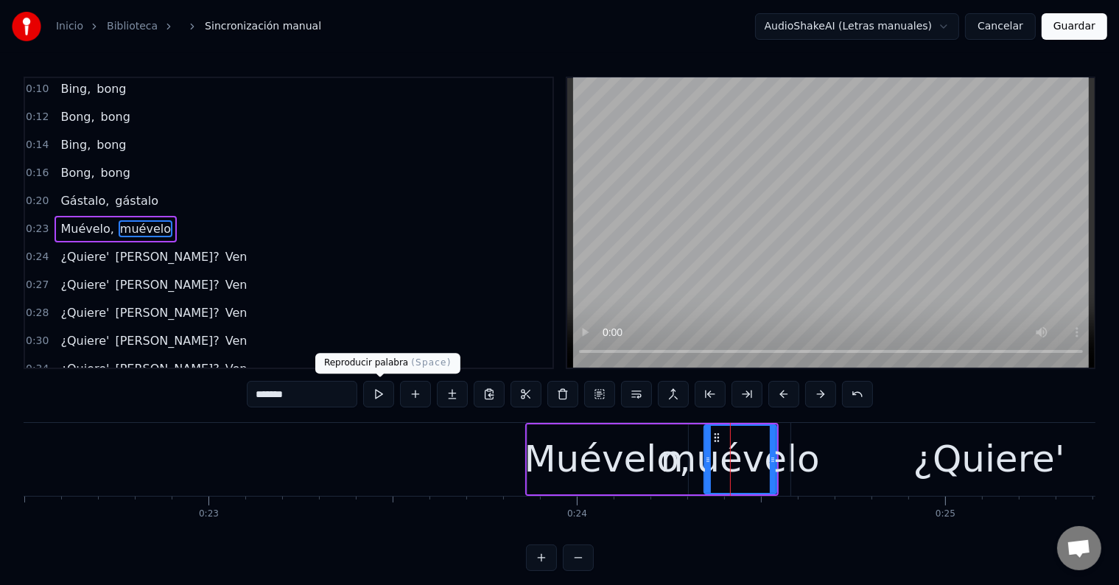
click at [389, 396] on button at bounding box center [378, 394] width 31 height 27
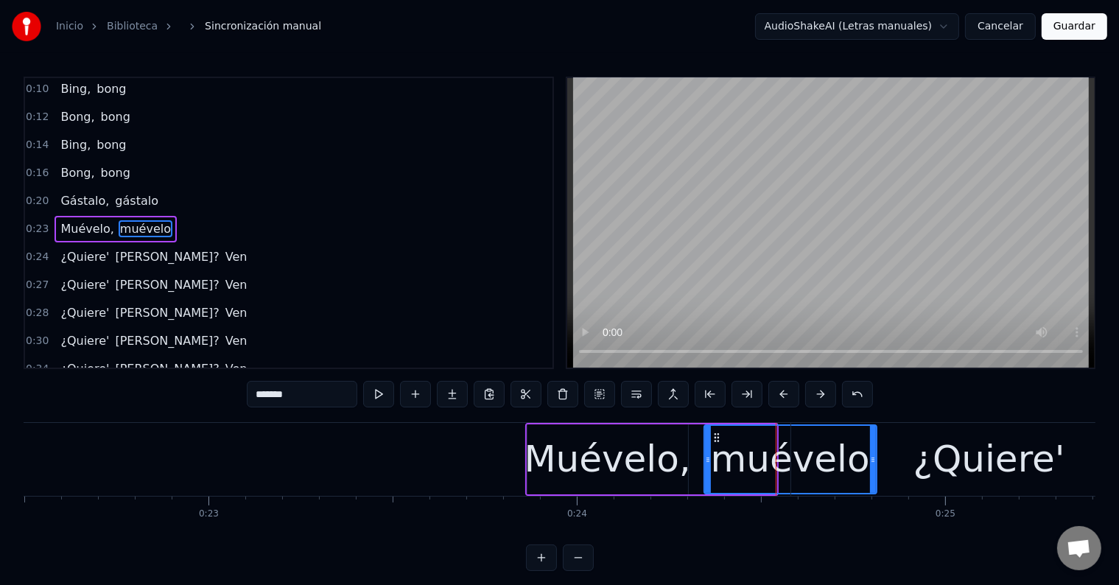
drag, startPoint x: 771, startPoint y: 468, endPoint x: 871, endPoint y: 468, distance: 100.2
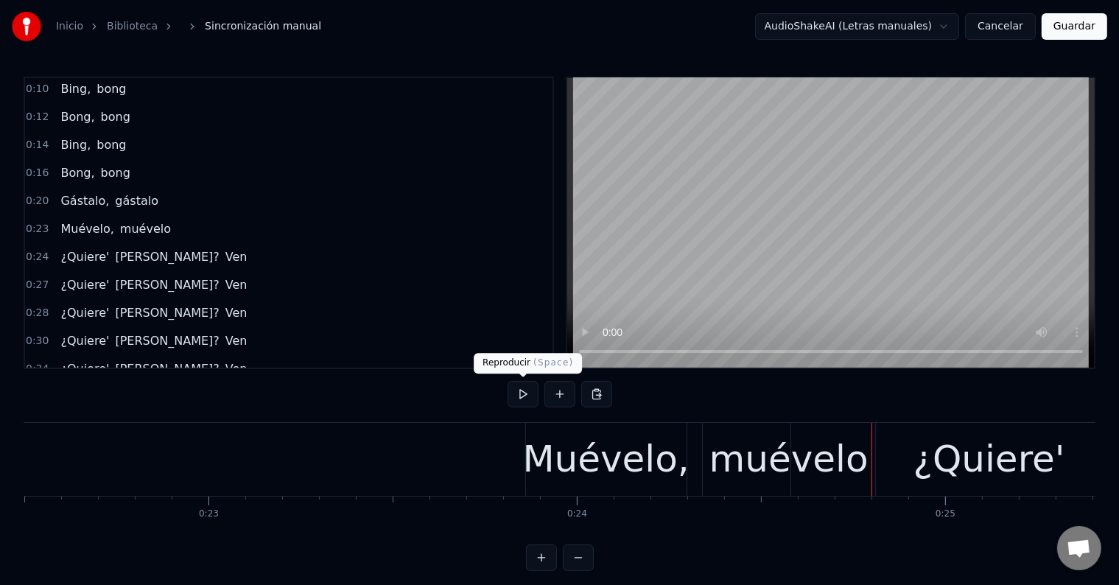
click at [526, 396] on button at bounding box center [523, 394] width 31 height 27
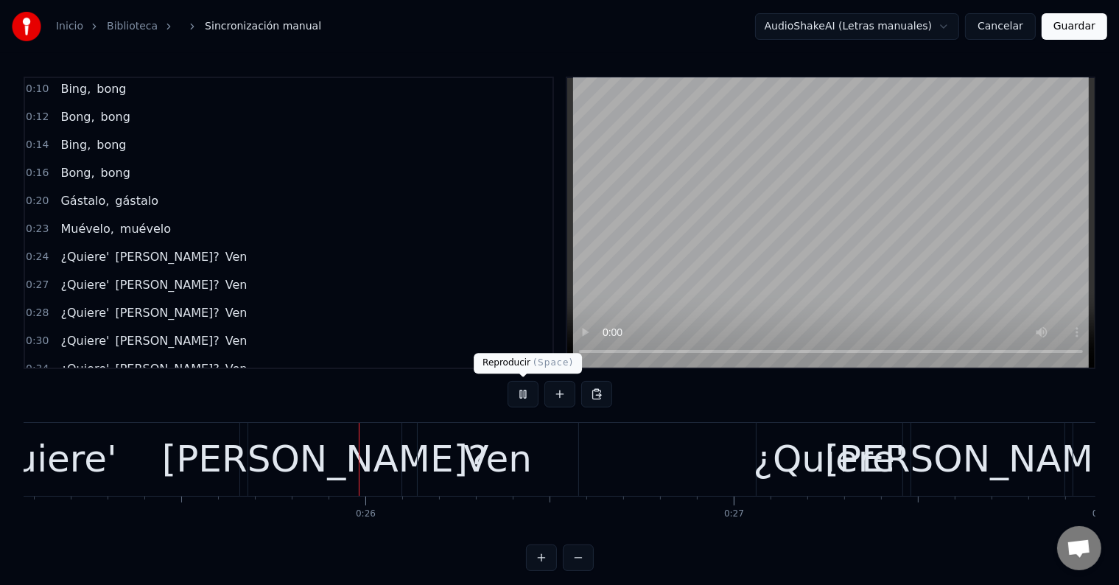
click at [522, 392] on button at bounding box center [523, 394] width 31 height 27
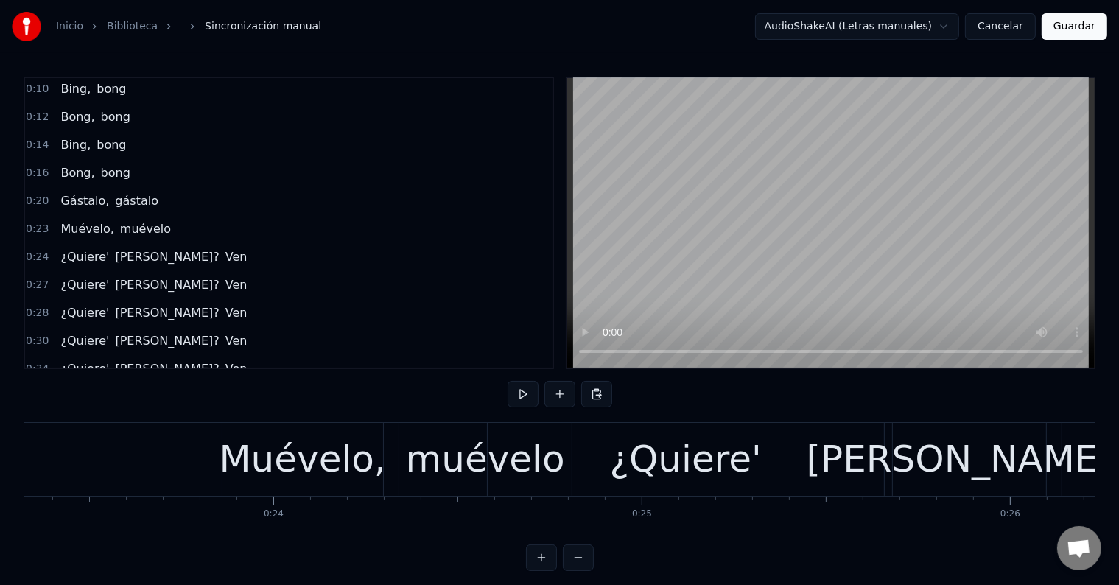
scroll to position [0, 8593]
click at [437, 463] on div "muévelo" at bounding box center [484, 459] width 159 height 55
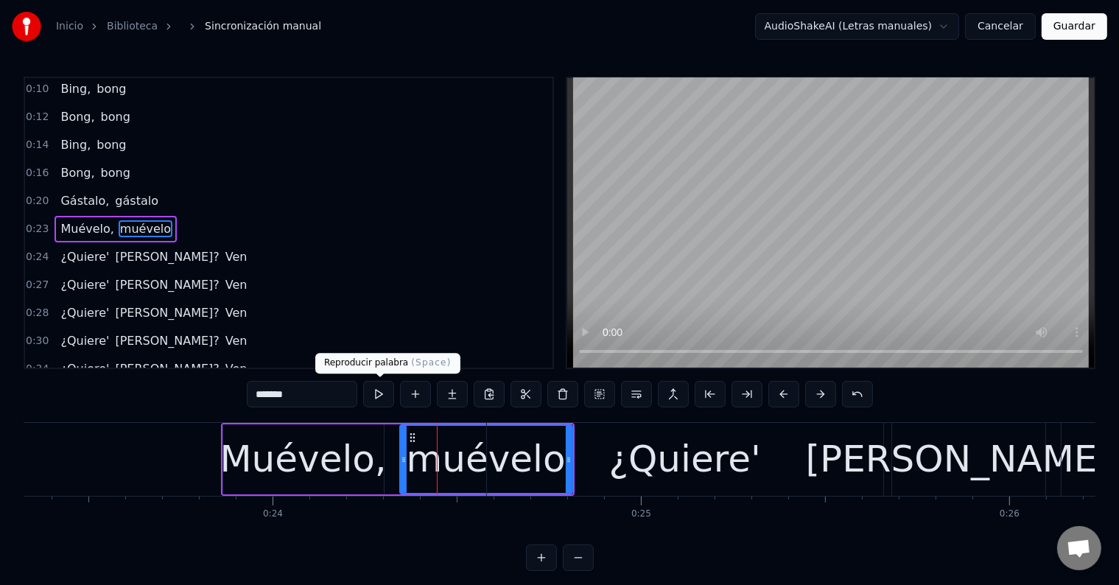
click at [385, 395] on button at bounding box center [378, 394] width 31 height 27
click at [643, 463] on div "¿Quiere'" at bounding box center [685, 459] width 152 height 55
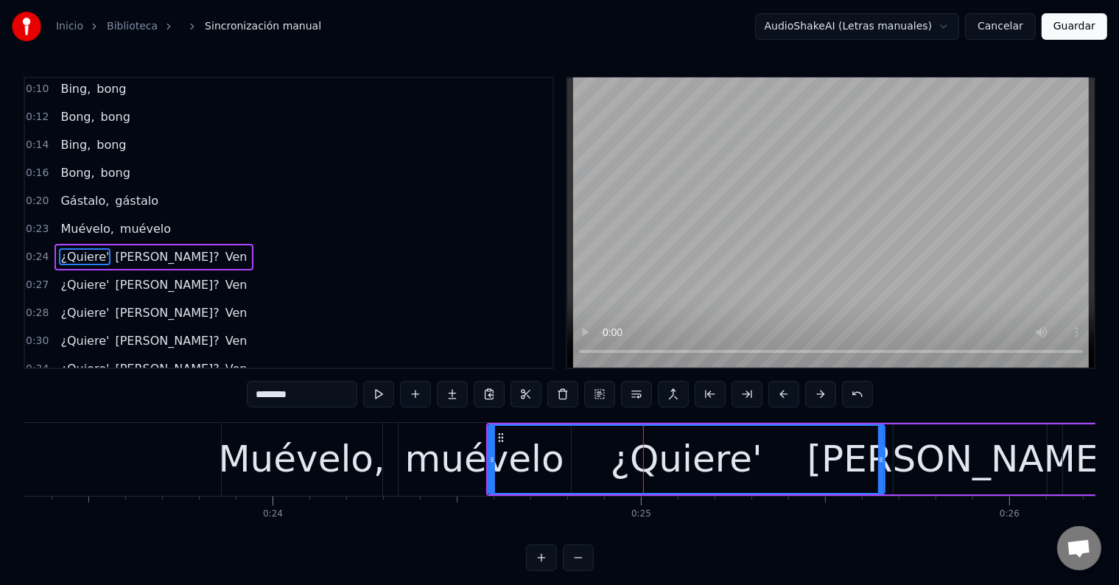
scroll to position [58, 0]
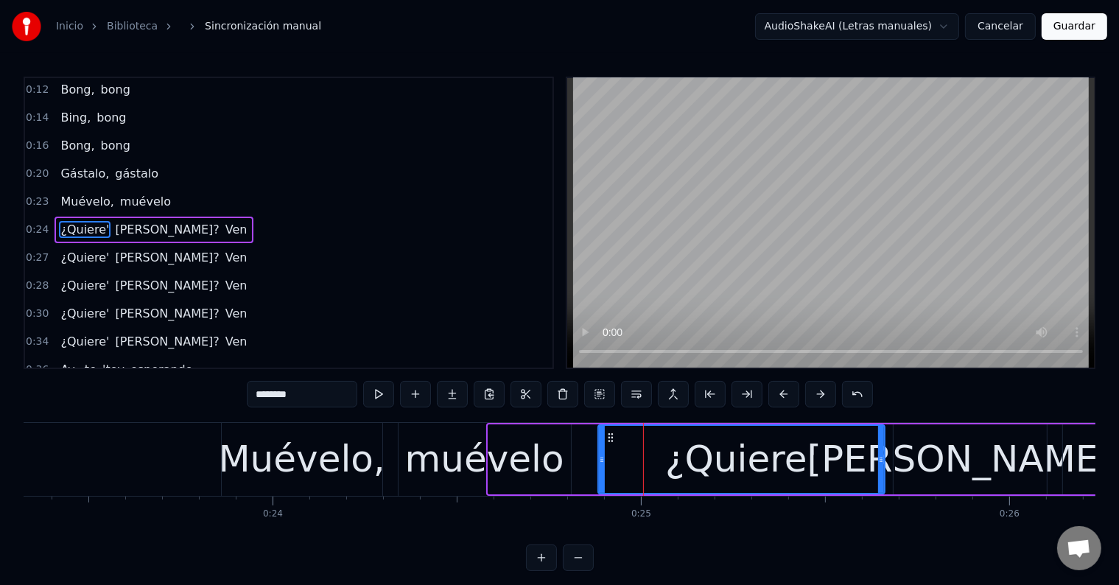
drag, startPoint x: 492, startPoint y: 447, endPoint x: 602, endPoint y: 458, distance: 110.3
click at [602, 458] on div at bounding box center [602, 459] width 6 height 67
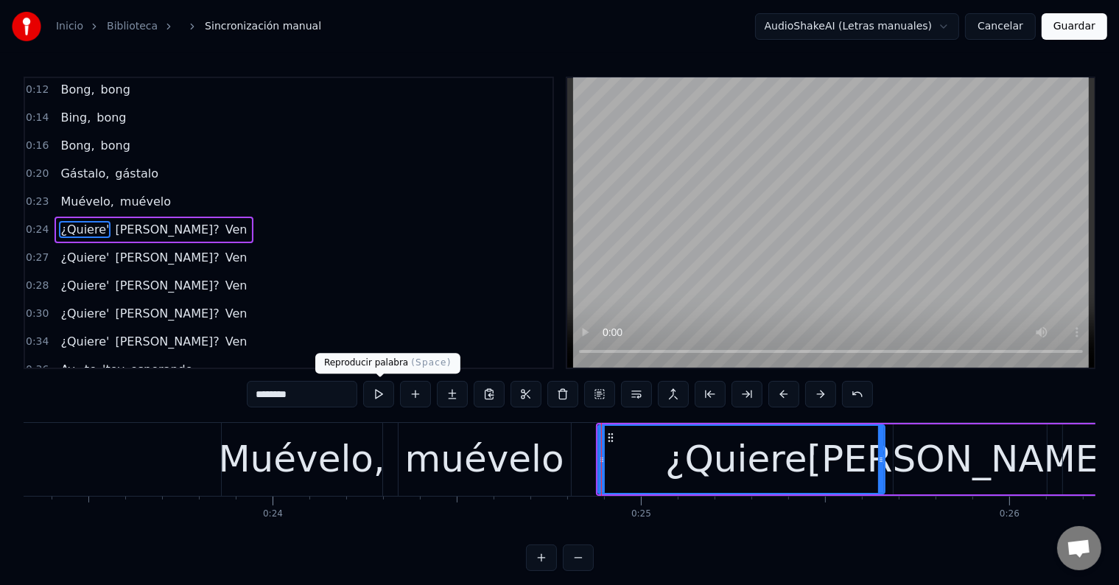
click at [386, 395] on button at bounding box center [378, 394] width 31 height 27
click at [516, 463] on div "muévelo" at bounding box center [484, 459] width 159 height 55
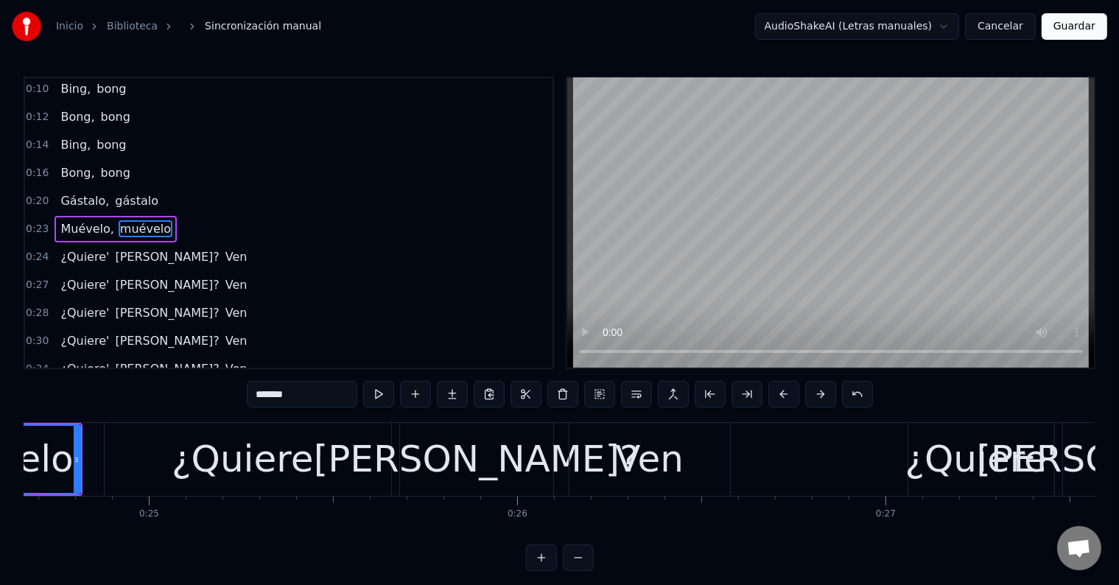
scroll to position [0, 9080]
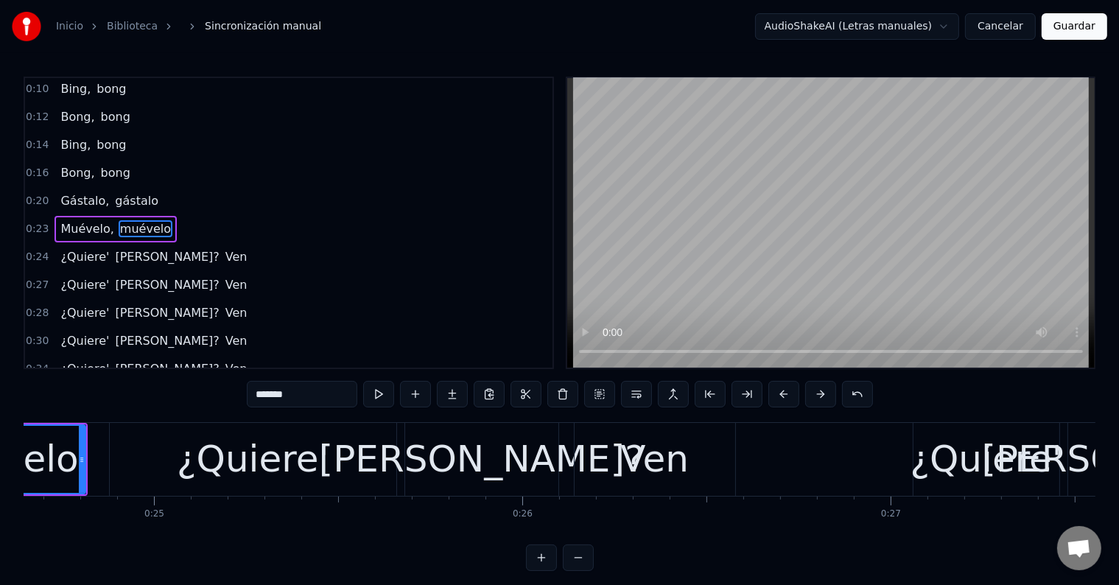
click at [278, 468] on div "¿Quiere'" at bounding box center [253, 459] width 152 height 55
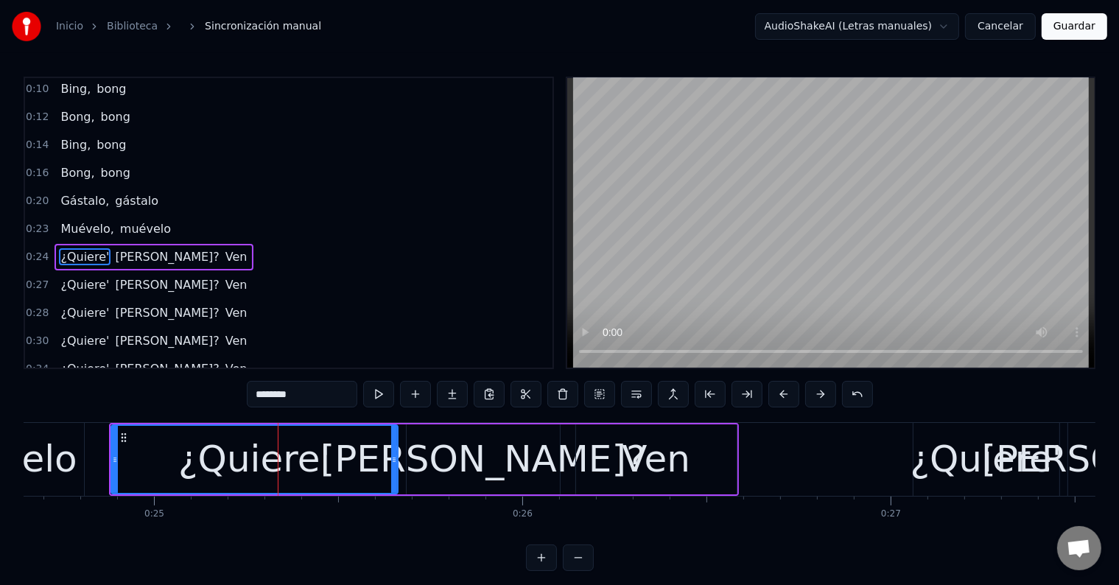
scroll to position [58, 0]
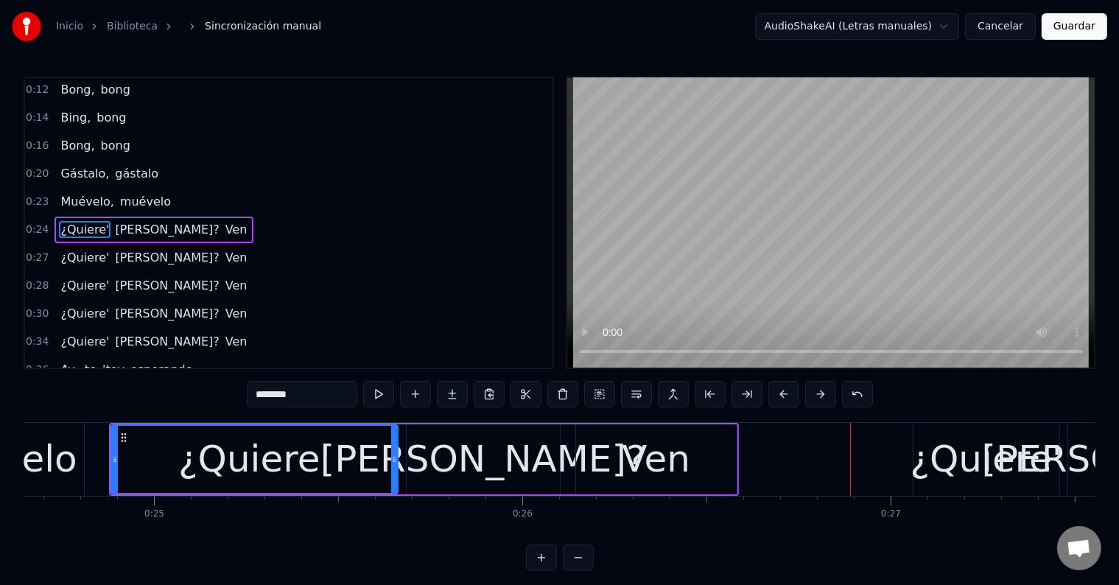
click at [239, 442] on div "¿Quiere'" at bounding box center [254, 459] width 152 height 55
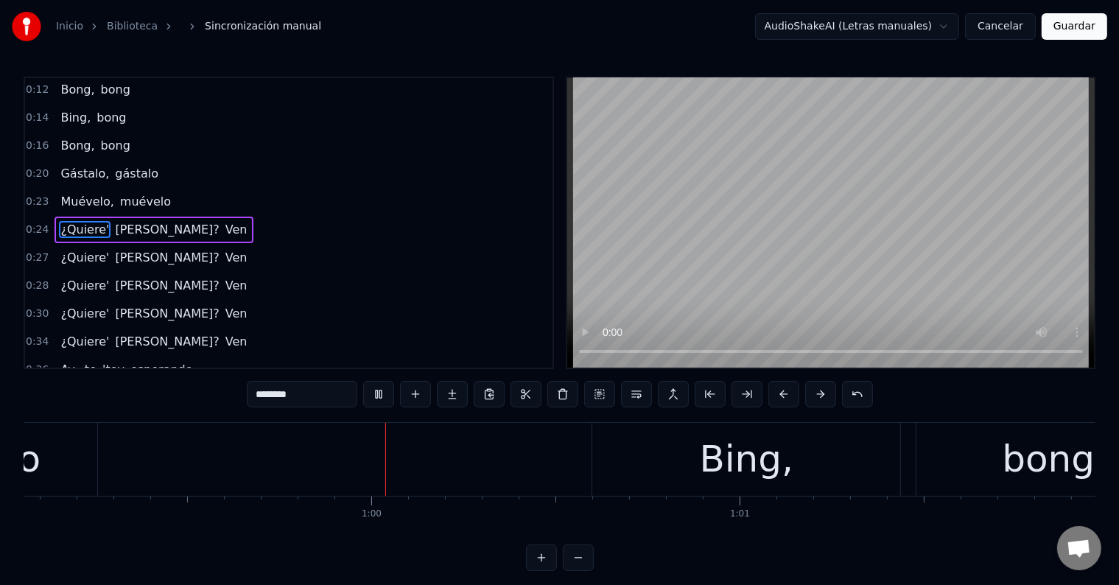
scroll to position [0, 21758]
click at [716, 463] on div "Bing," at bounding box center [747, 459] width 94 height 55
type input "*****"
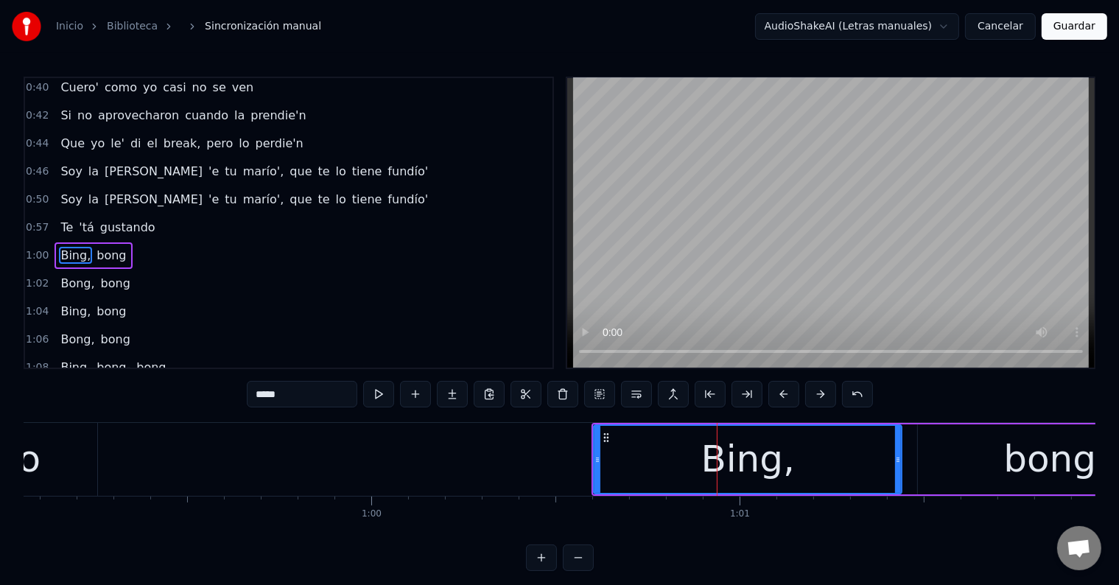
scroll to position [410, 0]
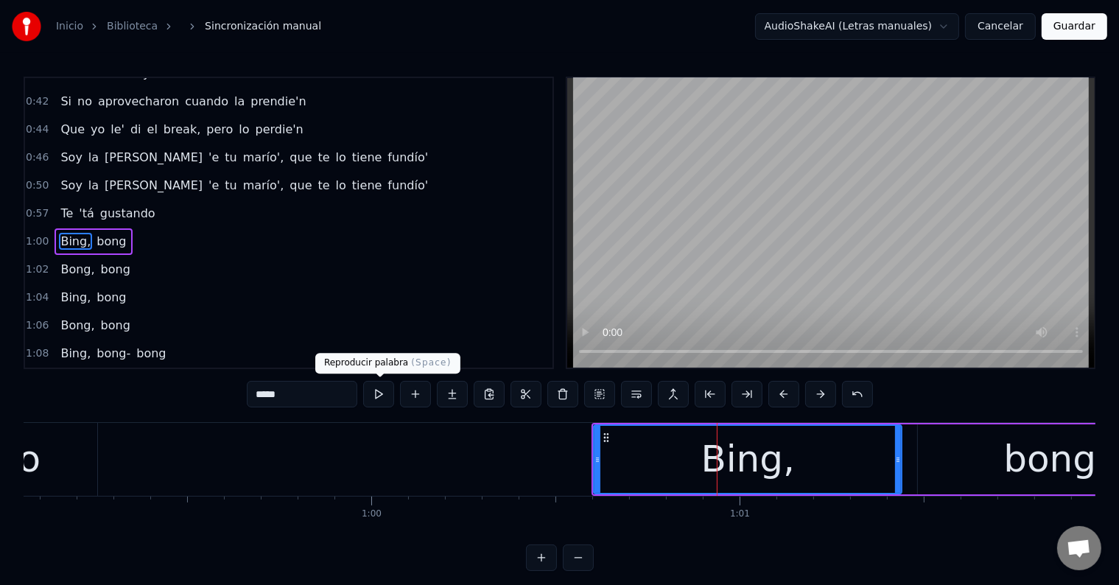
click at [382, 393] on button at bounding box center [378, 394] width 31 height 27
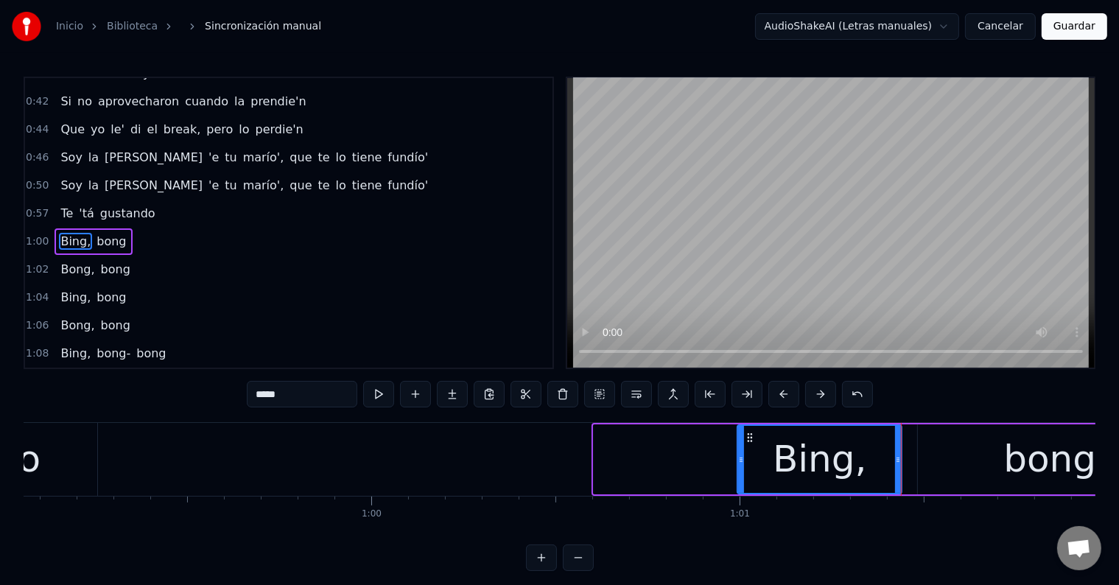
drag, startPoint x: 597, startPoint y: 455, endPoint x: 741, endPoint y: 458, distance: 143.7
click at [741, 458] on icon at bounding box center [741, 460] width 6 height 12
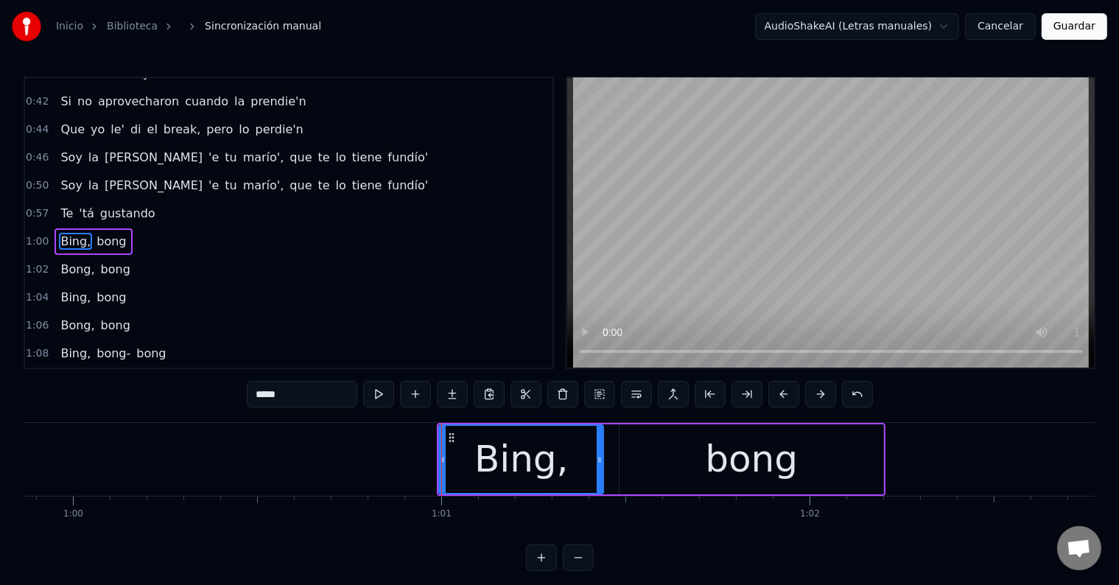
scroll to position [0, 22162]
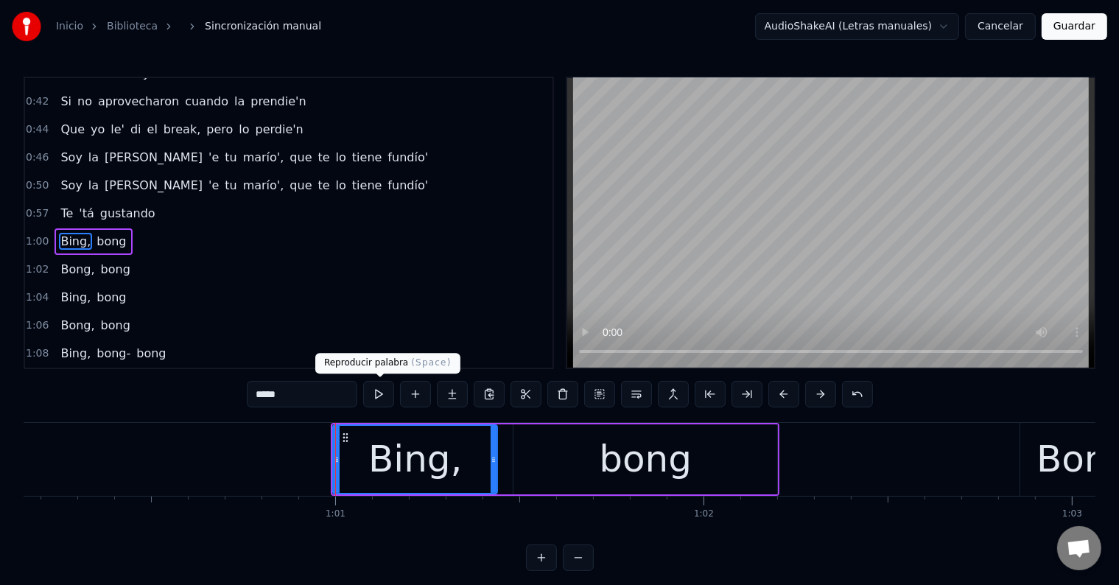
click at [385, 399] on button at bounding box center [378, 394] width 31 height 27
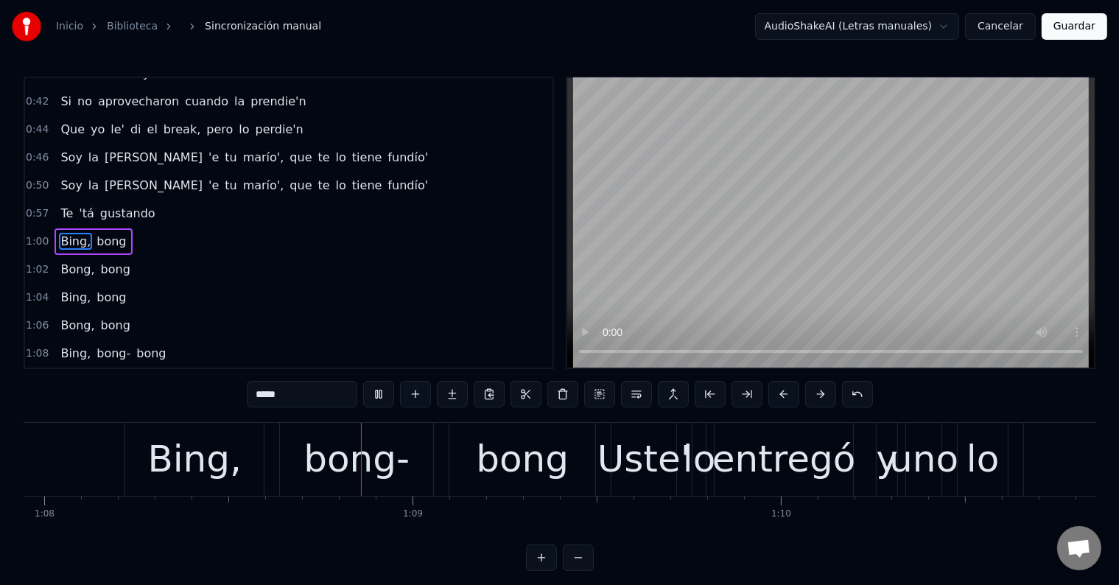
scroll to position [0, 25071]
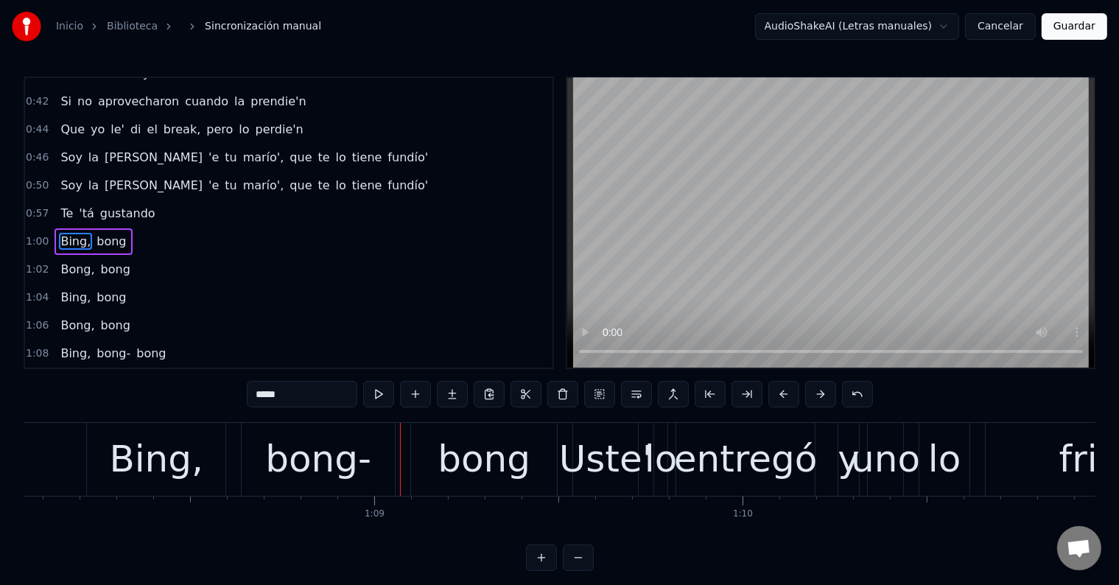
click at [192, 470] on div "Bing," at bounding box center [156, 459] width 94 height 55
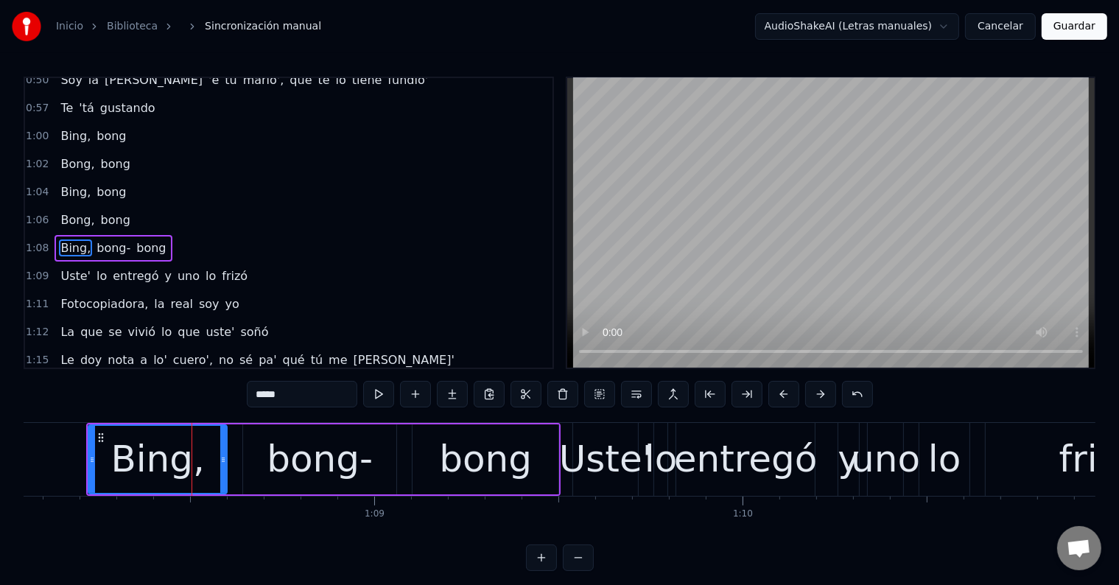
scroll to position [519, 0]
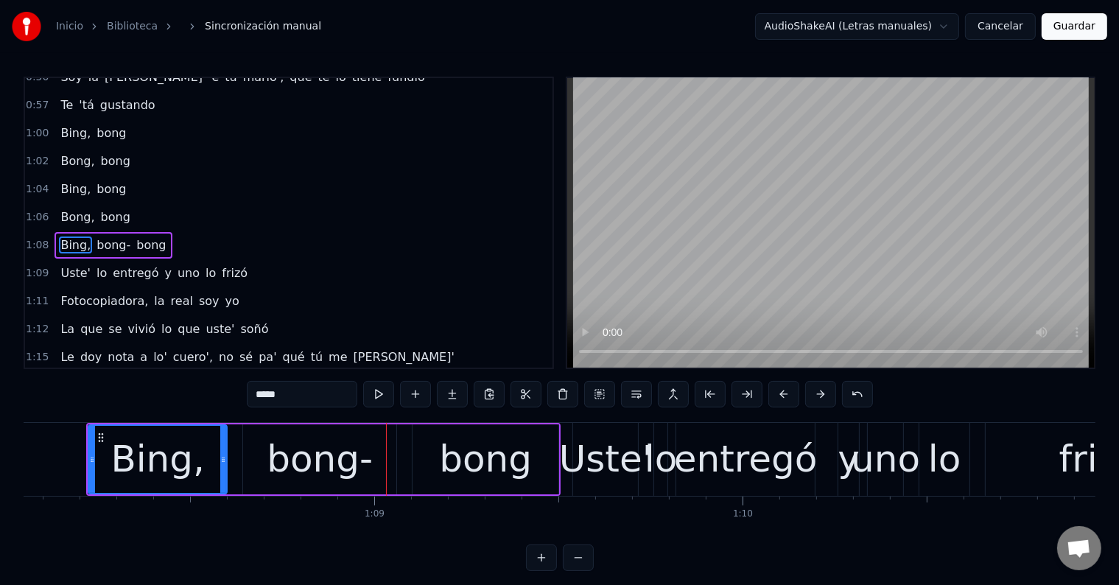
click at [116, 469] on div "Bing," at bounding box center [158, 459] width 94 height 55
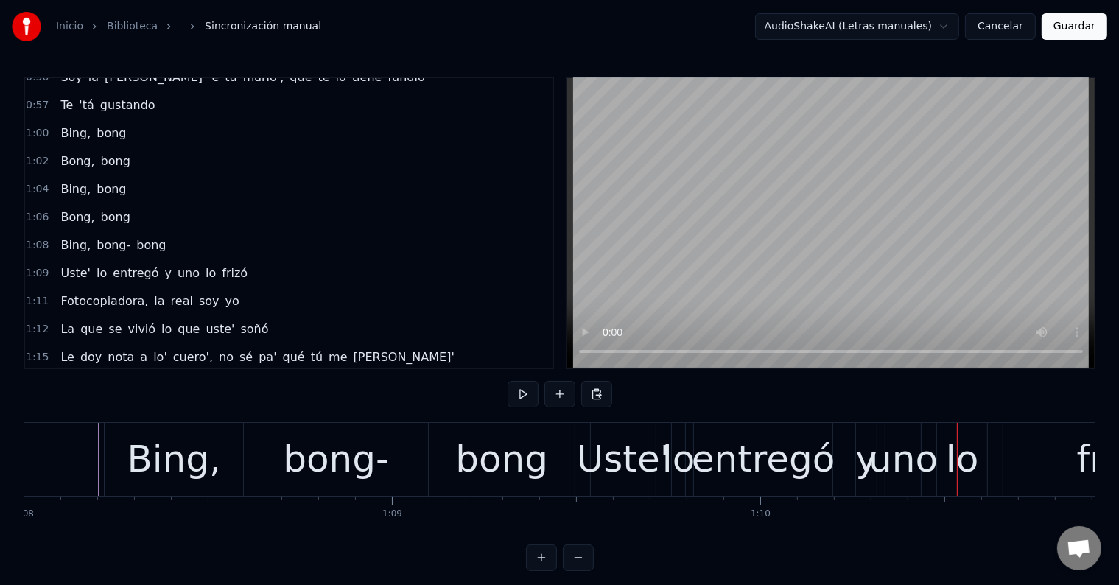
click at [626, 458] on div "Uste'" at bounding box center [624, 459] width 94 height 55
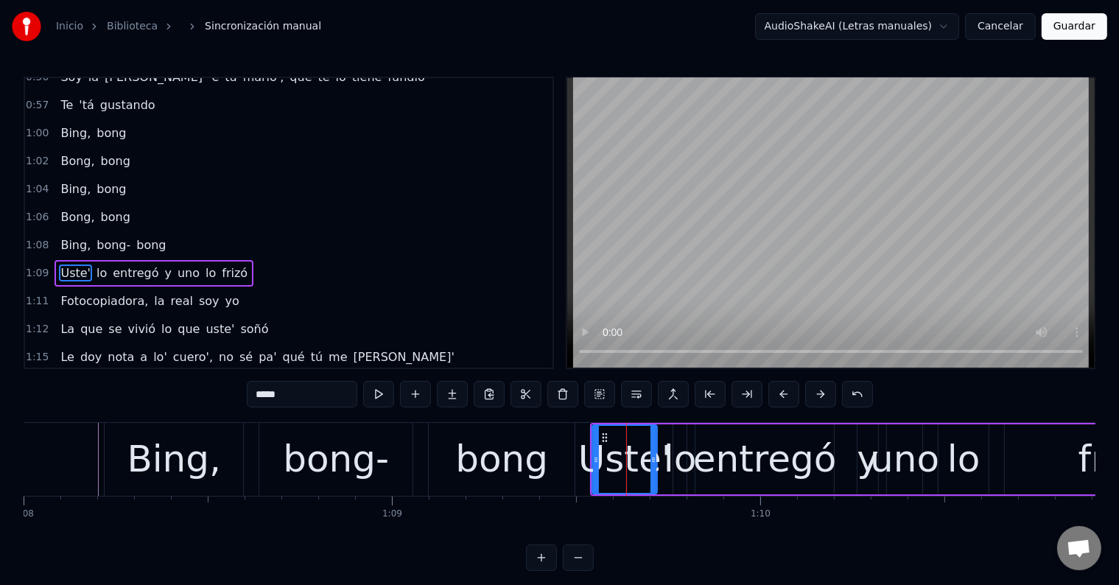
scroll to position [546, 0]
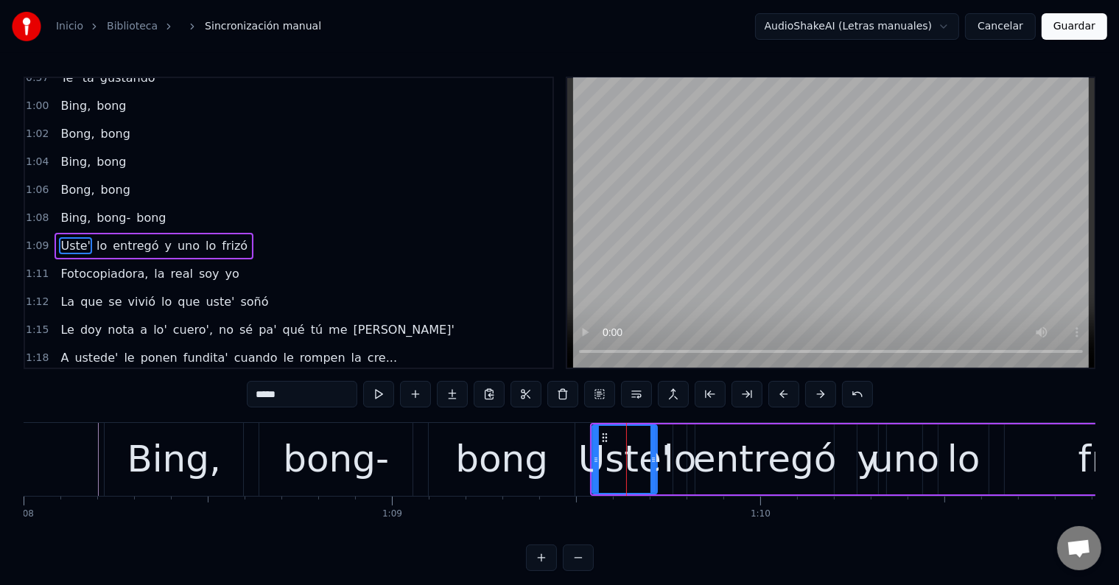
click at [682, 454] on div "lo" at bounding box center [680, 459] width 32 height 55
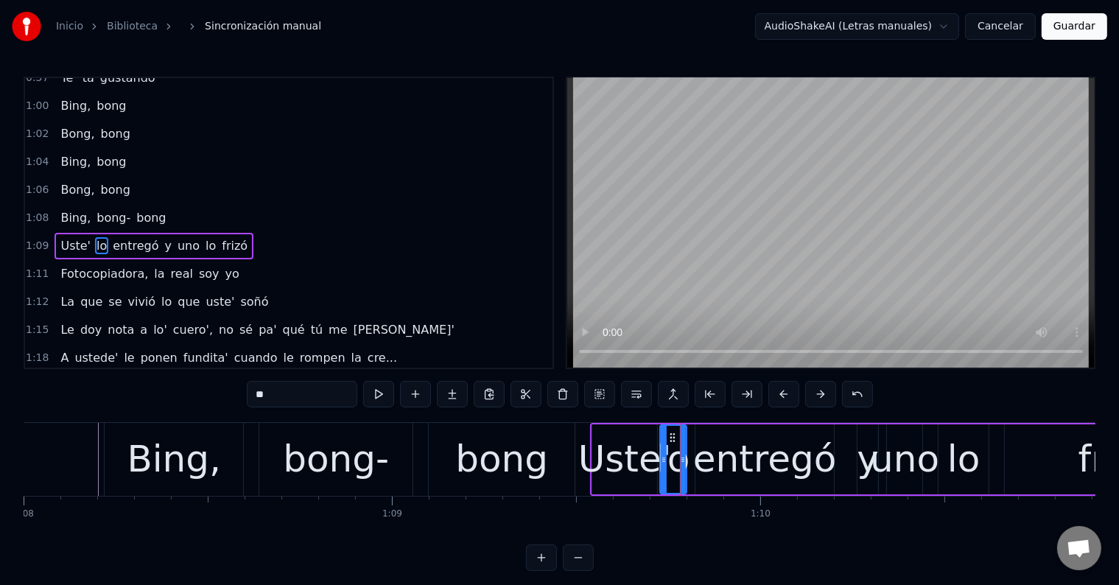
drag, startPoint x: 676, startPoint y: 453, endPoint x: 663, endPoint y: 453, distance: 13.3
click at [663, 454] on icon at bounding box center [664, 460] width 6 height 12
click at [760, 466] on div "entregó" at bounding box center [765, 459] width 144 height 55
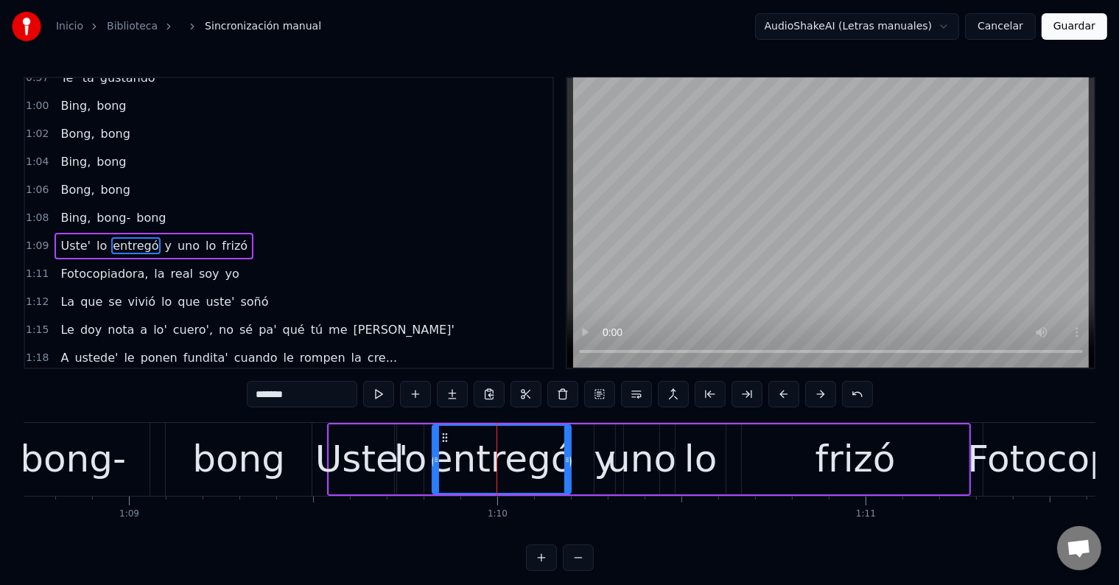
scroll to position [0, 25328]
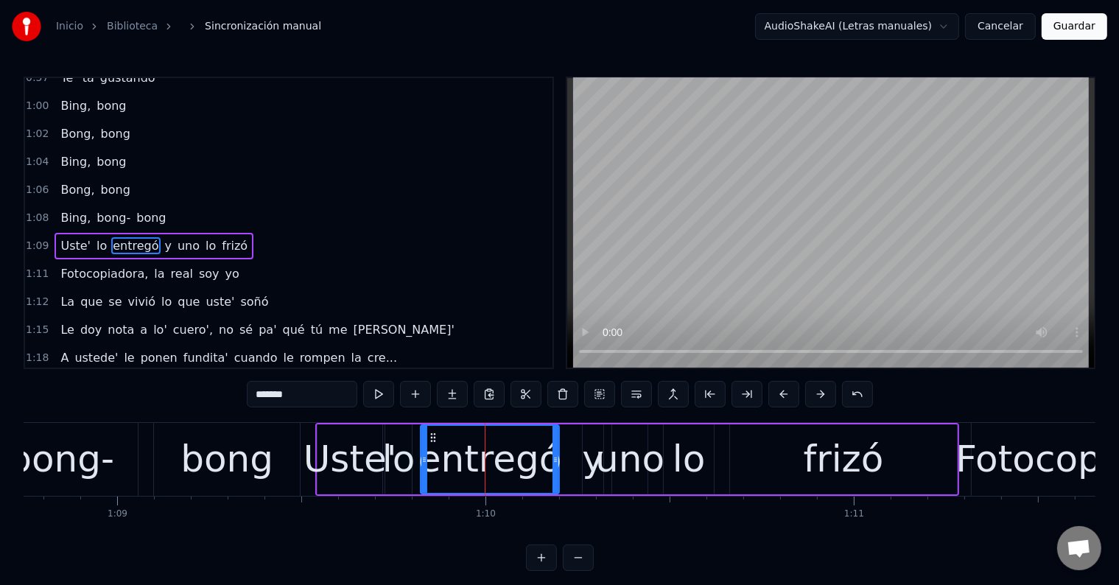
click at [595, 461] on div "y" at bounding box center [593, 459] width 22 height 55
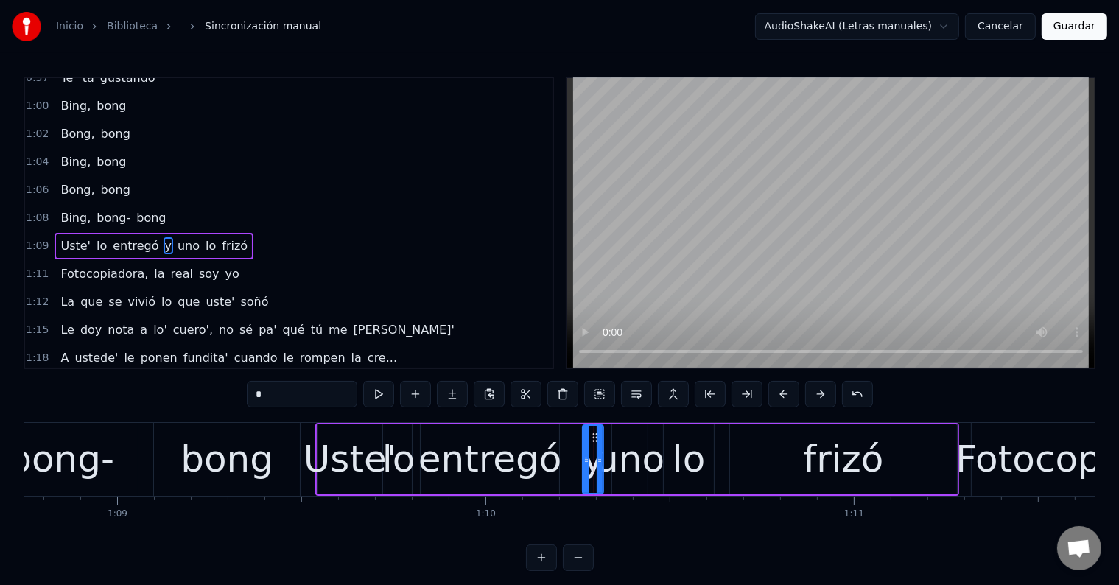
click at [637, 455] on div "uno" at bounding box center [629, 459] width 69 height 55
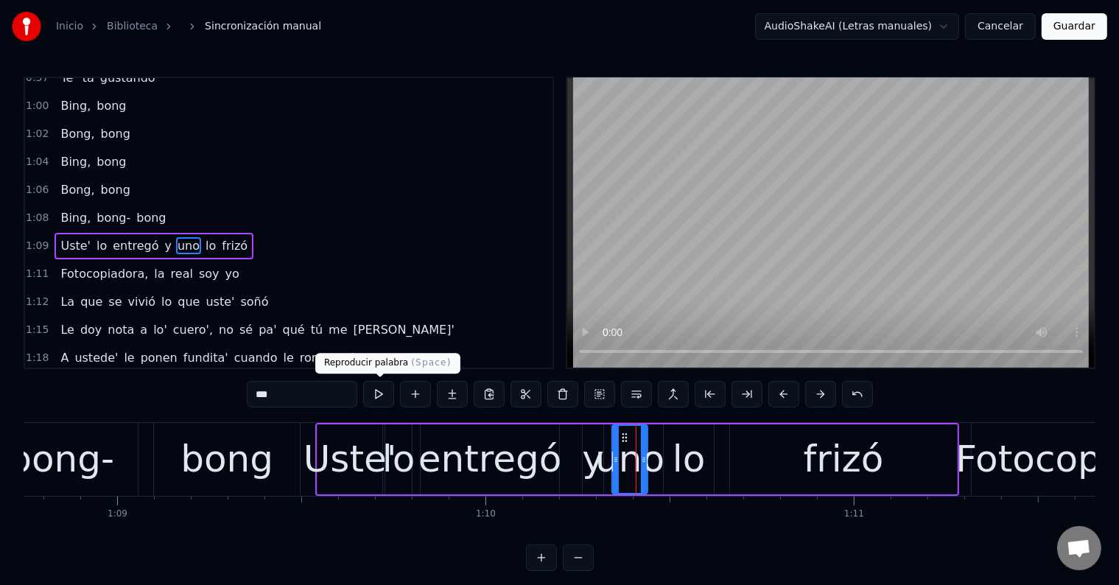
click at [385, 383] on button at bounding box center [378, 394] width 31 height 27
click at [674, 461] on div "lo" at bounding box center [689, 459] width 32 height 55
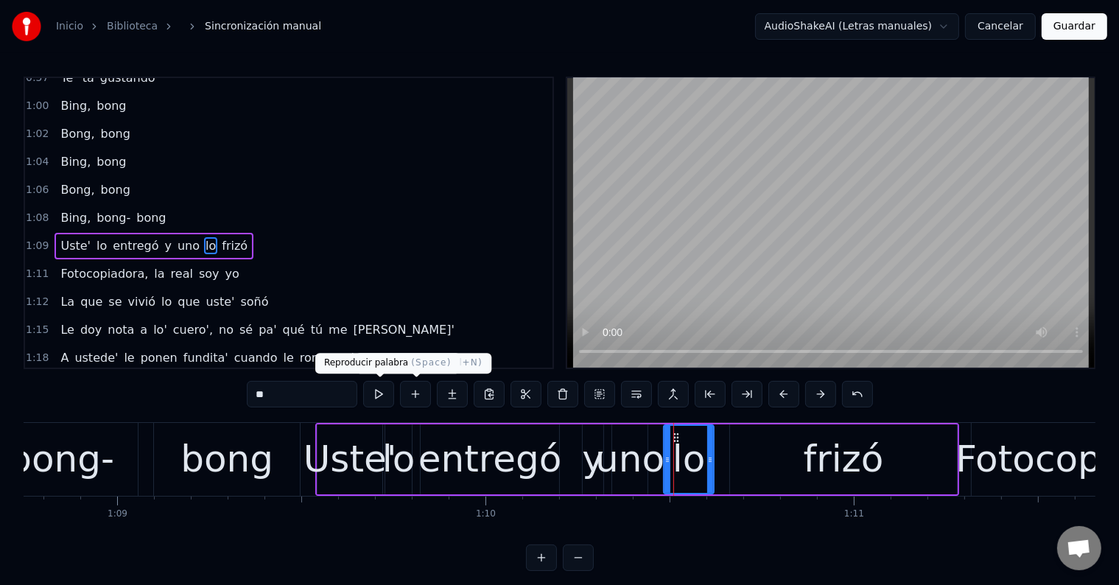
click at [386, 392] on button at bounding box center [378, 394] width 31 height 27
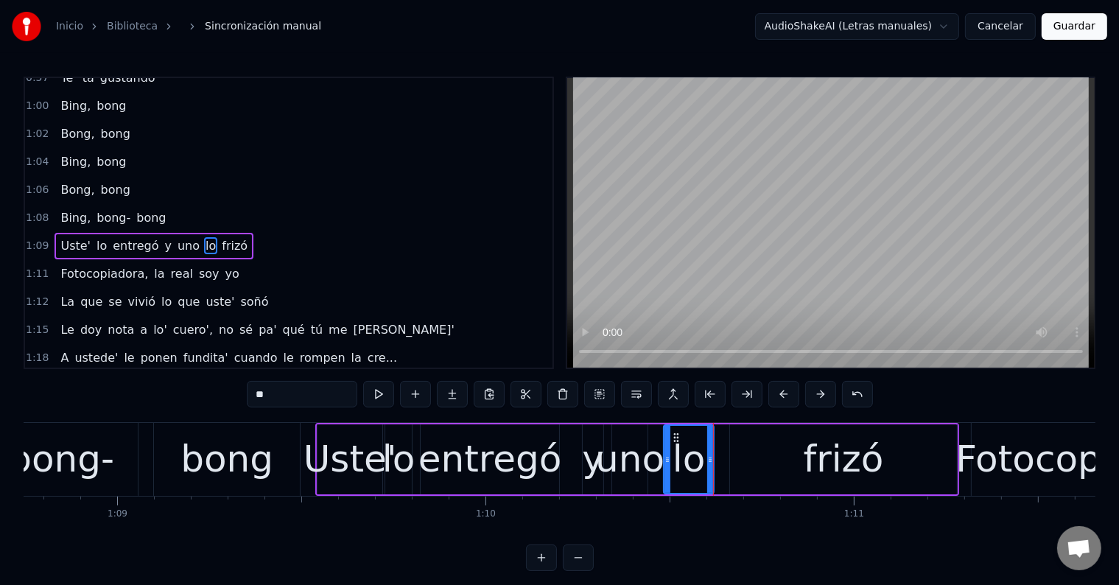
click at [860, 480] on div "frizó" at bounding box center [844, 459] width 80 height 55
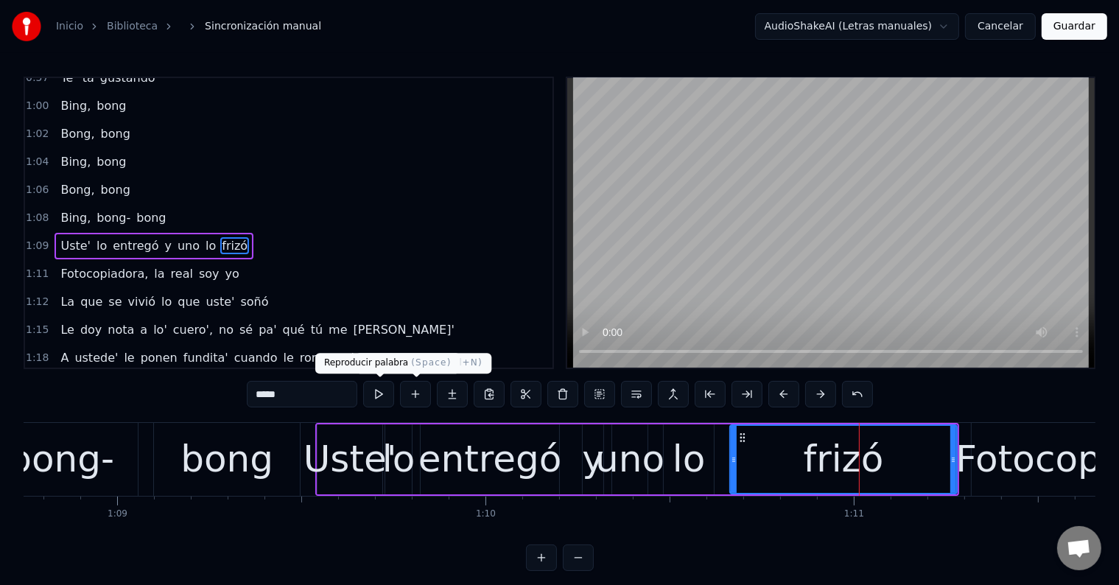
click at [388, 390] on button at bounding box center [378, 394] width 31 height 27
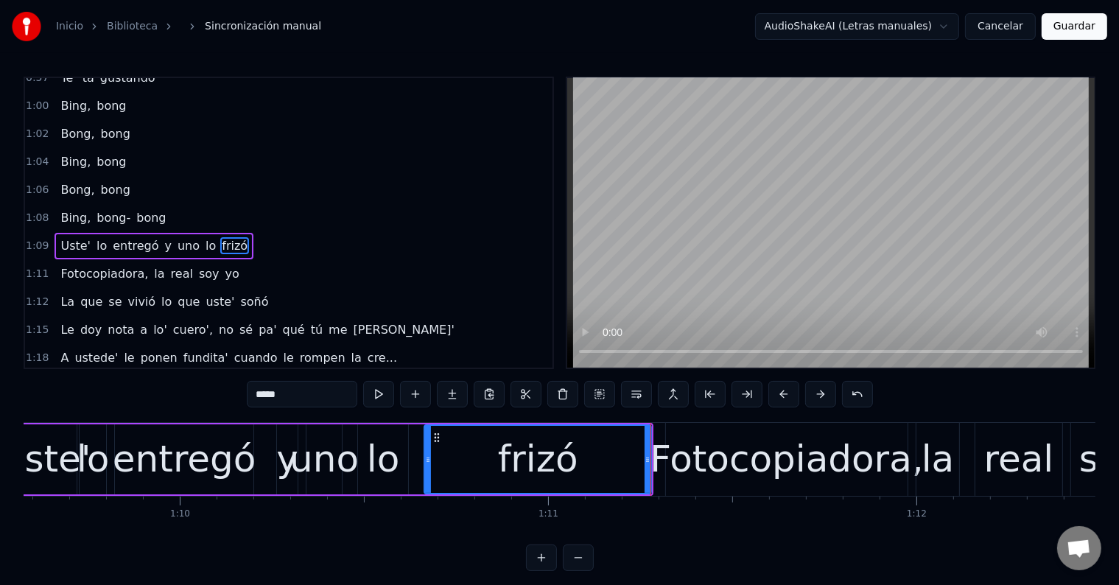
scroll to position [0, 25640]
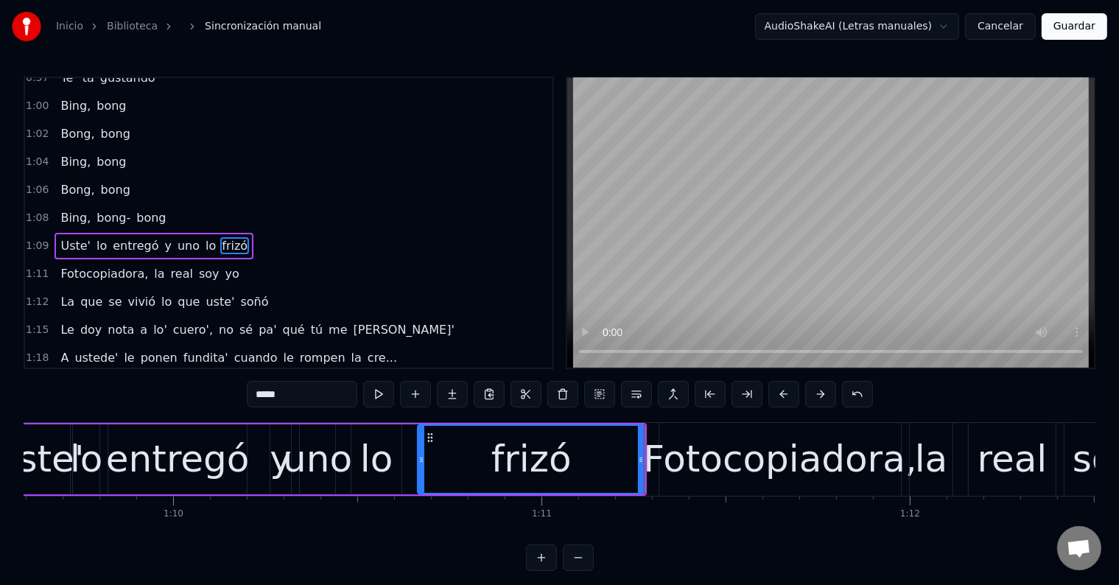
click at [700, 458] on div "Fotocopiadora," at bounding box center [780, 459] width 274 height 55
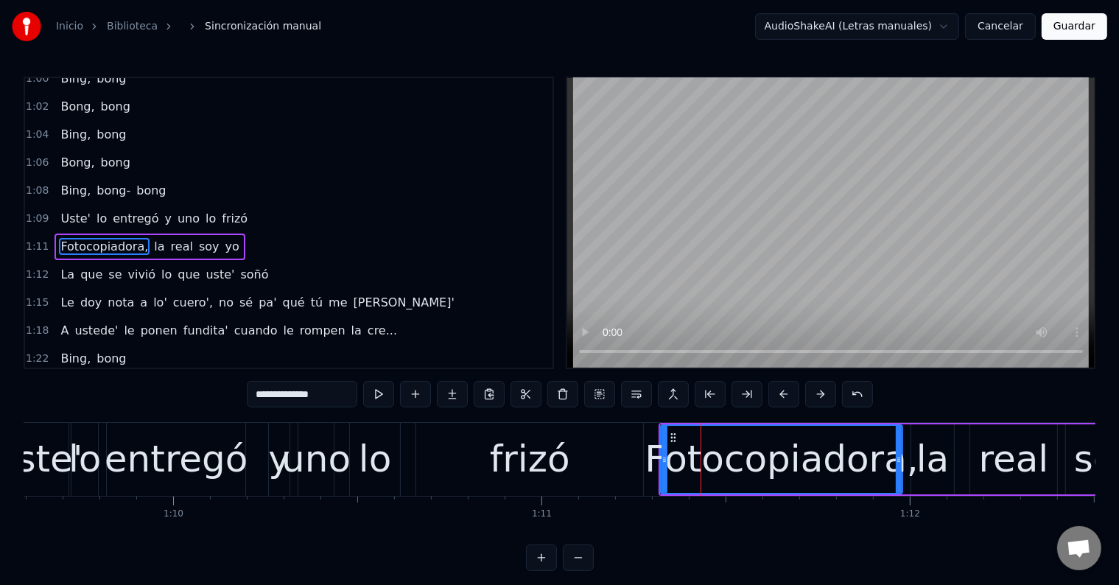
click at [522, 457] on div "frizó" at bounding box center [530, 459] width 80 height 55
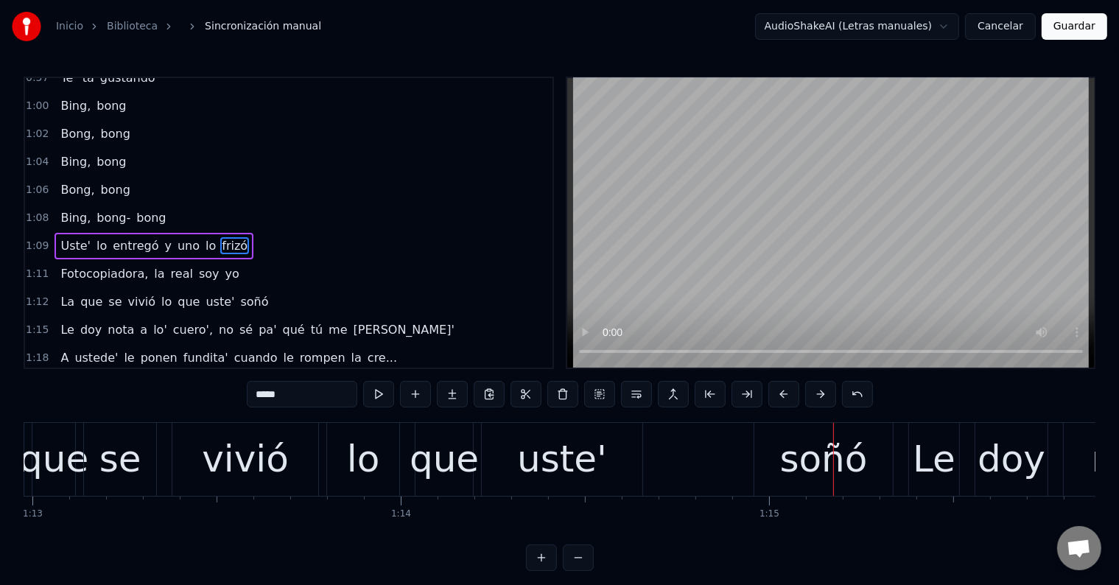
scroll to position [0, 26886]
click at [279, 463] on div "vivió" at bounding box center [245, 459] width 87 height 55
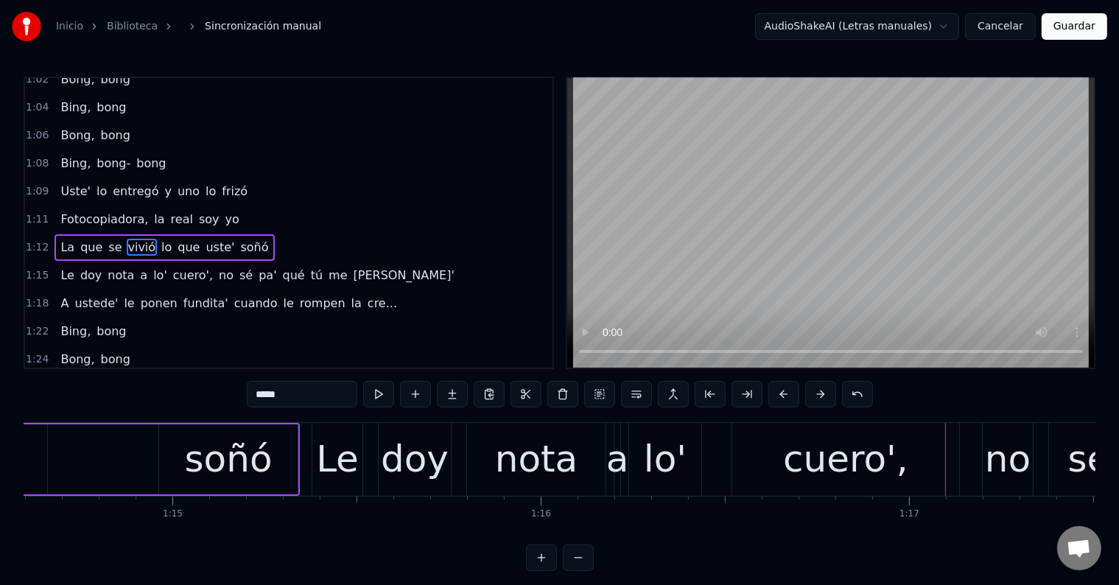
scroll to position [0, 27483]
click at [348, 452] on div "Le" at bounding box center [338, 459] width 43 height 55
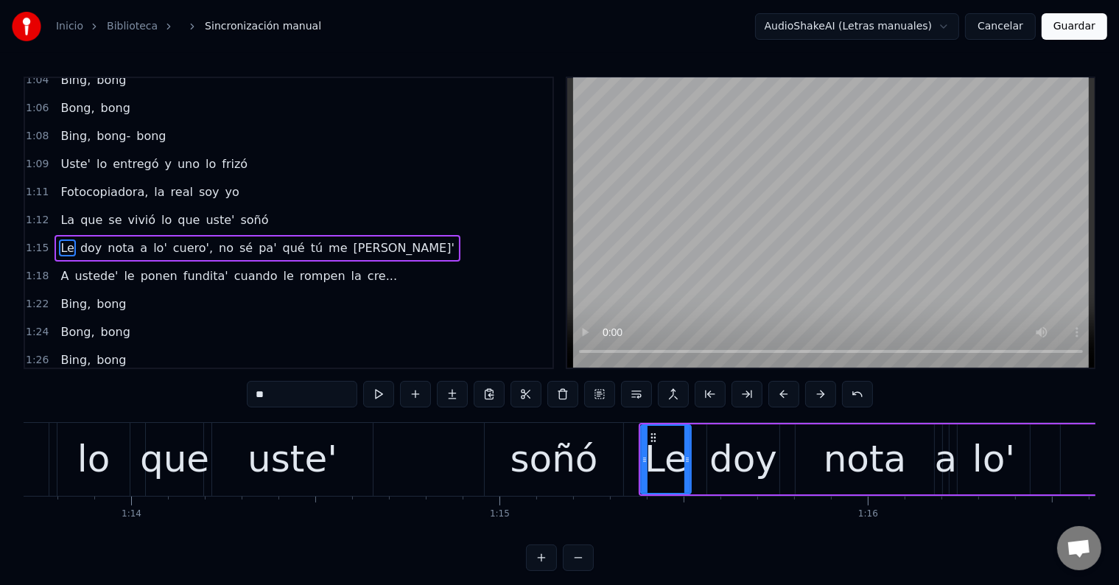
scroll to position [0, 27148]
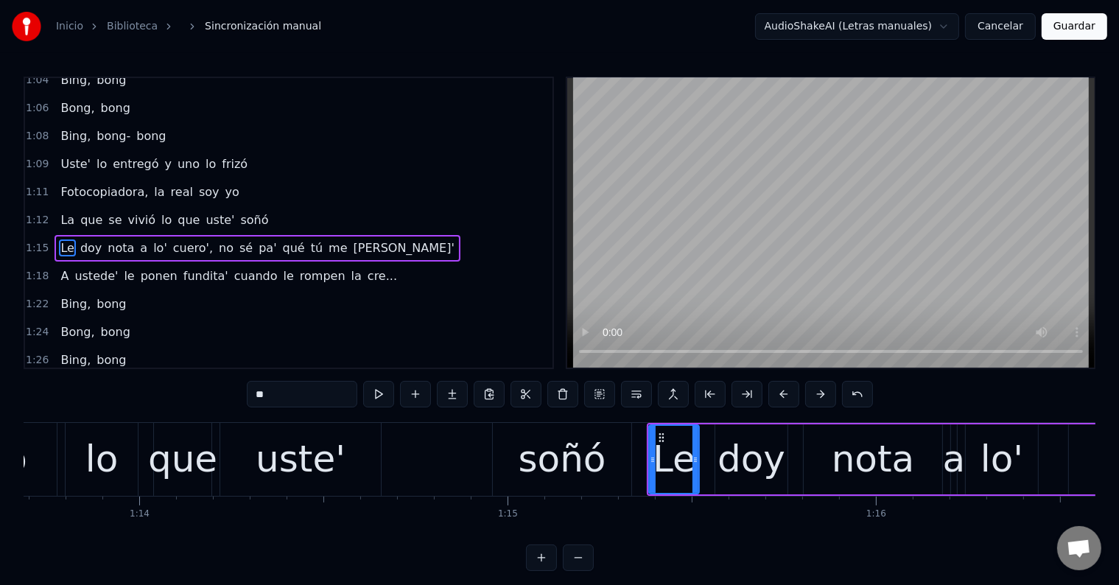
click at [307, 463] on div "uste'" at bounding box center [301, 459] width 90 height 55
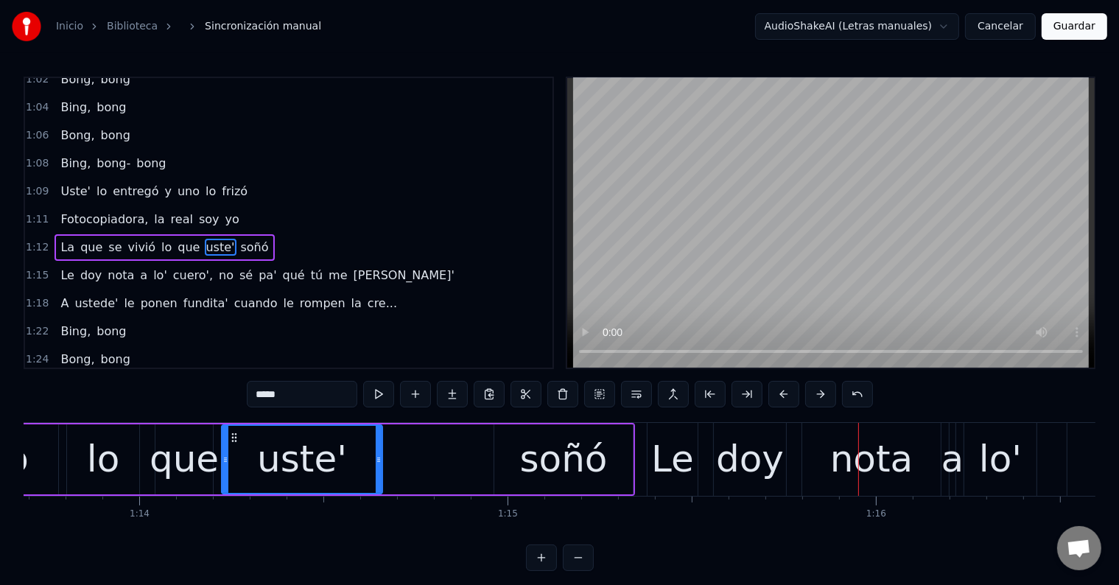
click at [118, 463] on div "lo" at bounding box center [103, 459] width 72 height 70
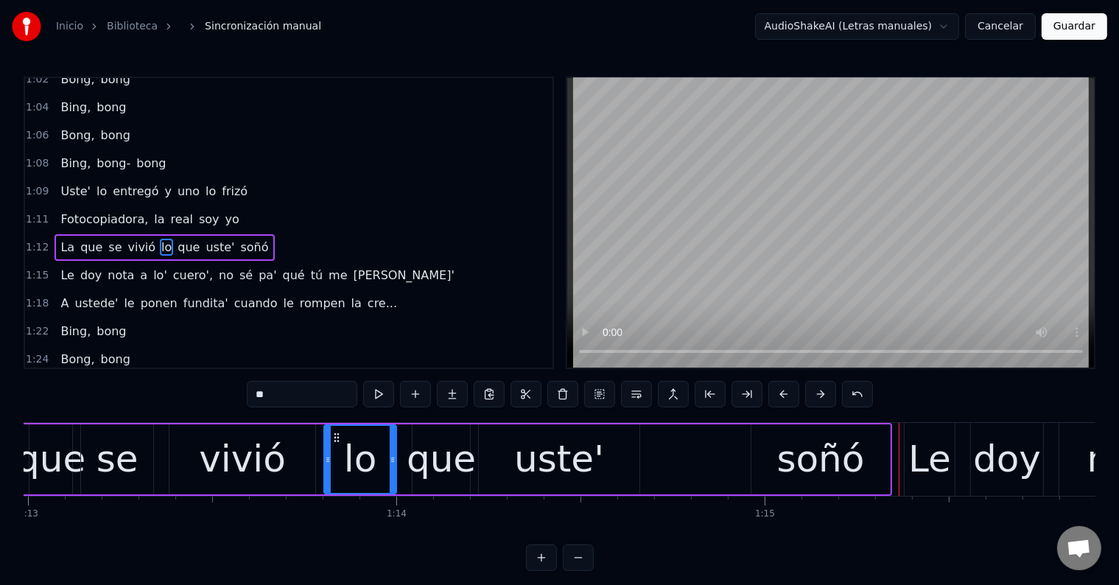
scroll to position [0, 26890]
click at [238, 463] on div "vivió" at bounding box center [243, 459] width 87 height 55
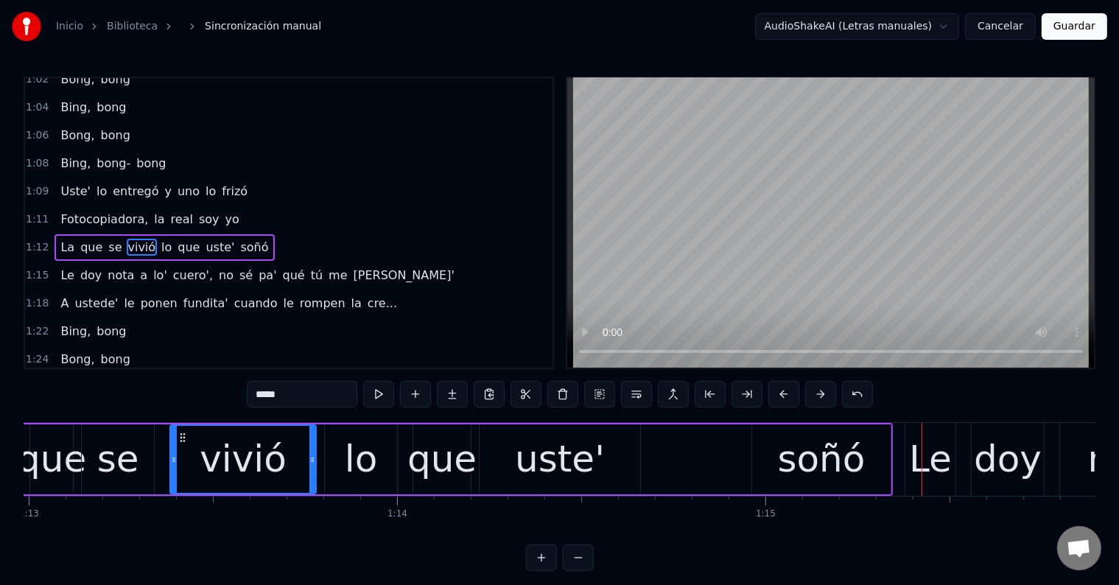
click at [781, 454] on div "soñó" at bounding box center [822, 459] width 88 height 55
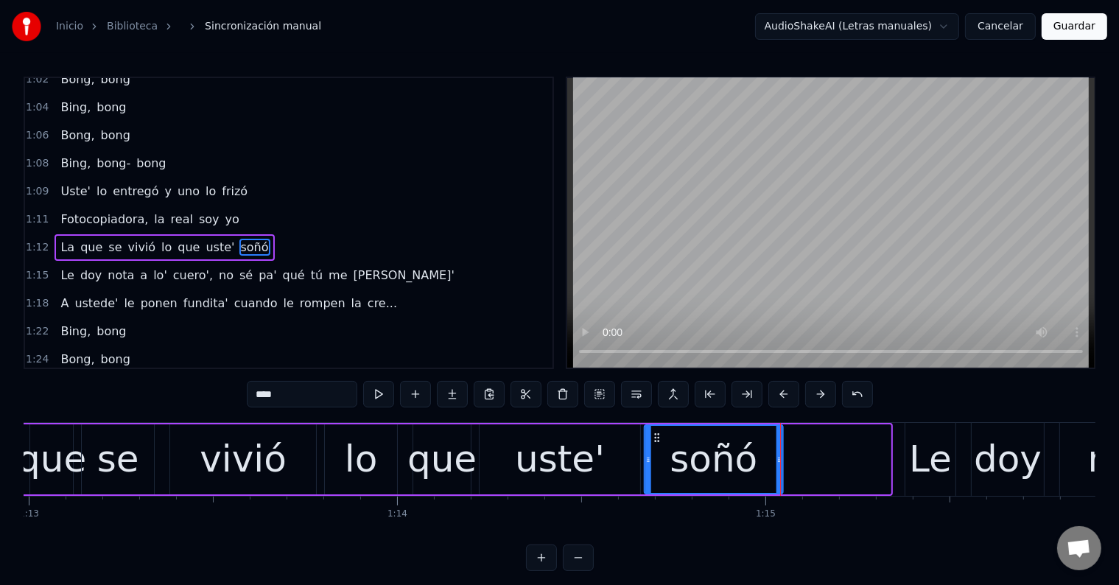
drag, startPoint x: 759, startPoint y: 434, endPoint x: 654, endPoint y: 439, distance: 105.5
click at [654, 439] on icon at bounding box center [657, 438] width 12 height 12
click at [579, 456] on div "uste'" at bounding box center [560, 459] width 90 height 55
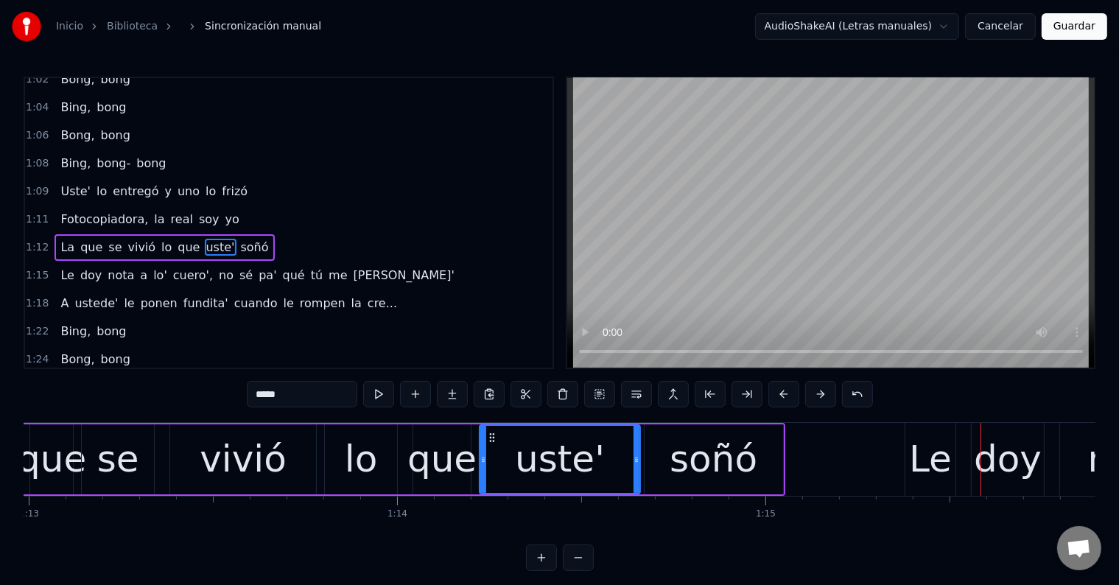
drag, startPoint x: 383, startPoint y: 447, endPoint x: 421, endPoint y: 422, distance: 45.8
click at [382, 447] on div "lo" at bounding box center [361, 459] width 72 height 70
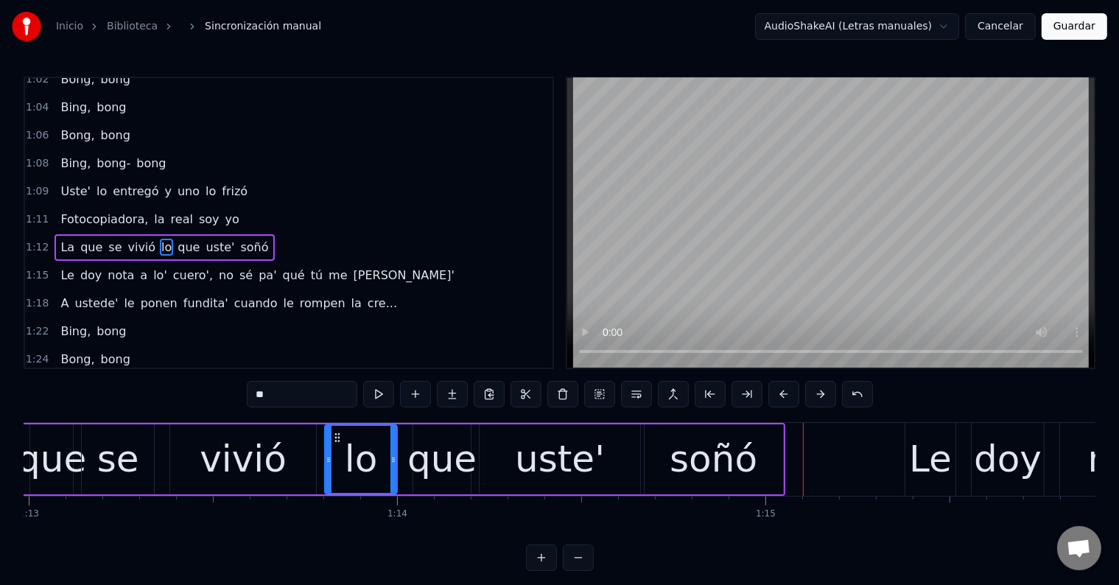
click at [686, 468] on div "soñó" at bounding box center [714, 459] width 88 height 55
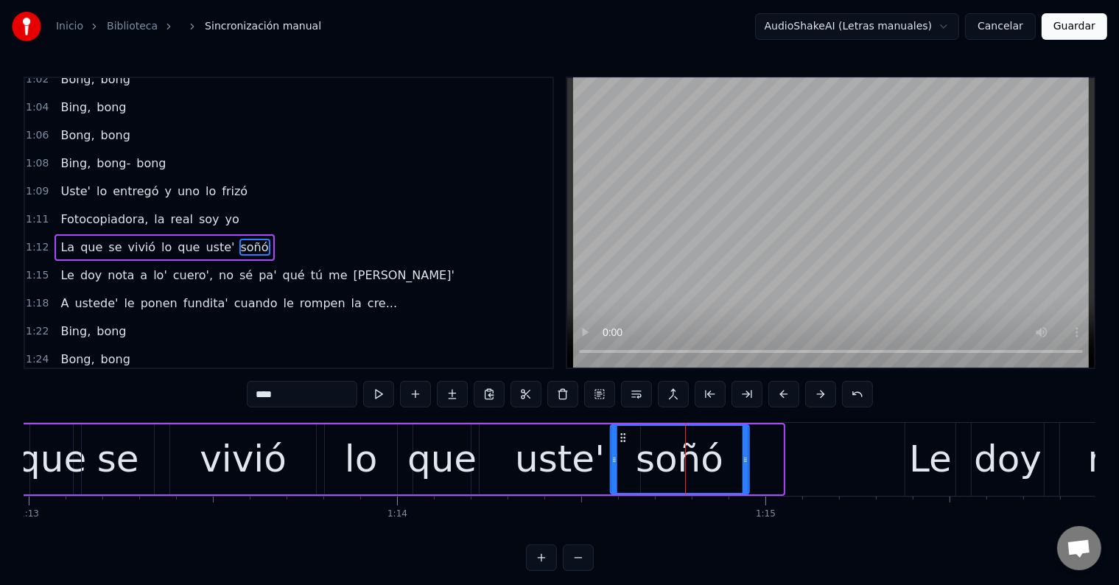
drag, startPoint x: 654, startPoint y: 436, endPoint x: 619, endPoint y: 436, distance: 35.4
click at [621, 437] on circle at bounding box center [621, 437] width 1 height 1
click at [566, 454] on div "uste'" at bounding box center [560, 459] width 90 height 55
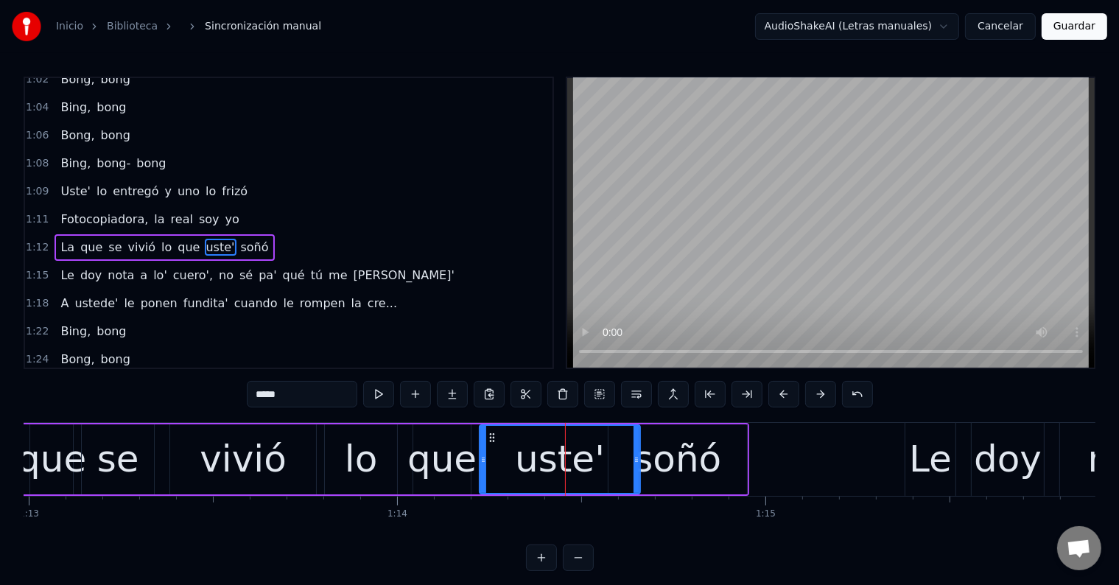
click at [531, 451] on div "uste'" at bounding box center [560, 459] width 90 height 55
drag, startPoint x: 637, startPoint y: 451, endPoint x: 611, endPoint y: 452, distance: 25.8
click at [611, 452] on div at bounding box center [611, 459] width 6 height 67
click at [663, 456] on div "soñó" at bounding box center [678, 459] width 88 height 55
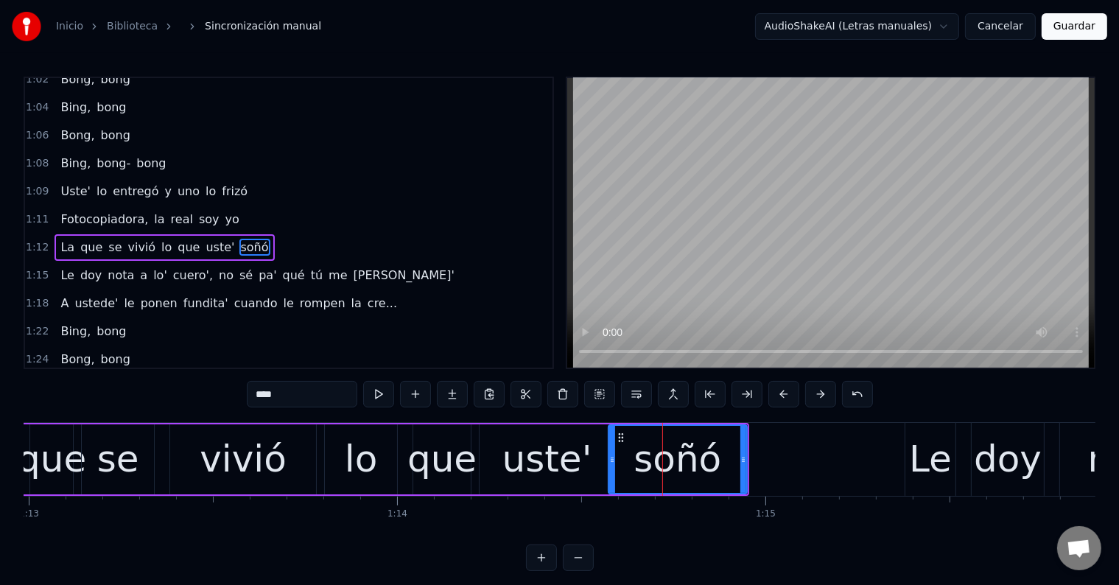
click at [547, 458] on div "uste'" at bounding box center [548, 459] width 90 height 55
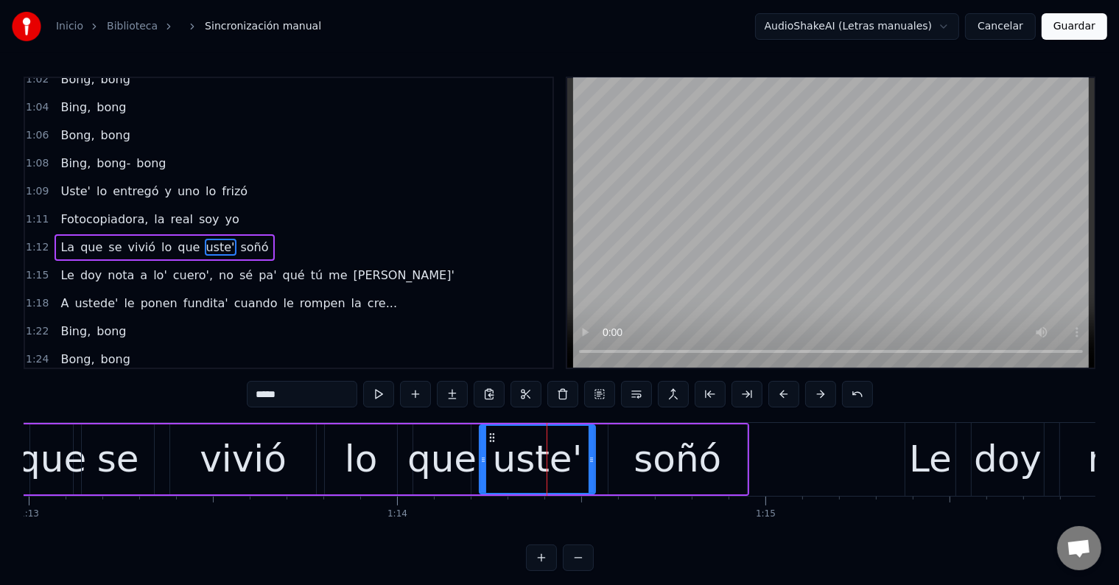
drag, startPoint x: 609, startPoint y: 458, endPoint x: 590, endPoint y: 458, distance: 19.2
click at [590, 458] on icon at bounding box center [592, 460] width 6 height 12
click at [435, 454] on div "que" at bounding box center [441, 459] width 69 height 55
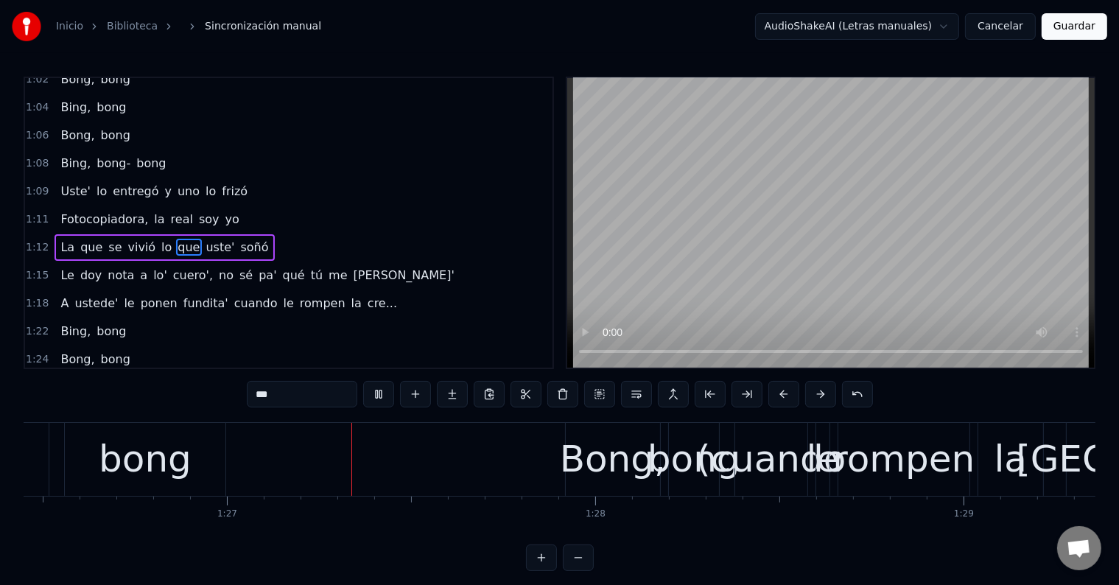
scroll to position [0, 31851]
click at [616, 461] on div "Bong," at bounding box center [612, 459] width 106 height 55
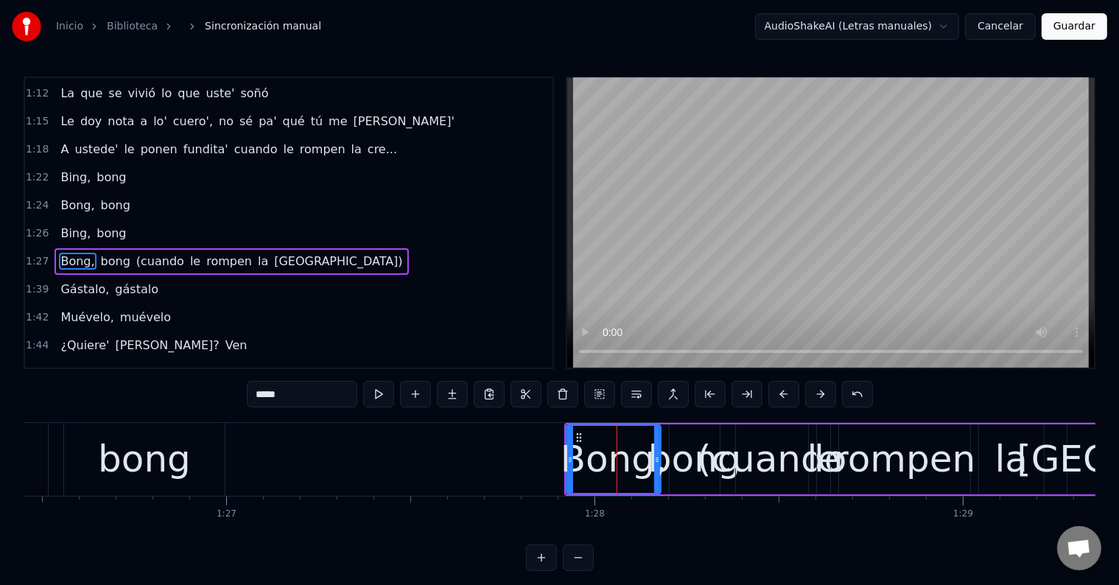
scroll to position [763, 0]
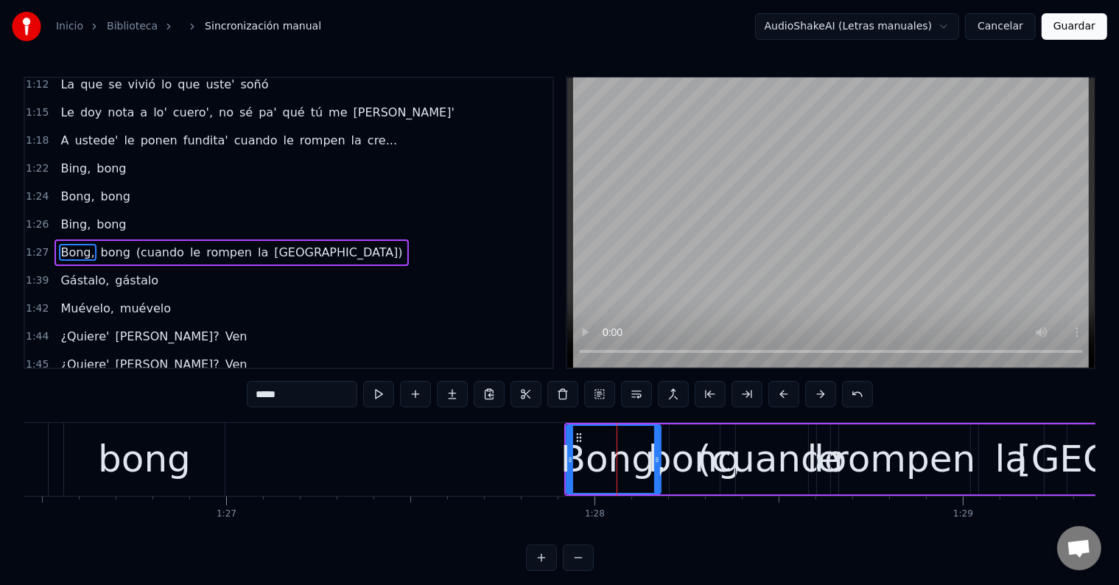
click at [696, 457] on div "bong" at bounding box center [694, 459] width 93 height 55
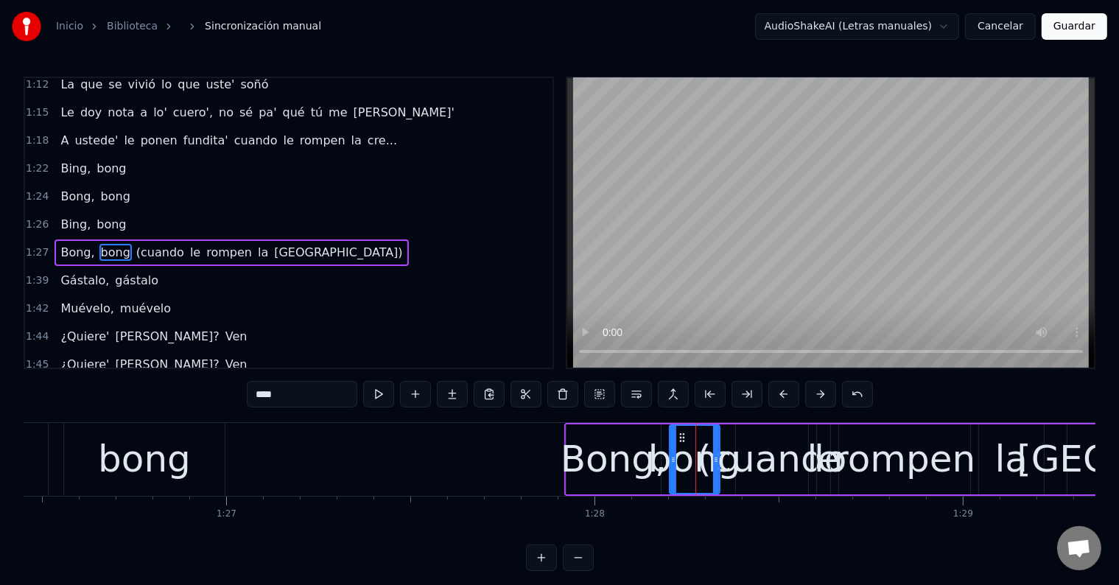
click at [581, 439] on div "Bong," at bounding box center [614, 459] width 106 height 55
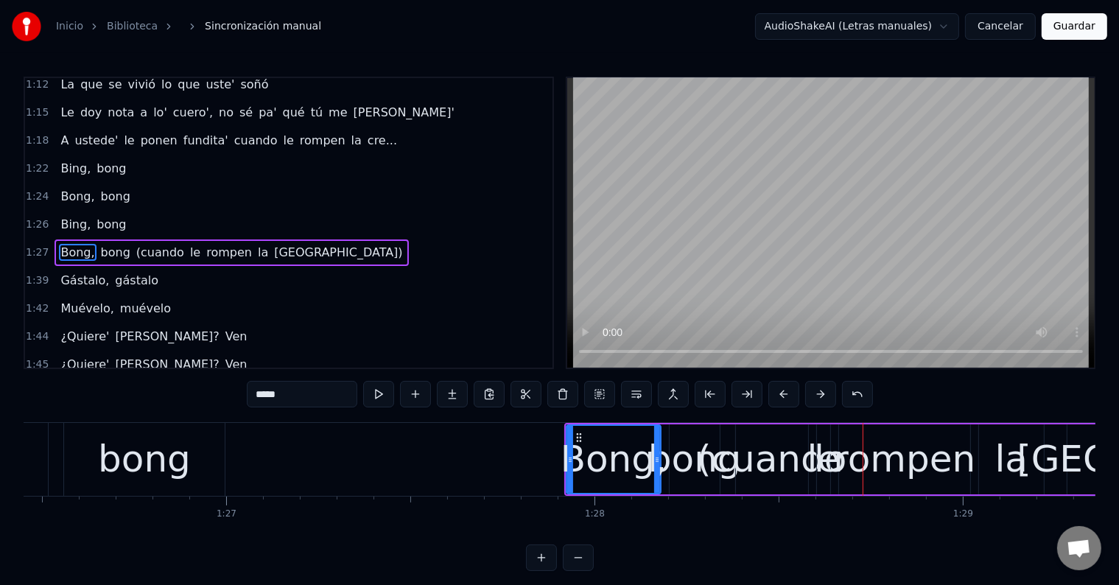
click at [672, 456] on div "bong" at bounding box center [694, 459] width 93 height 55
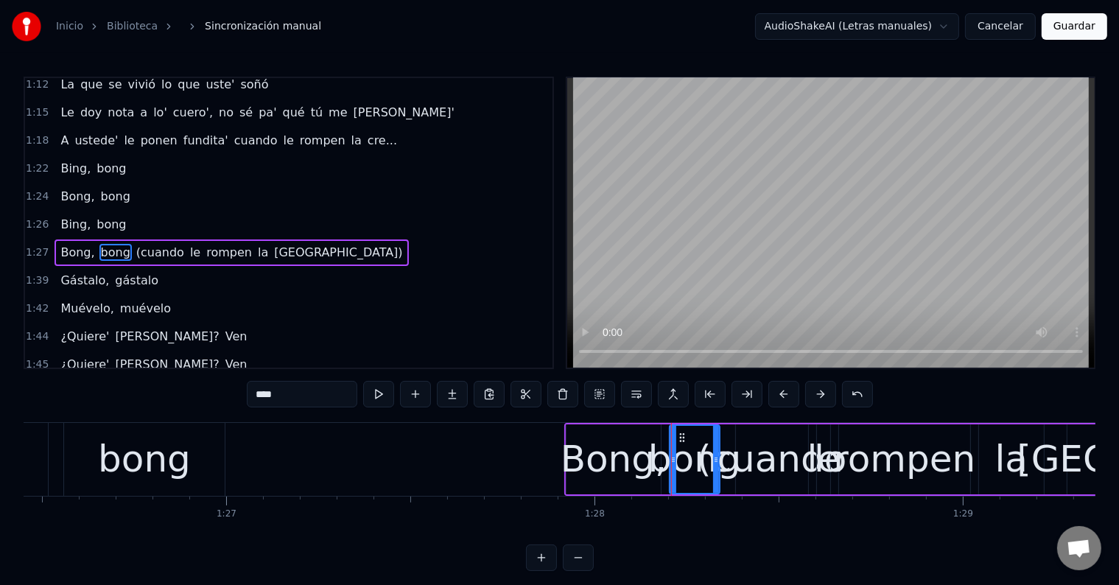
click at [640, 452] on div "Bong," at bounding box center [614, 459] width 106 height 55
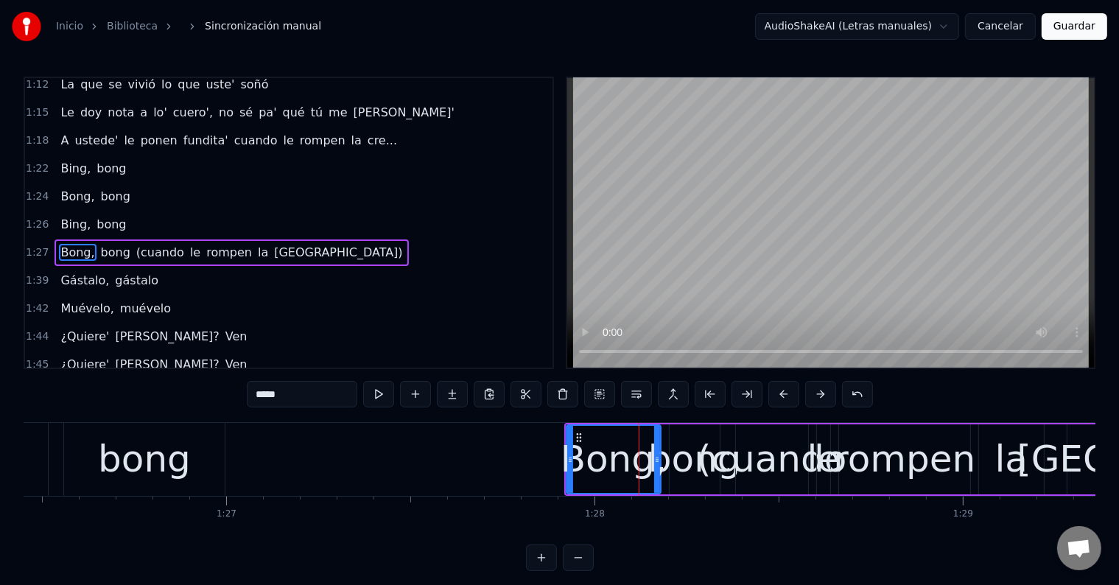
click at [672, 455] on div "bong" at bounding box center [694, 459] width 93 height 55
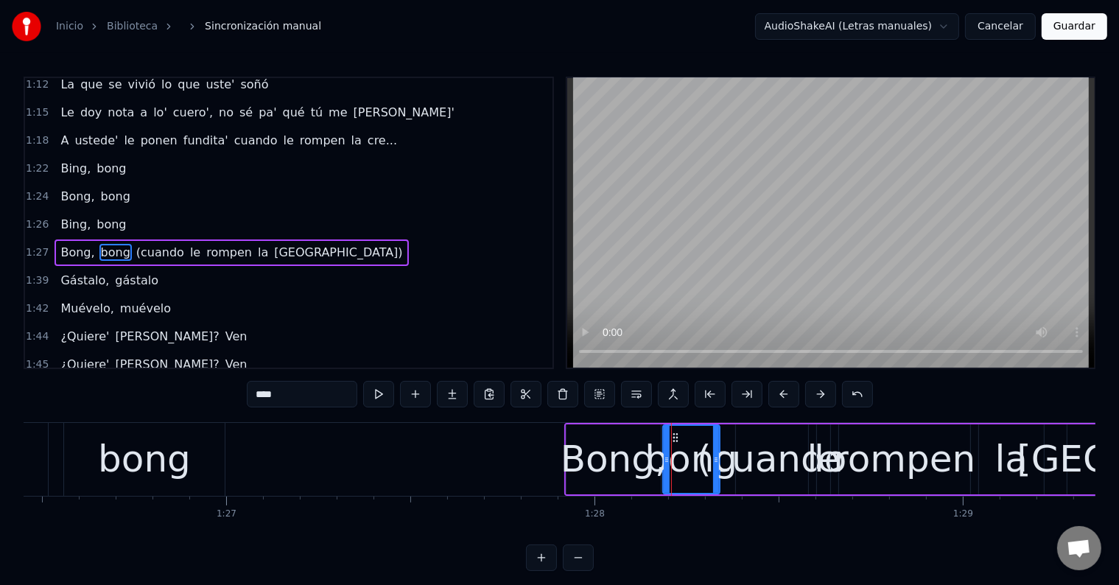
click at [664, 457] on icon at bounding box center [667, 460] width 6 height 12
drag, startPoint x: 693, startPoint y: 454, endPoint x: 701, endPoint y: 454, distance: 8.1
click at [693, 454] on div "bong" at bounding box center [691, 459] width 93 height 55
drag, startPoint x: 715, startPoint y: 455, endPoint x: 730, endPoint y: 459, distance: 15.2
click at [730, 459] on icon at bounding box center [731, 460] width 6 height 12
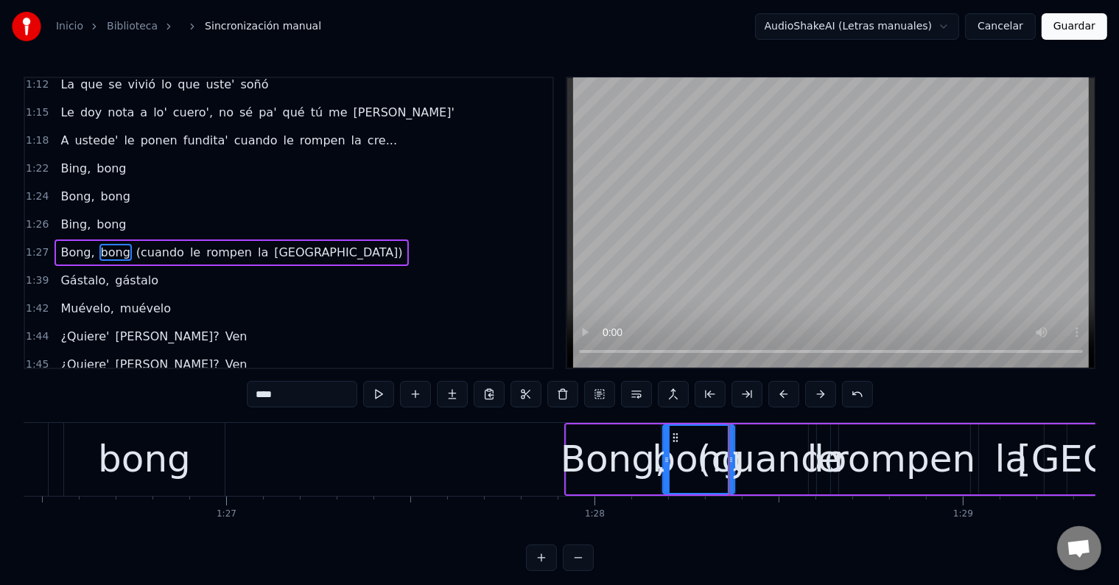
click at [640, 453] on div "Bong," at bounding box center [614, 459] width 106 height 55
type input "*****"
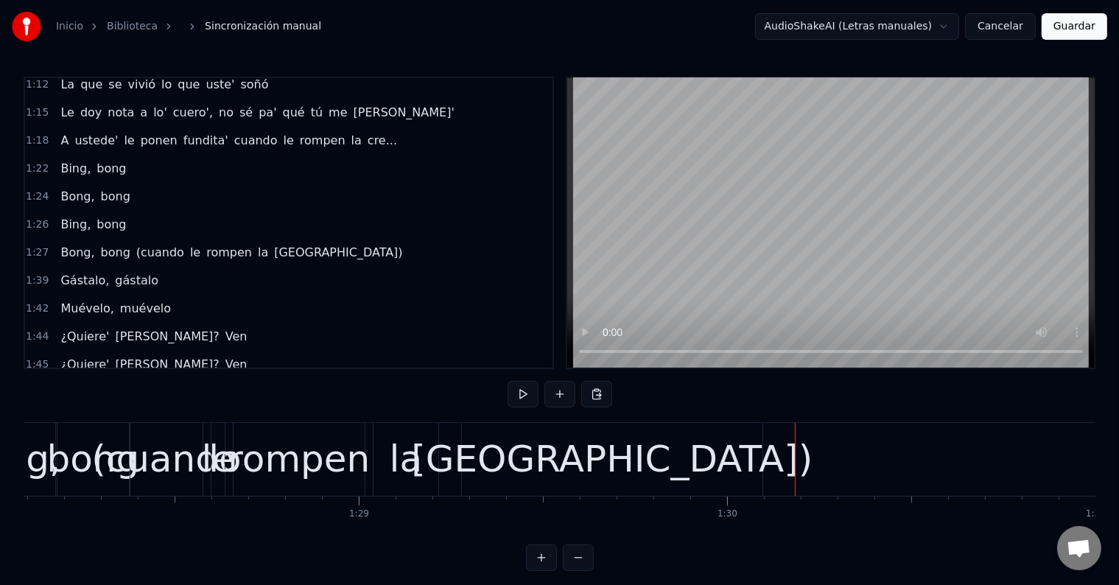
scroll to position [0, 32451]
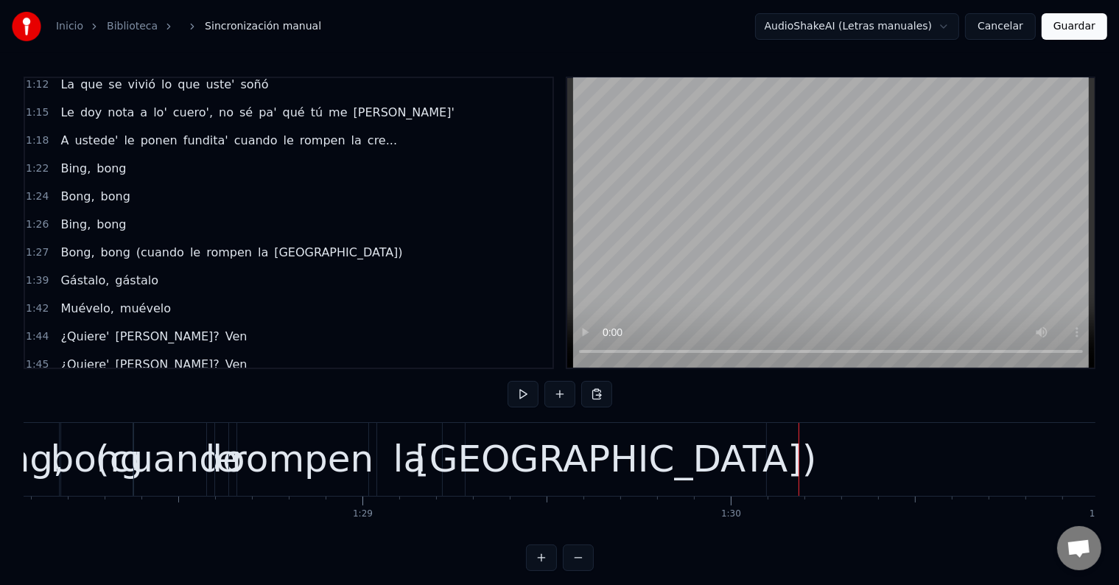
click at [605, 467] on div "[GEOGRAPHIC_DATA])" at bounding box center [616, 459] width 402 height 55
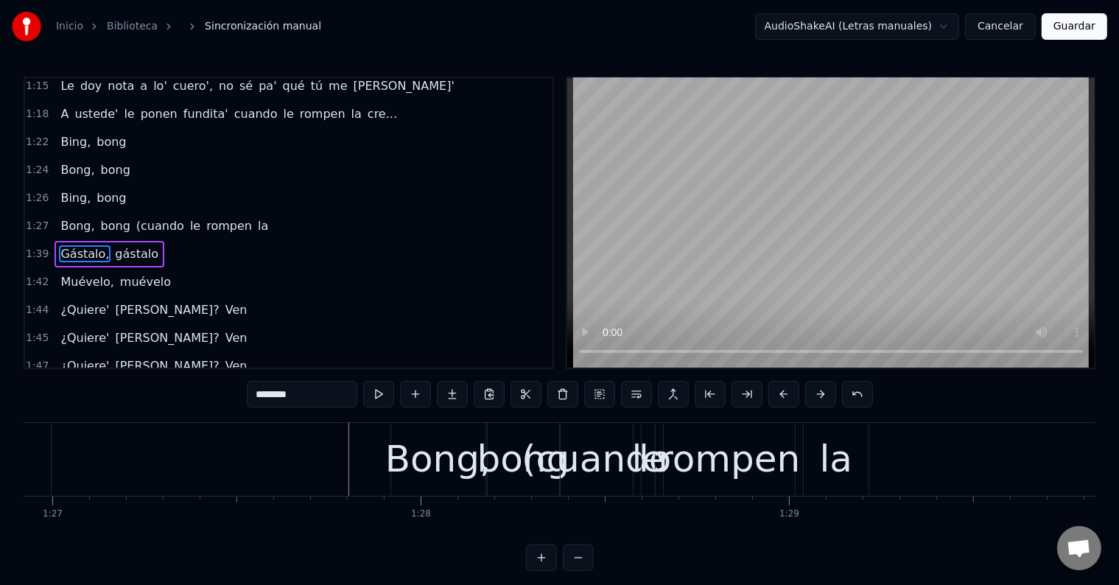
scroll to position [0, 32024]
click at [836, 466] on div "la" at bounding box center [837, 459] width 33 height 55
type input "**"
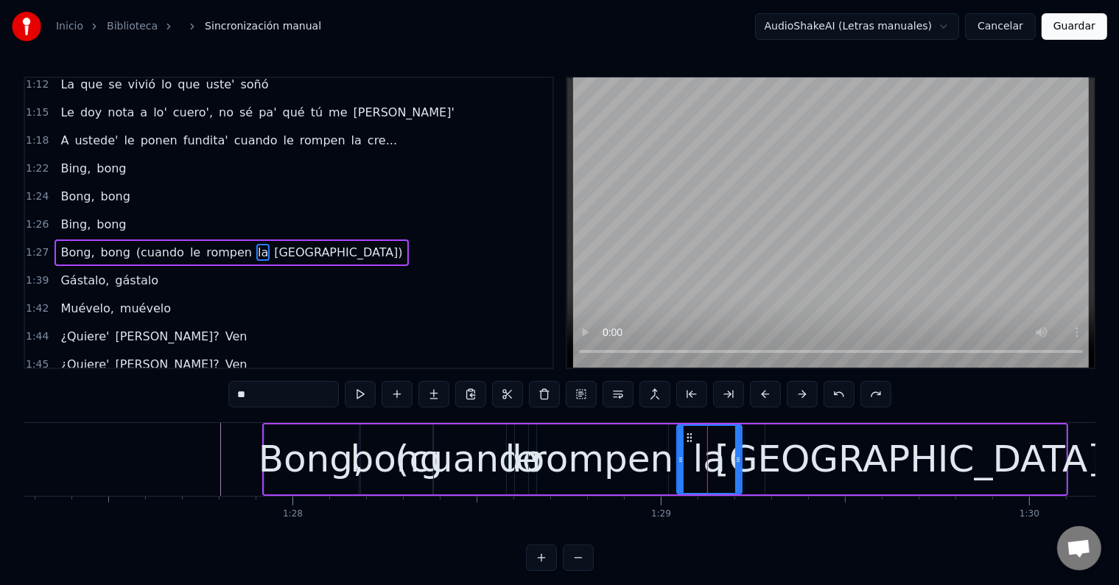
scroll to position [0, 32154]
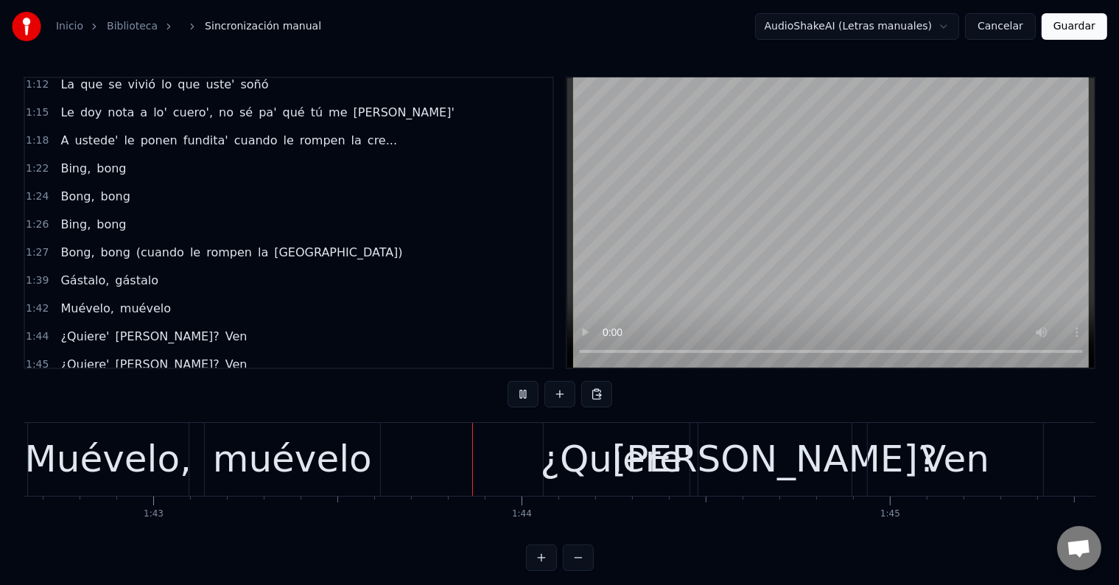
scroll to position [0, 38017]
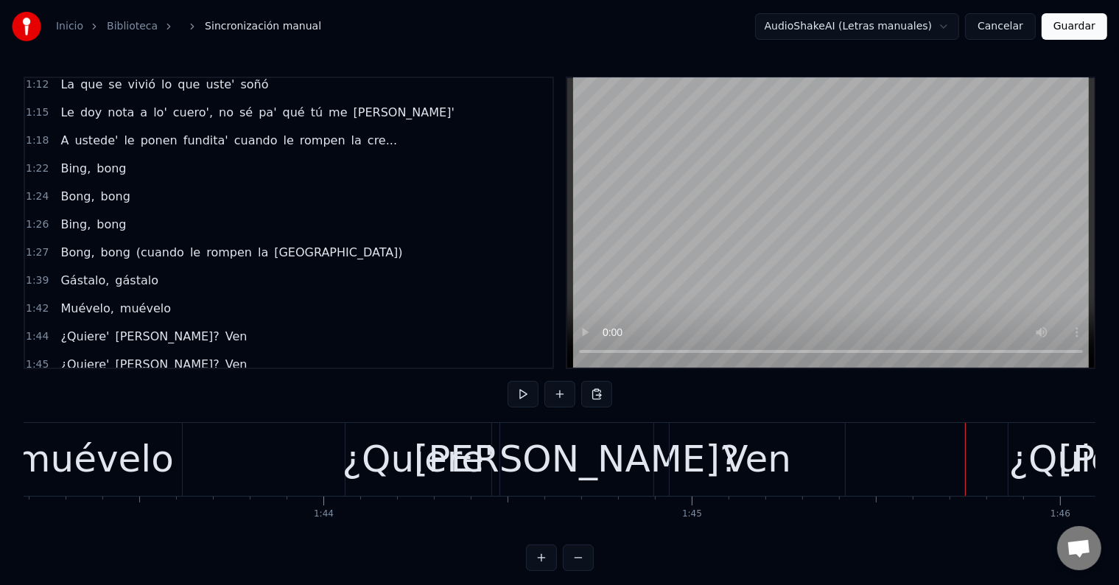
click at [396, 469] on div "¿Quiere'" at bounding box center [419, 459] width 152 height 55
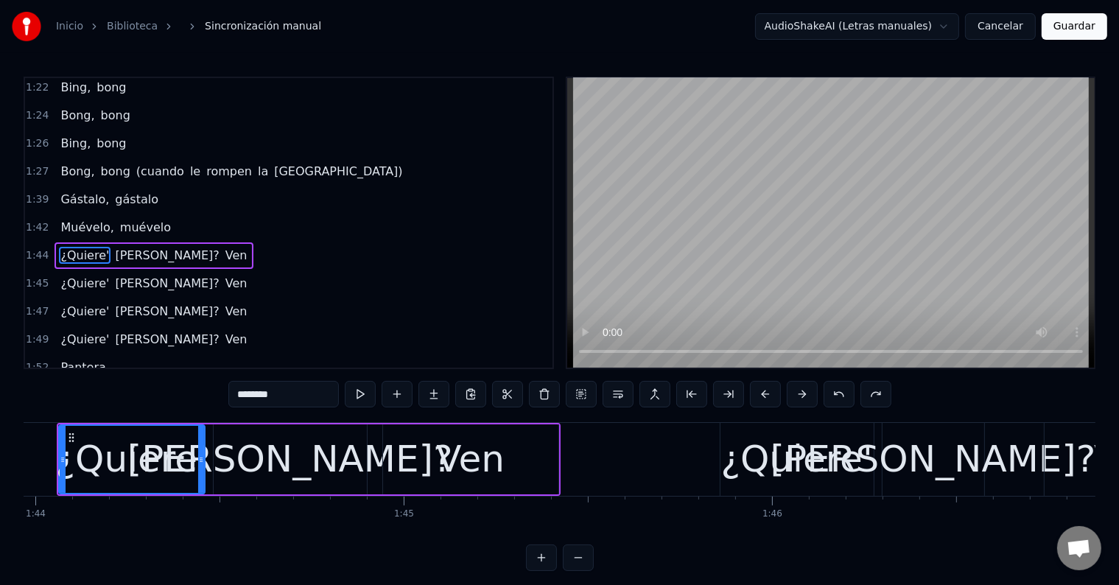
scroll to position [0, 38305]
click at [448, 455] on div "Ven" at bounding box center [470, 459] width 69 height 55
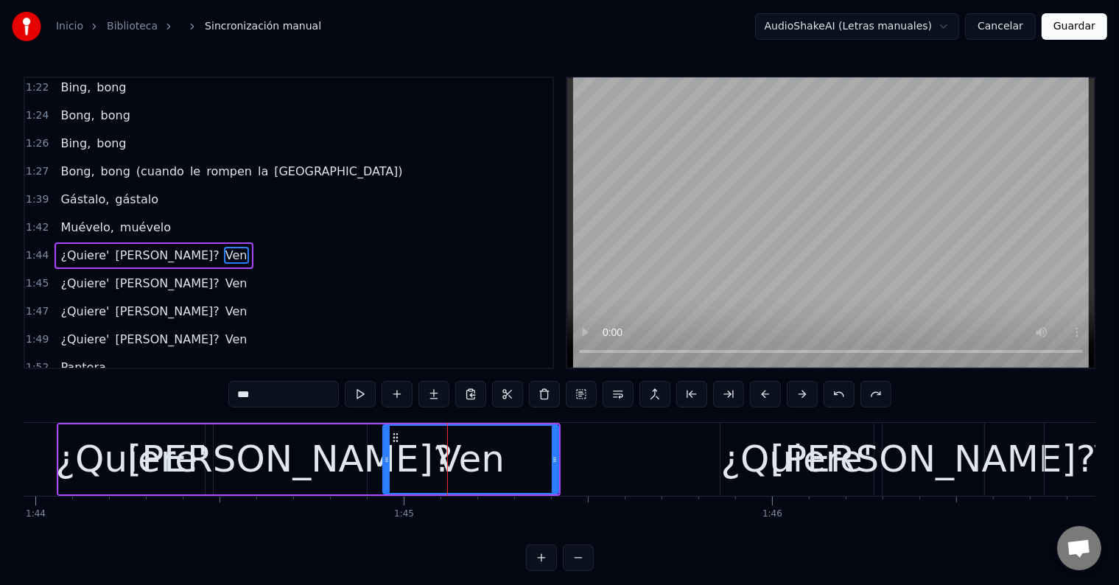
click at [307, 398] on input "***" at bounding box center [283, 394] width 111 height 27
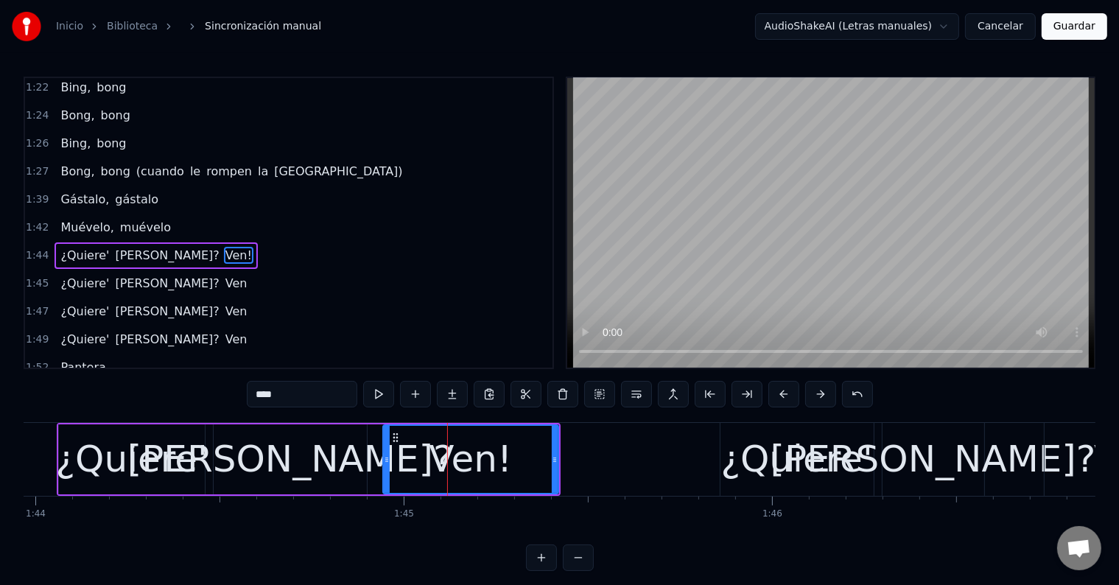
click at [256, 392] on input "****" at bounding box center [302, 394] width 111 height 27
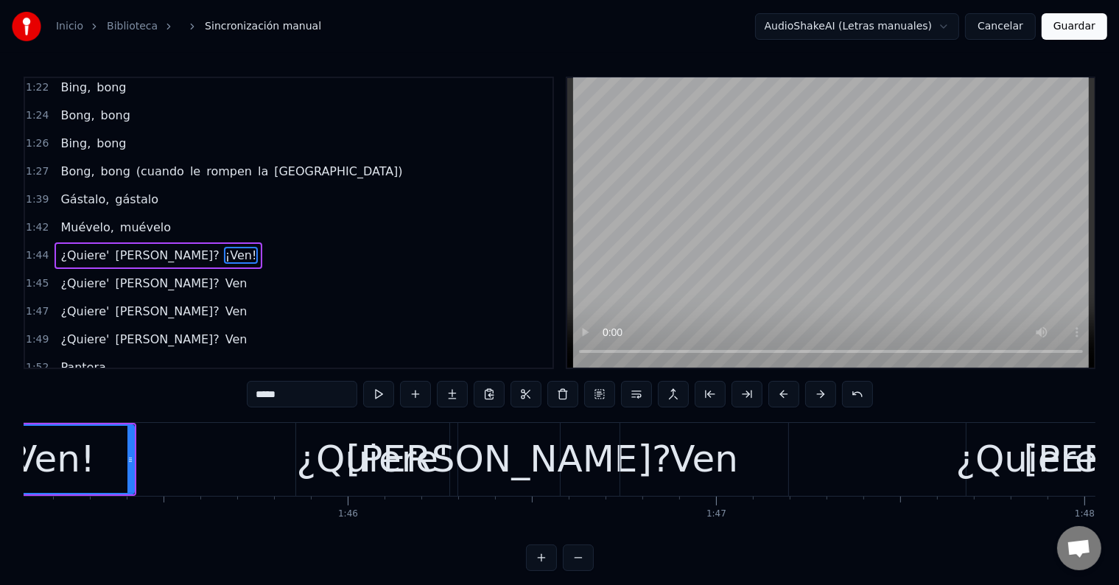
scroll to position [0, 38733]
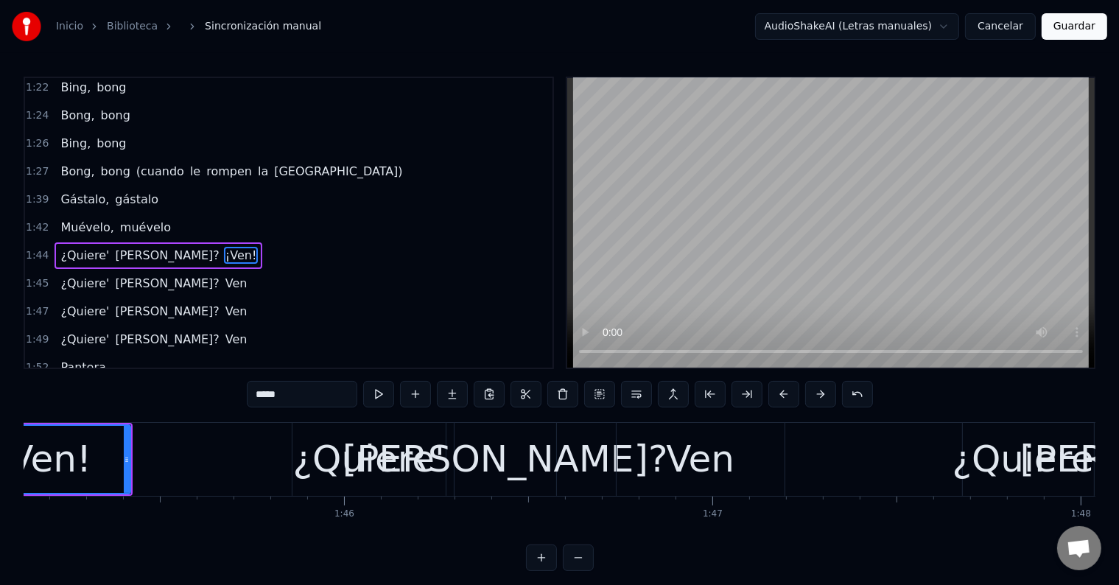
click at [673, 467] on div "Ven" at bounding box center [700, 459] width 69 height 55
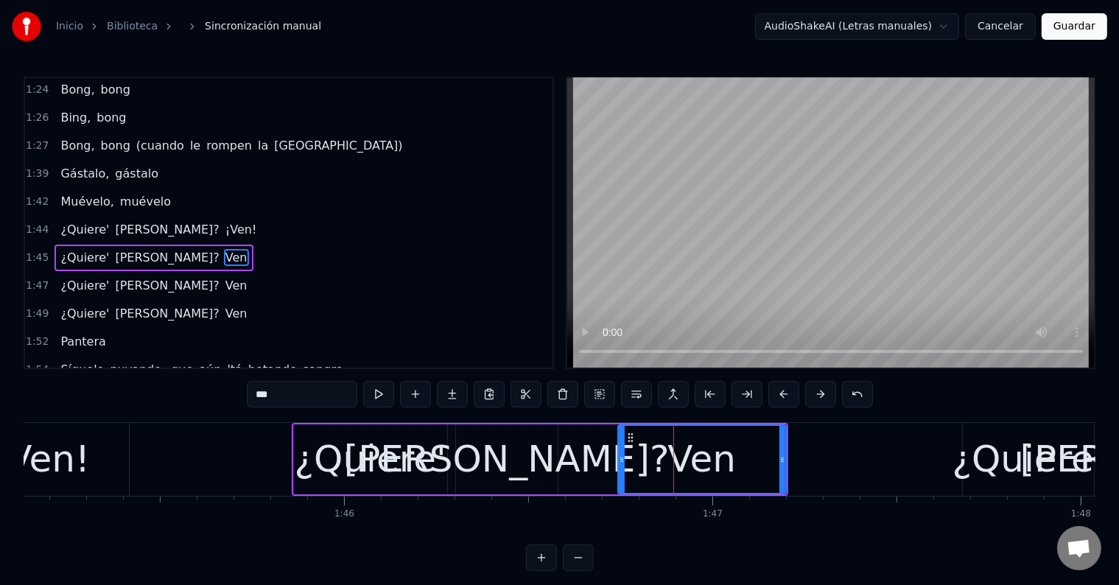
scroll to position [872, 0]
click at [330, 391] on input "***" at bounding box center [302, 394] width 111 height 27
click at [260, 394] on input "****" at bounding box center [302, 394] width 111 height 27
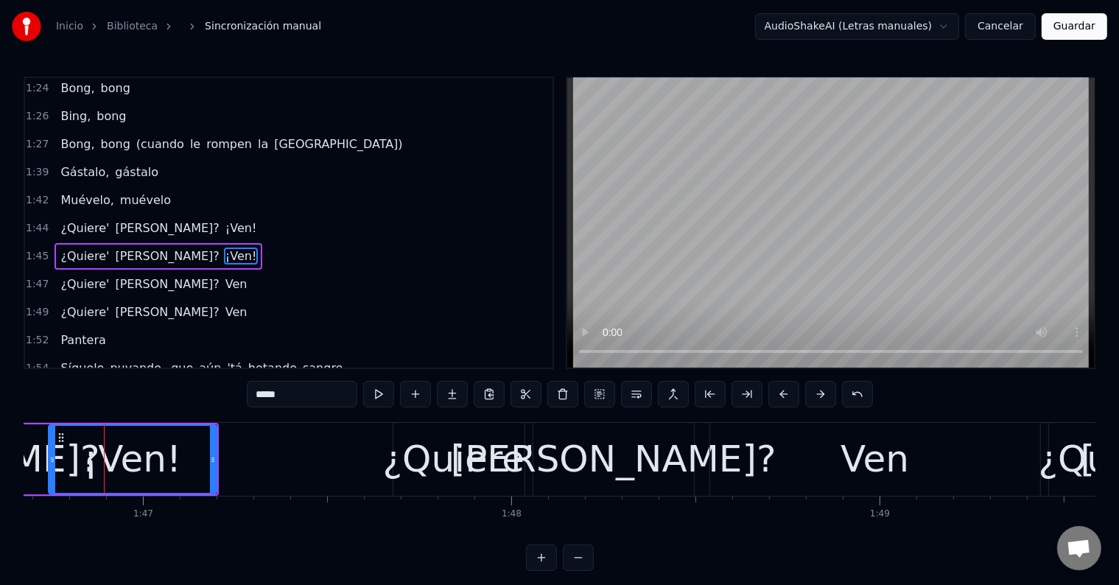
scroll to position [0, 39304]
click at [811, 457] on div "Ven" at bounding box center [874, 459] width 330 height 73
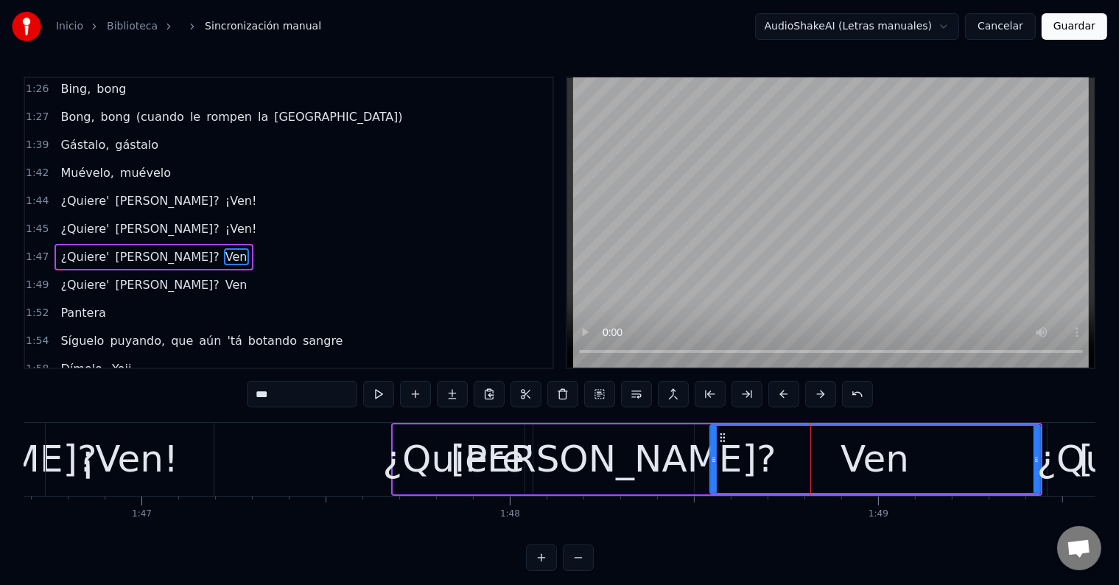
click at [419, 453] on div "¿Quiere'" at bounding box center [459, 459] width 152 height 55
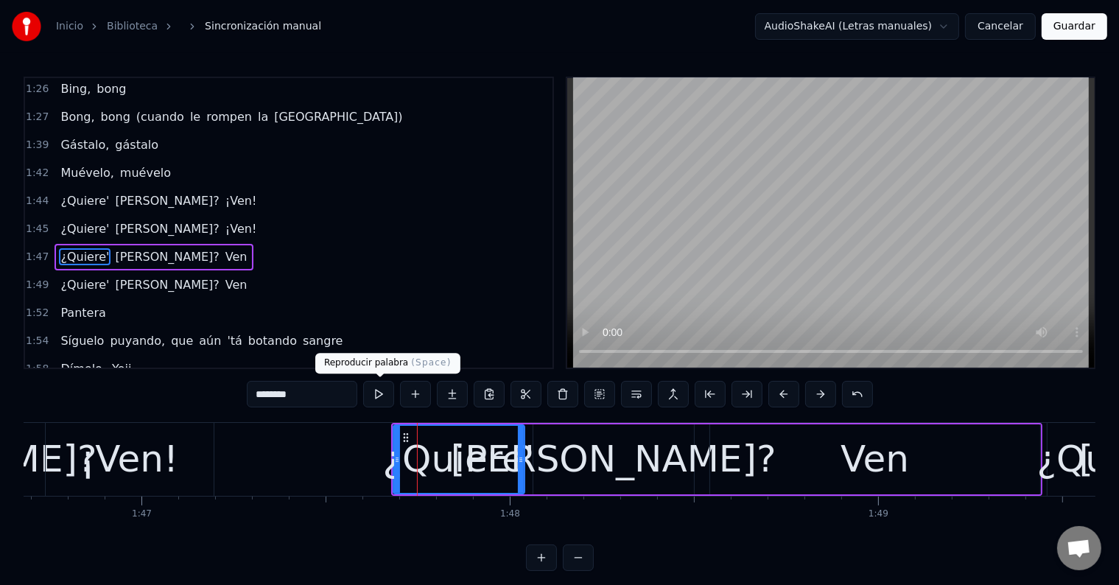
click at [377, 388] on button at bounding box center [378, 394] width 31 height 27
click at [383, 394] on button at bounding box center [378, 394] width 31 height 27
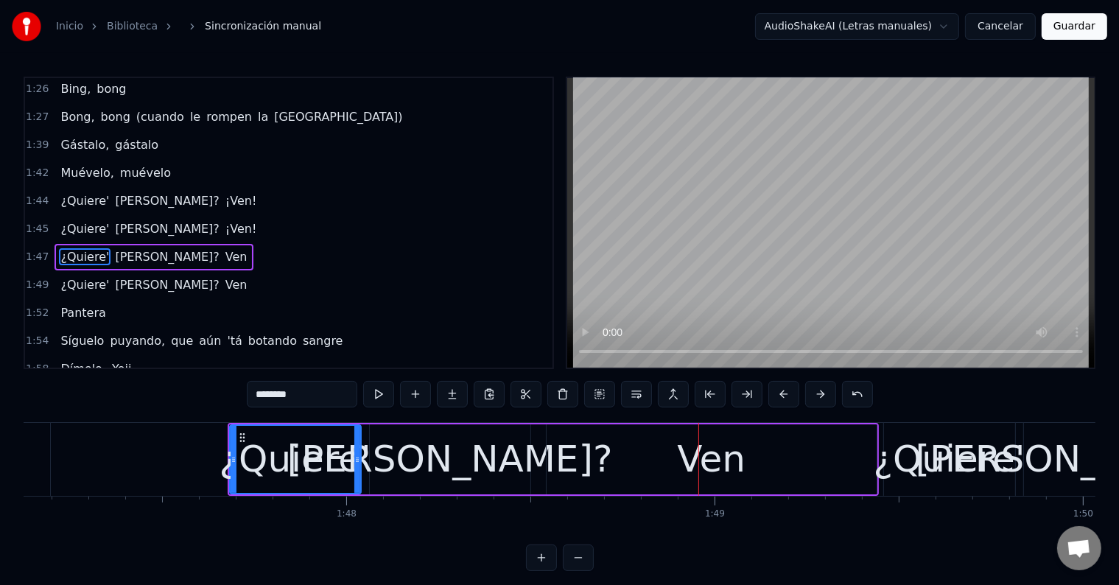
scroll to position [0, 39469]
click at [451, 472] on div "[PERSON_NAME]?" at bounding box center [449, 459] width 326 height 55
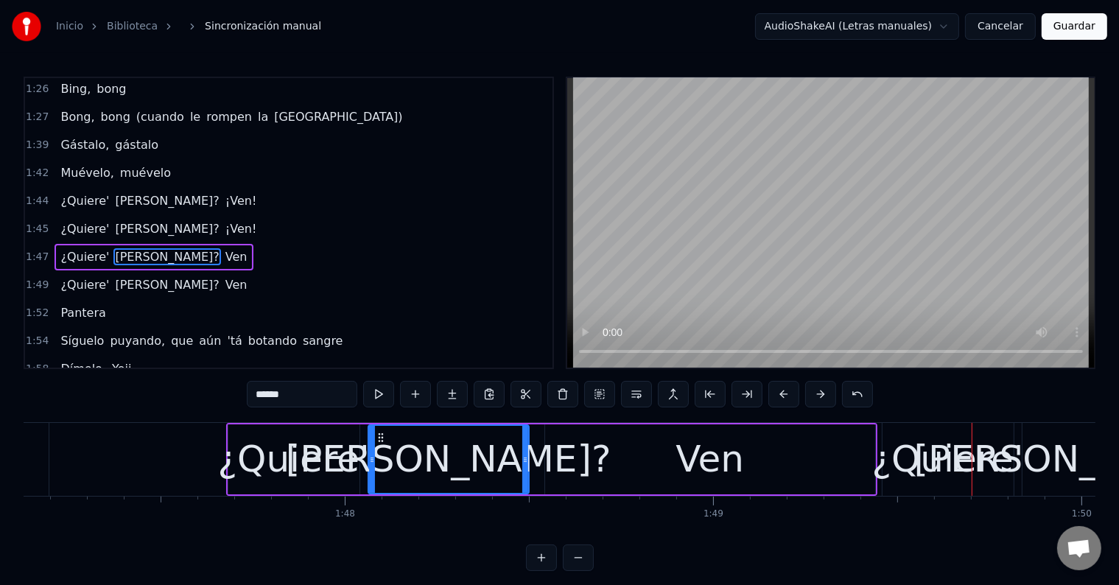
click at [557, 450] on div "Ven" at bounding box center [710, 459] width 330 height 70
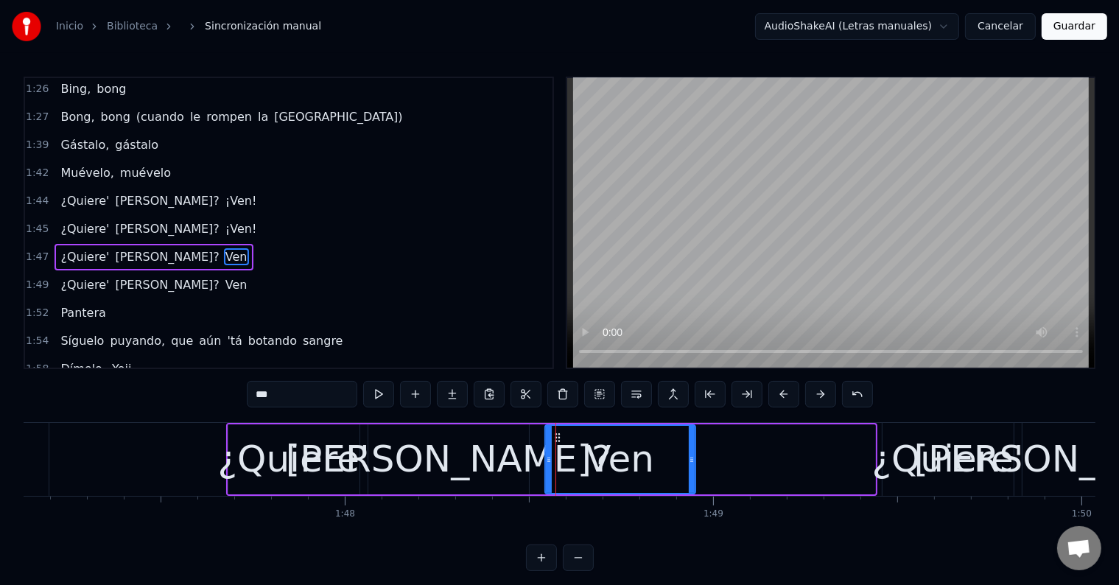
drag, startPoint x: 872, startPoint y: 445, endPoint x: 693, endPoint y: 446, distance: 179.8
click at [693, 446] on div at bounding box center [692, 459] width 6 height 67
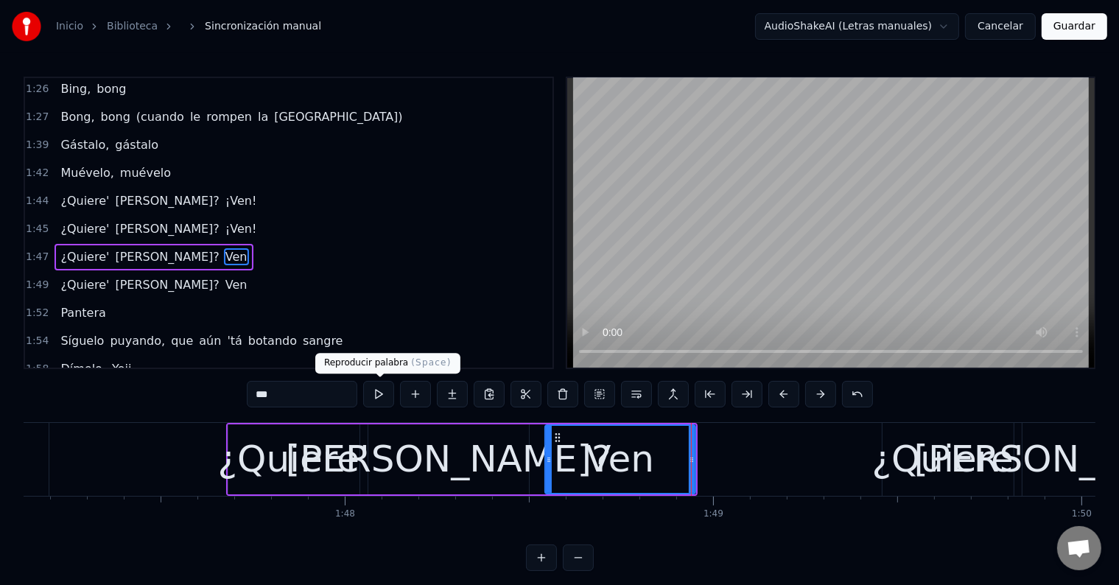
click at [379, 396] on button at bounding box center [378, 394] width 31 height 27
click at [573, 455] on div "Ven" at bounding box center [620, 459] width 149 height 67
click at [329, 393] on input "***" at bounding box center [302, 394] width 111 height 27
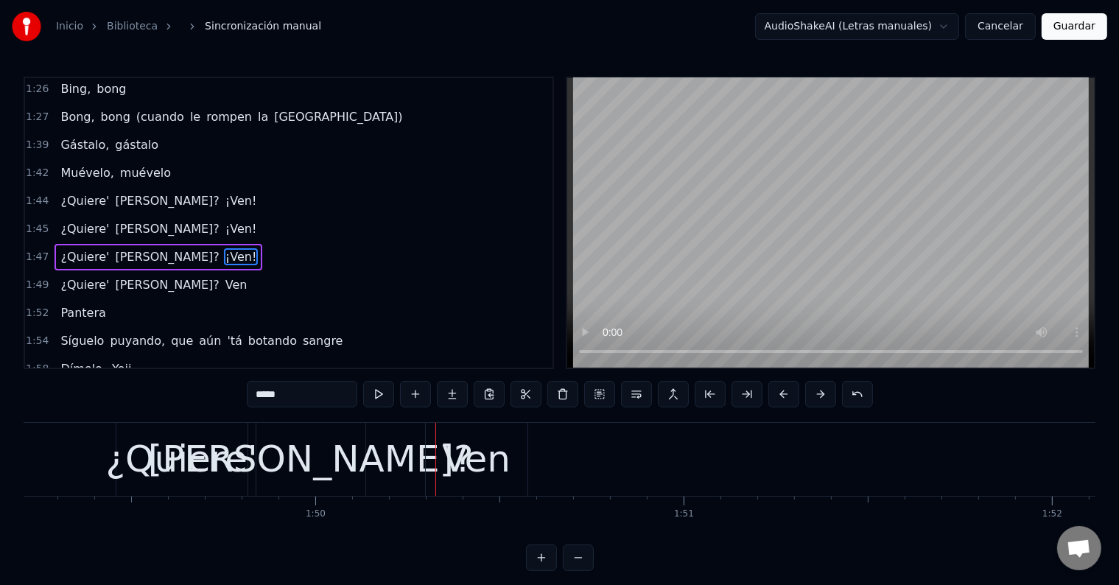
scroll to position [0, 40410]
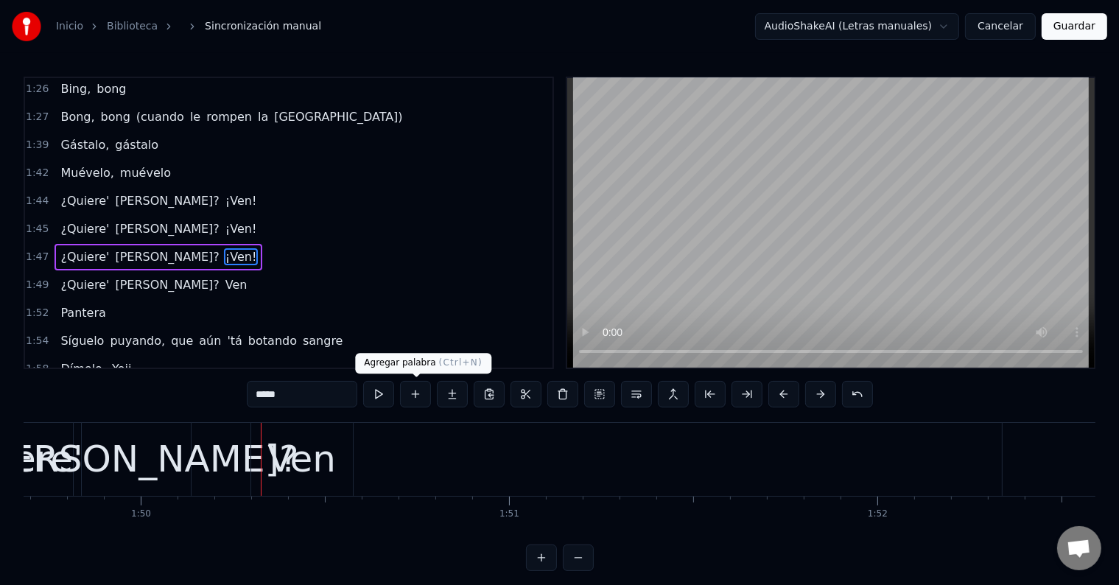
click at [337, 449] on div "Ven" at bounding box center [302, 459] width 102 height 73
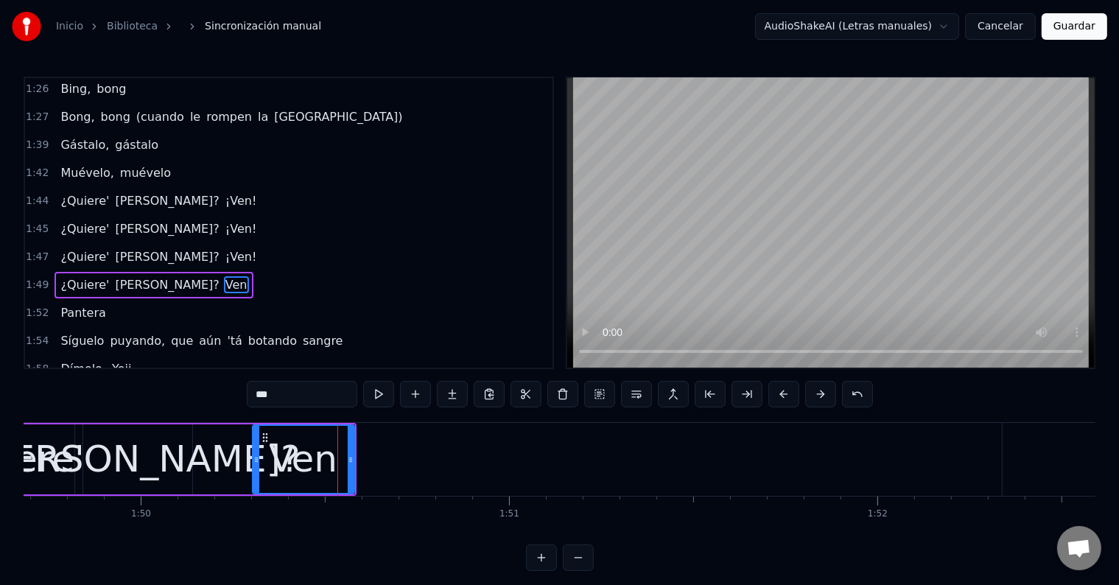
scroll to position [903, 0]
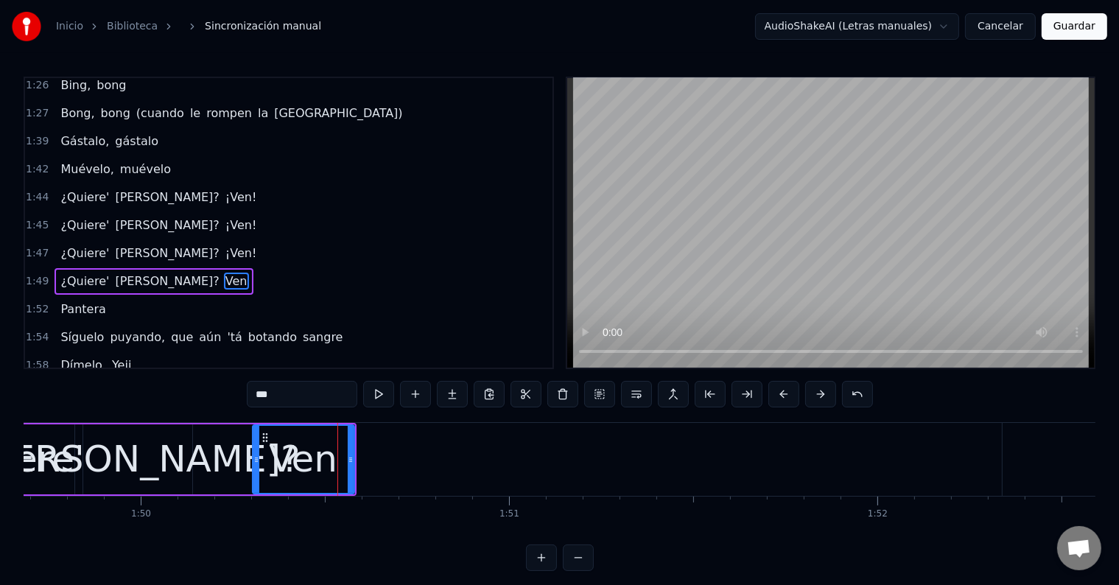
click at [315, 402] on input "***" at bounding box center [302, 394] width 111 height 27
click at [259, 395] on input "****" at bounding box center [302, 394] width 111 height 27
click at [80, 273] on span "¿Quiere'" at bounding box center [85, 281] width 52 height 17
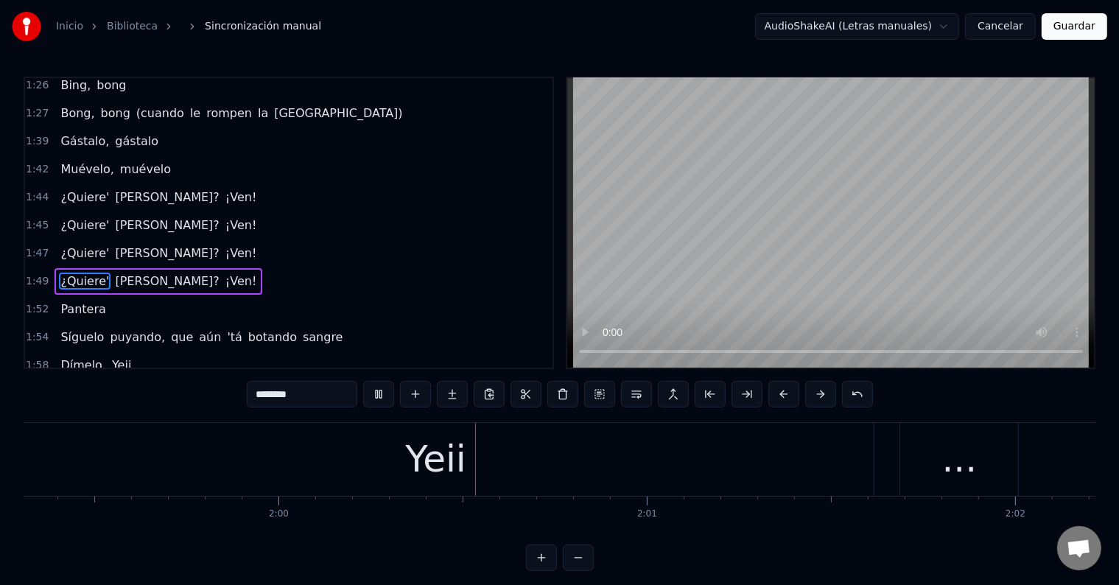
scroll to position [0, 44154]
click at [335, 457] on div "Yeii" at bounding box center [238, 459] width 875 height 73
type input "****"
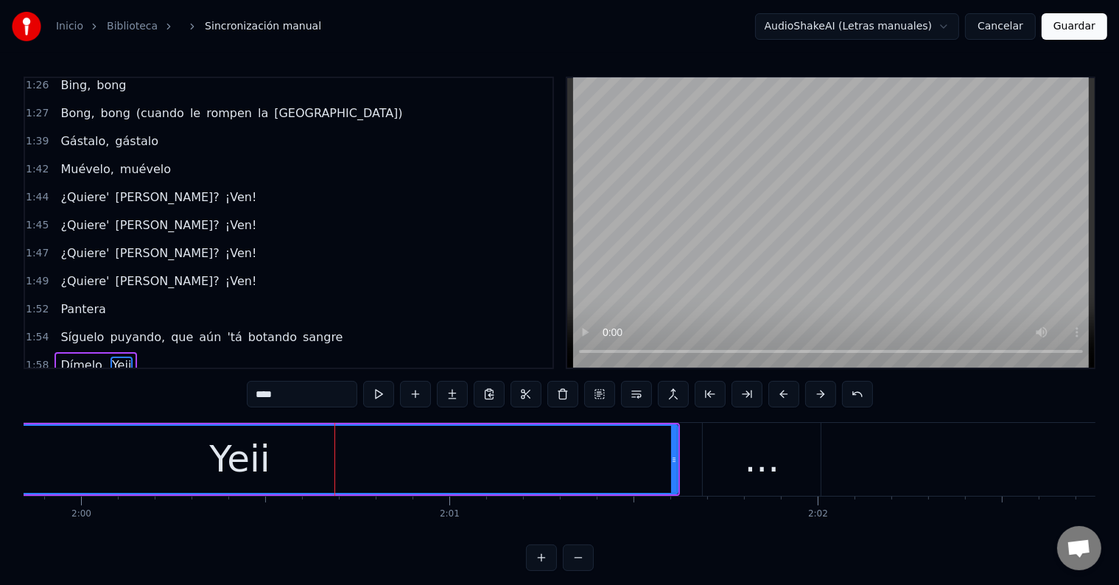
scroll to position [22, 0]
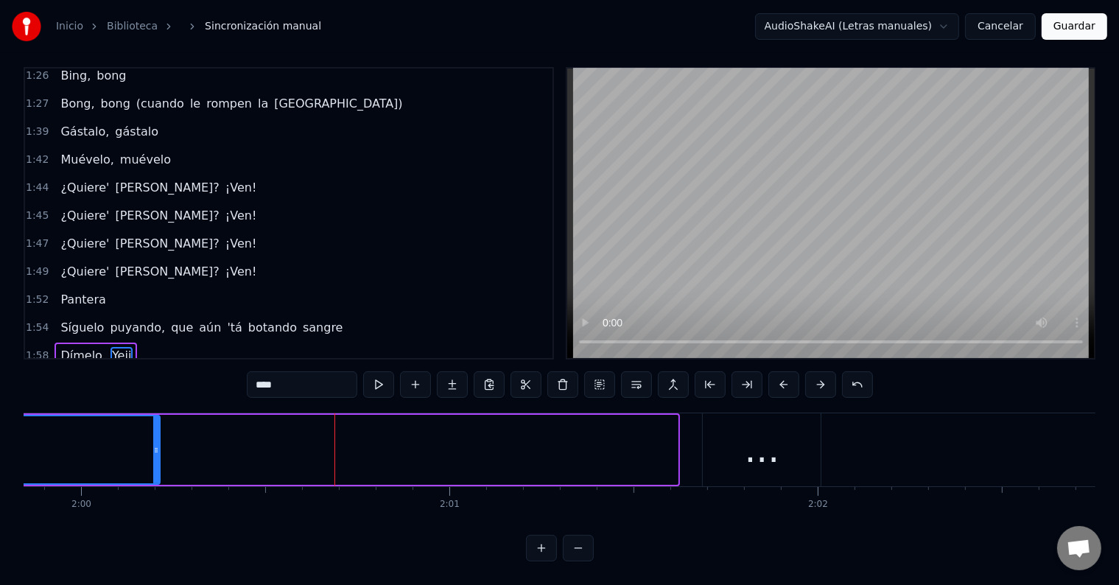
drag, startPoint x: 673, startPoint y: 436, endPoint x: 155, endPoint y: 419, distance: 518.3
click at [155, 419] on div at bounding box center [156, 449] width 6 height 67
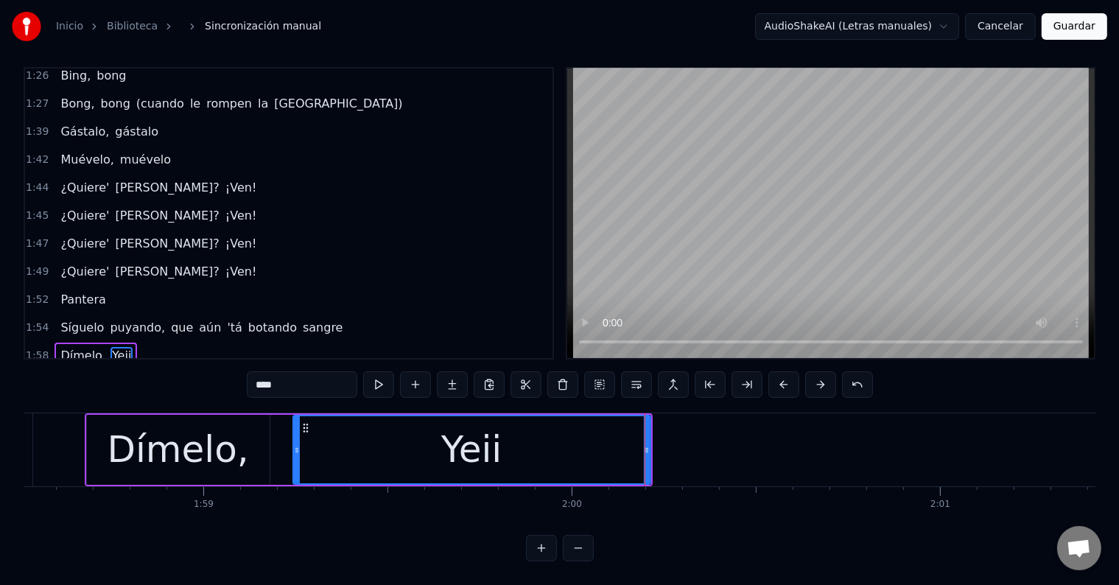
scroll to position [0, 43631]
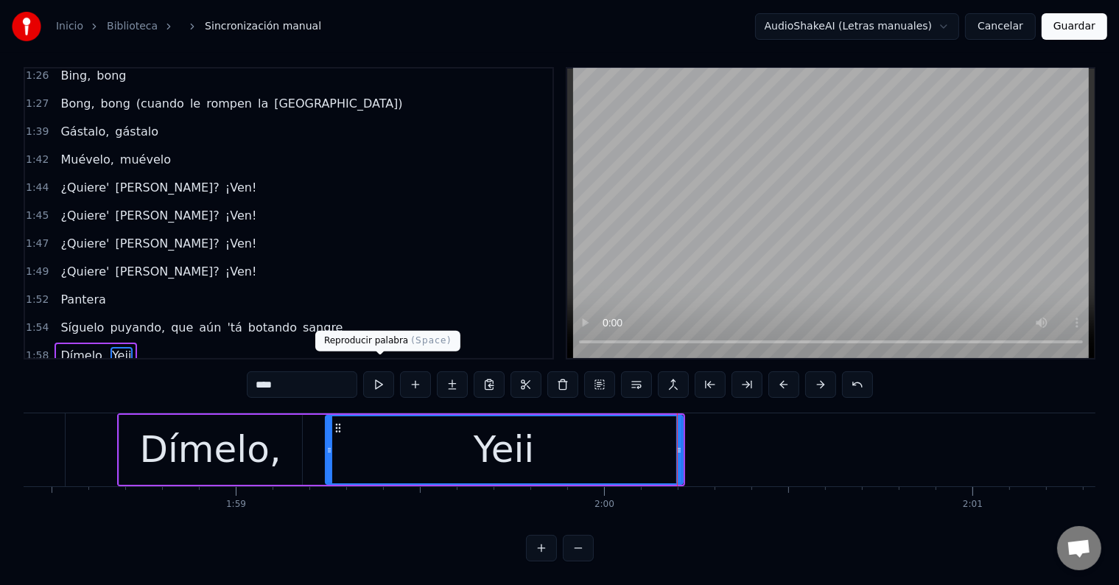
click at [382, 371] on button at bounding box center [378, 384] width 31 height 27
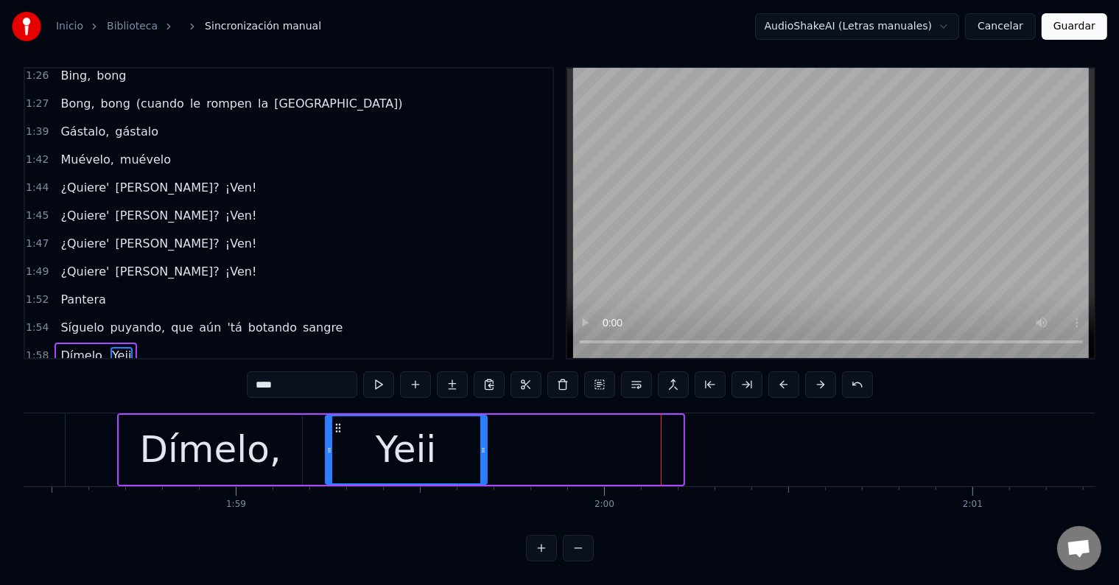
drag, startPoint x: 679, startPoint y: 430, endPoint x: 483, endPoint y: 431, distance: 196.0
click at [483, 431] on div at bounding box center [483, 449] width 6 height 67
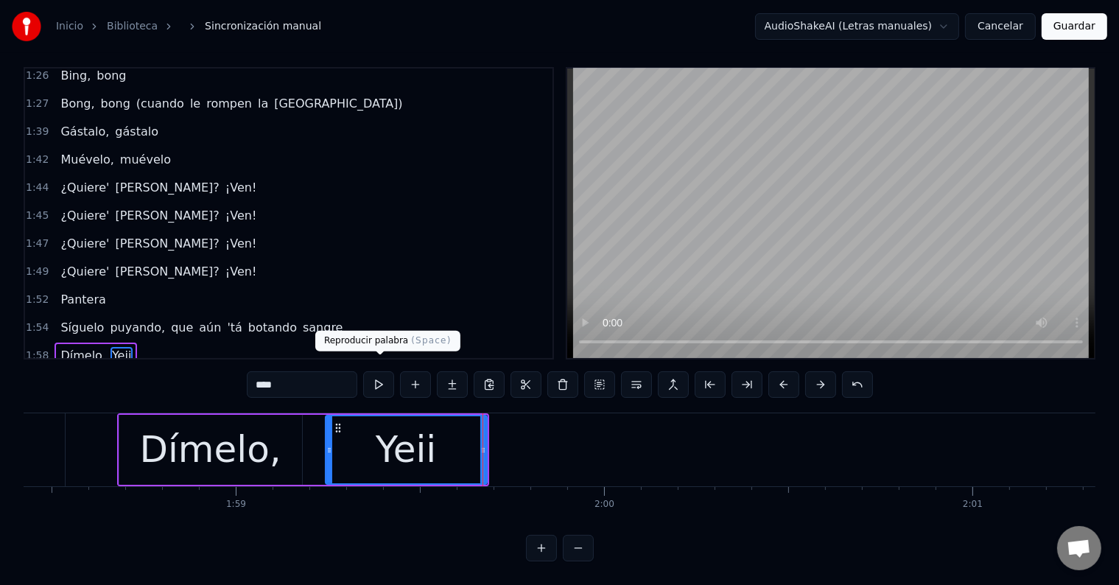
click at [386, 377] on button at bounding box center [378, 384] width 31 height 27
click at [1076, 28] on button "Guardar" at bounding box center [1075, 26] width 66 height 27
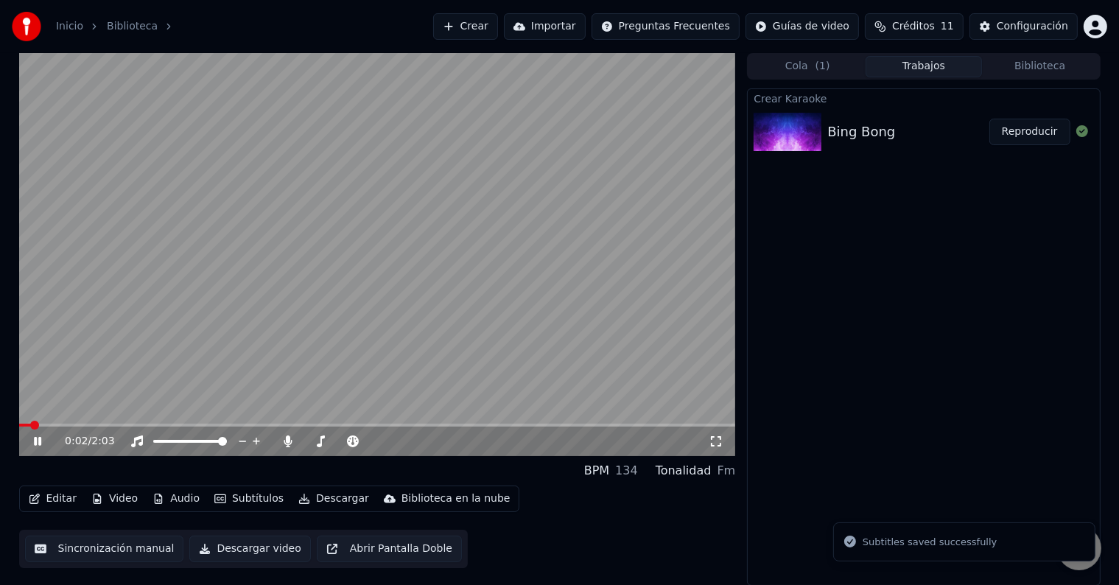
click at [39, 439] on icon at bounding box center [37, 441] width 7 height 9
click at [346, 259] on video at bounding box center [377, 254] width 717 height 403
click at [36, 447] on div "0:13 / 2:03" at bounding box center [377, 441] width 705 height 15
click at [38, 440] on icon at bounding box center [37, 441] width 7 height 9
